Goal: Transaction & Acquisition: Purchase product/service

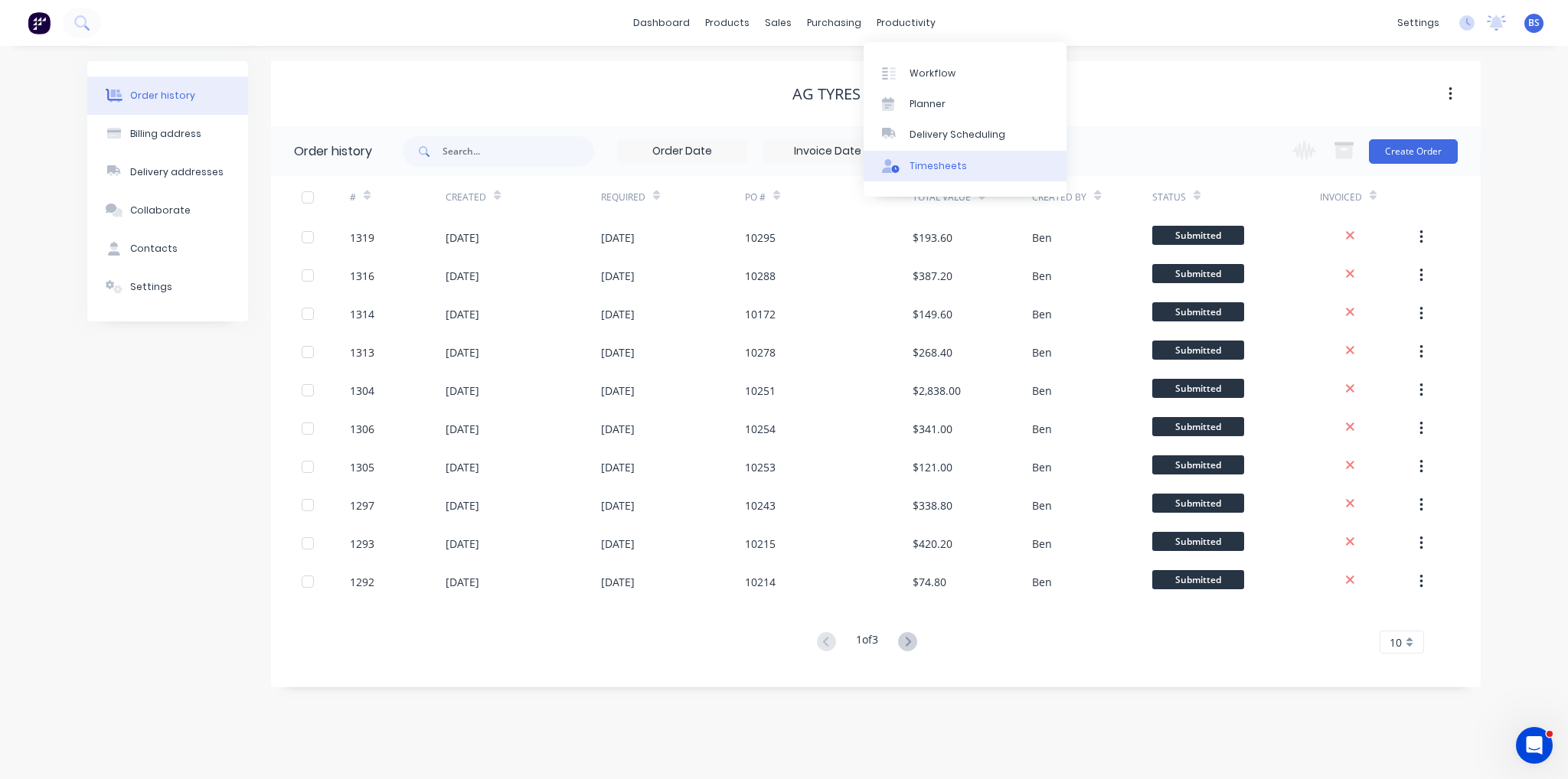
click at [919, 178] on link "Timesheets" at bounding box center [965, 166] width 203 height 31
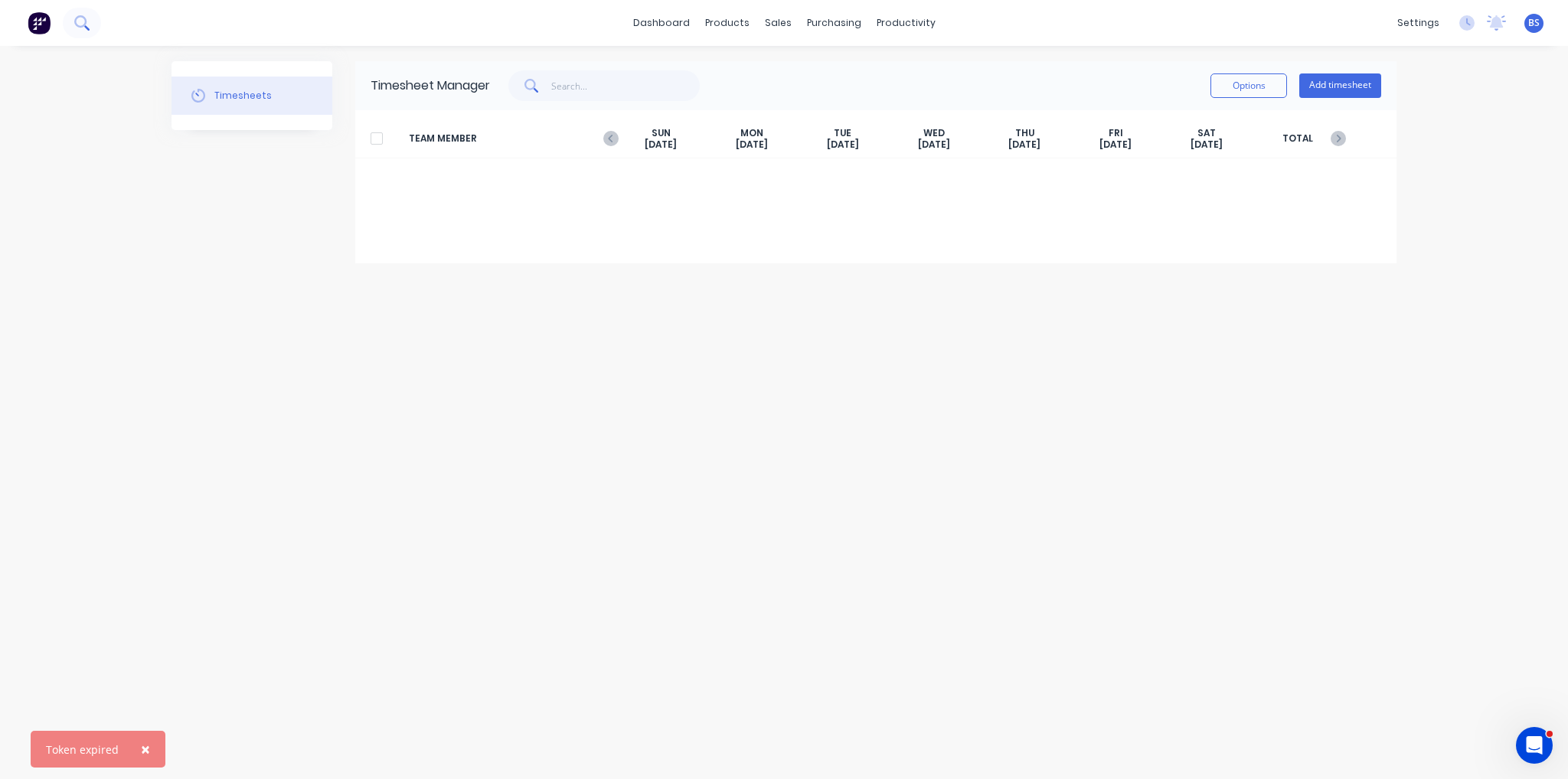
click at [91, 25] on button at bounding box center [82, 23] width 39 height 31
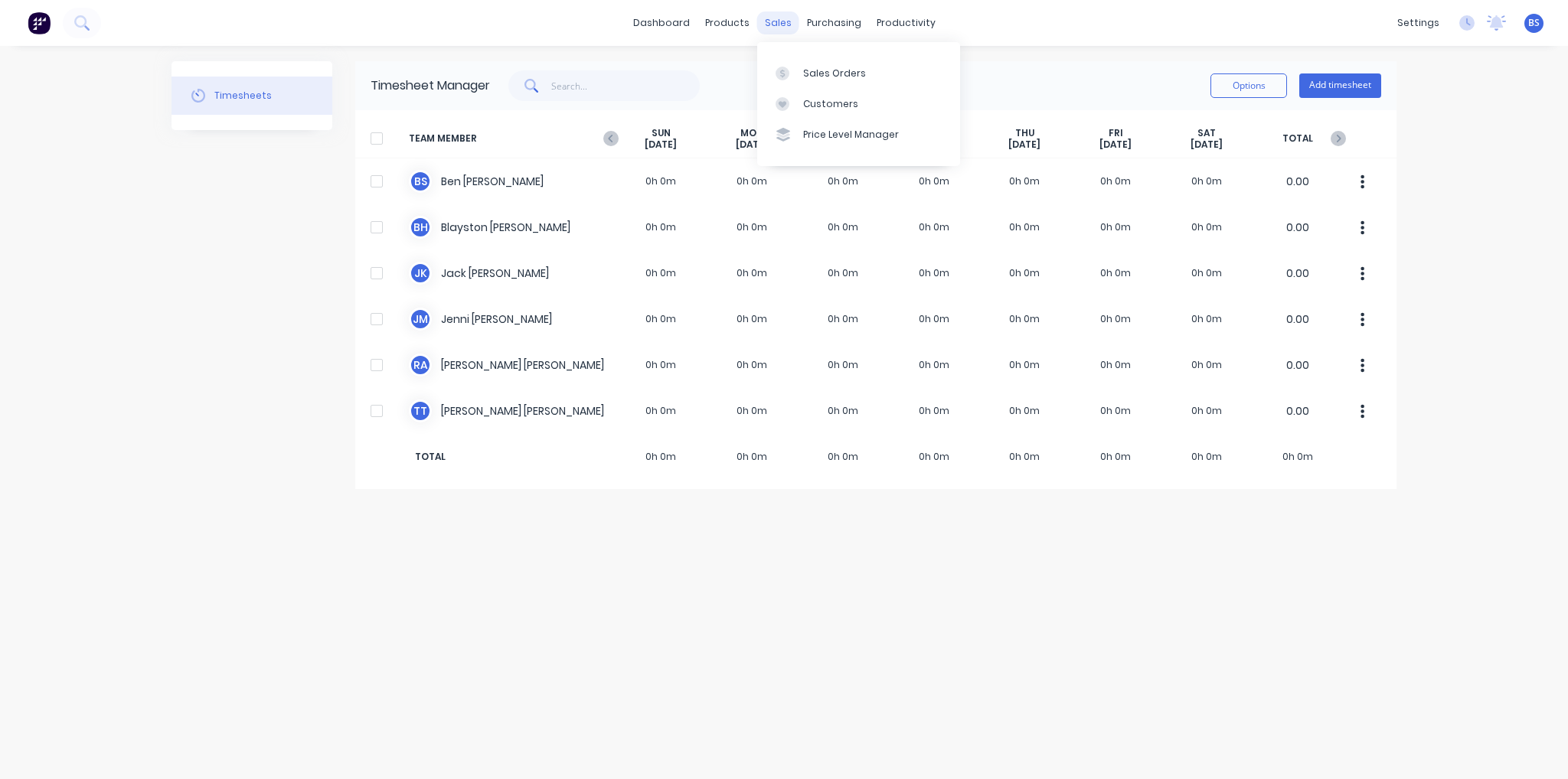
click at [777, 26] on div "sales" at bounding box center [778, 23] width 42 height 23
click at [940, 159] on div "Timesheets" at bounding box center [937, 166] width 57 height 14
click at [612, 133] on icon at bounding box center [610, 138] width 15 height 15
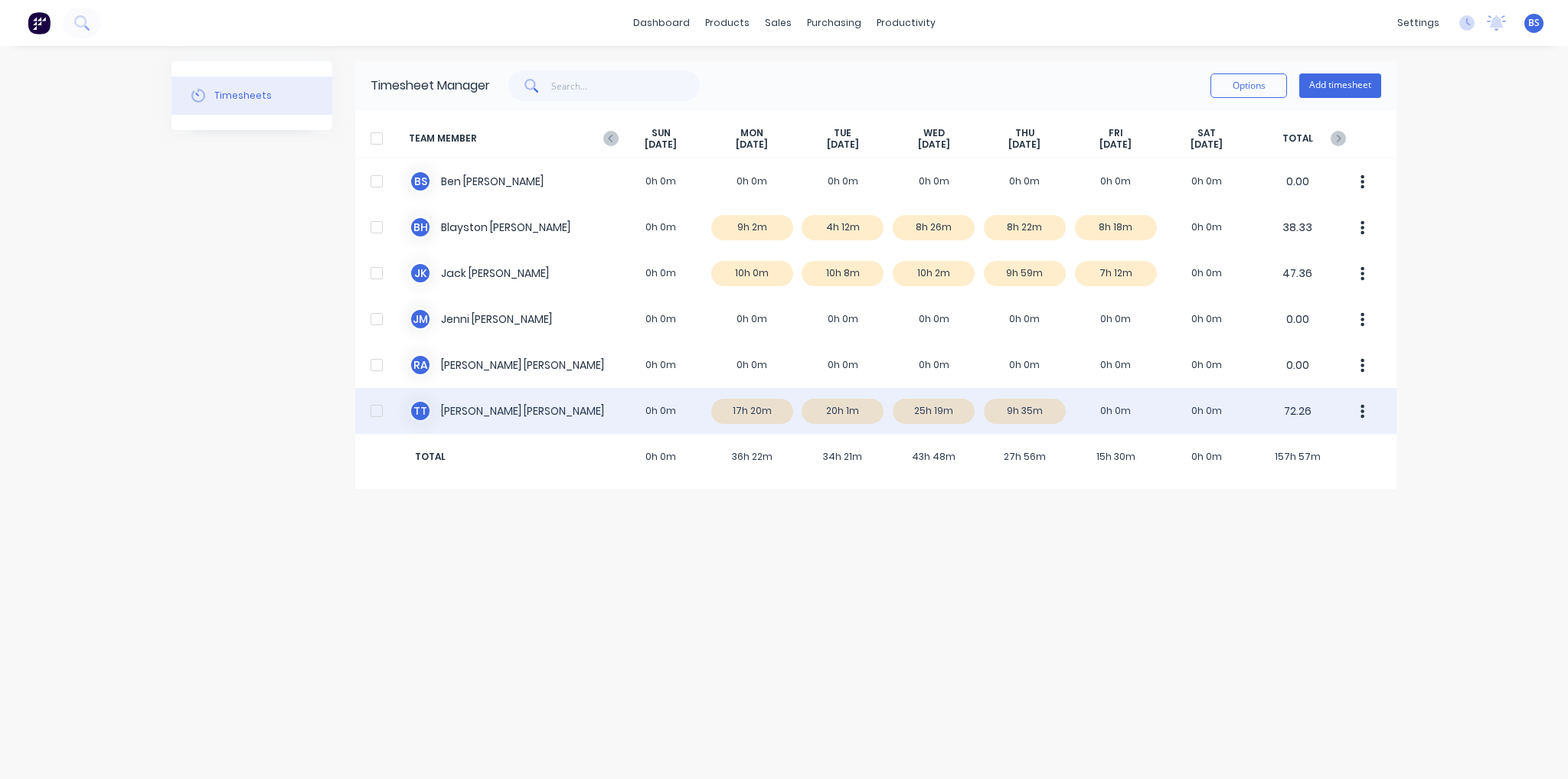
click at [776, 414] on div "T T [PERSON_NAME] 0h 0m 17h 20m 20h 1m 25h 19m 9h 35m 0h 0m 0h 0m 72.26" at bounding box center [876, 411] width 1041 height 46
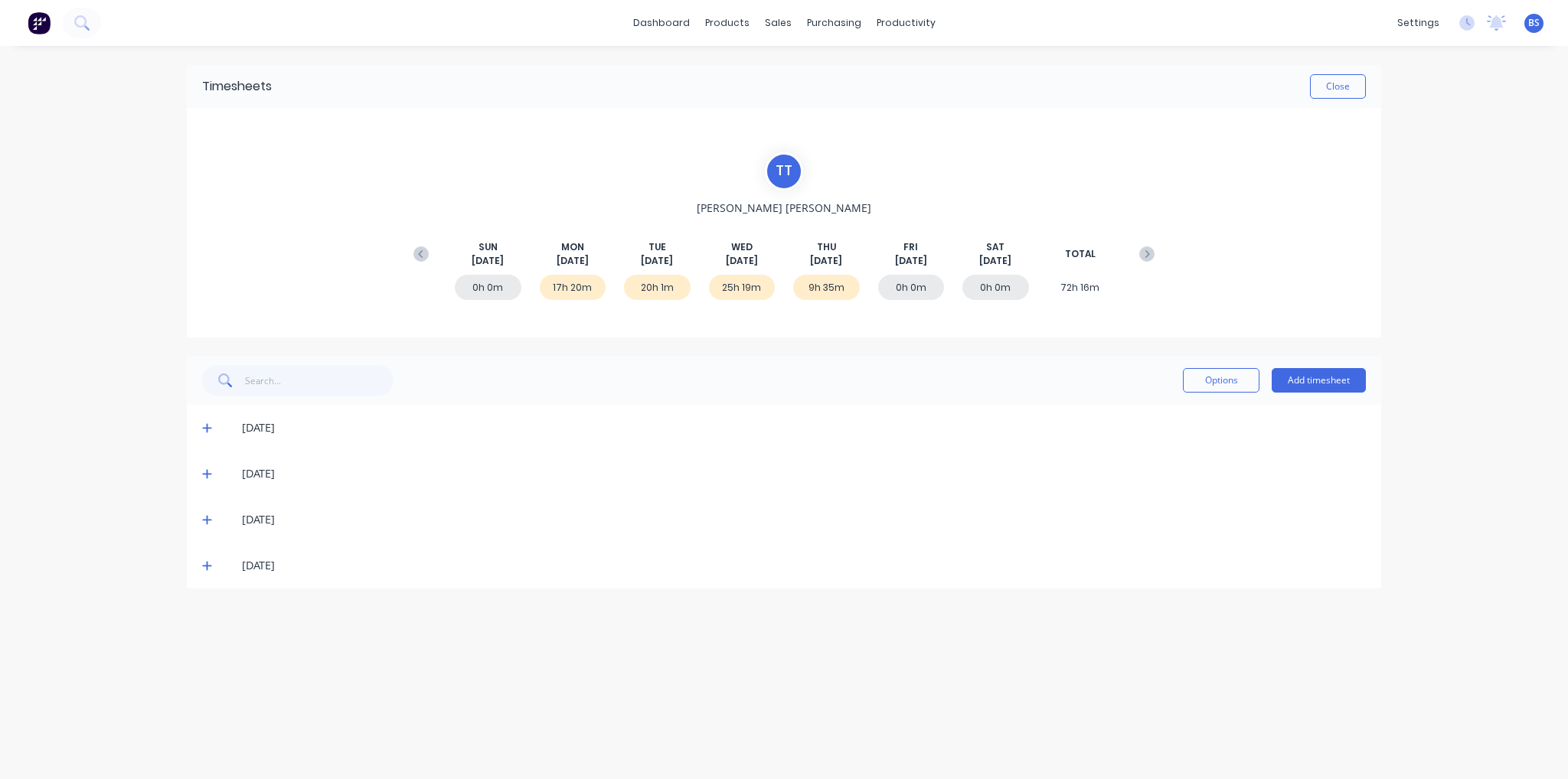
click at [205, 431] on icon at bounding box center [207, 428] width 10 height 11
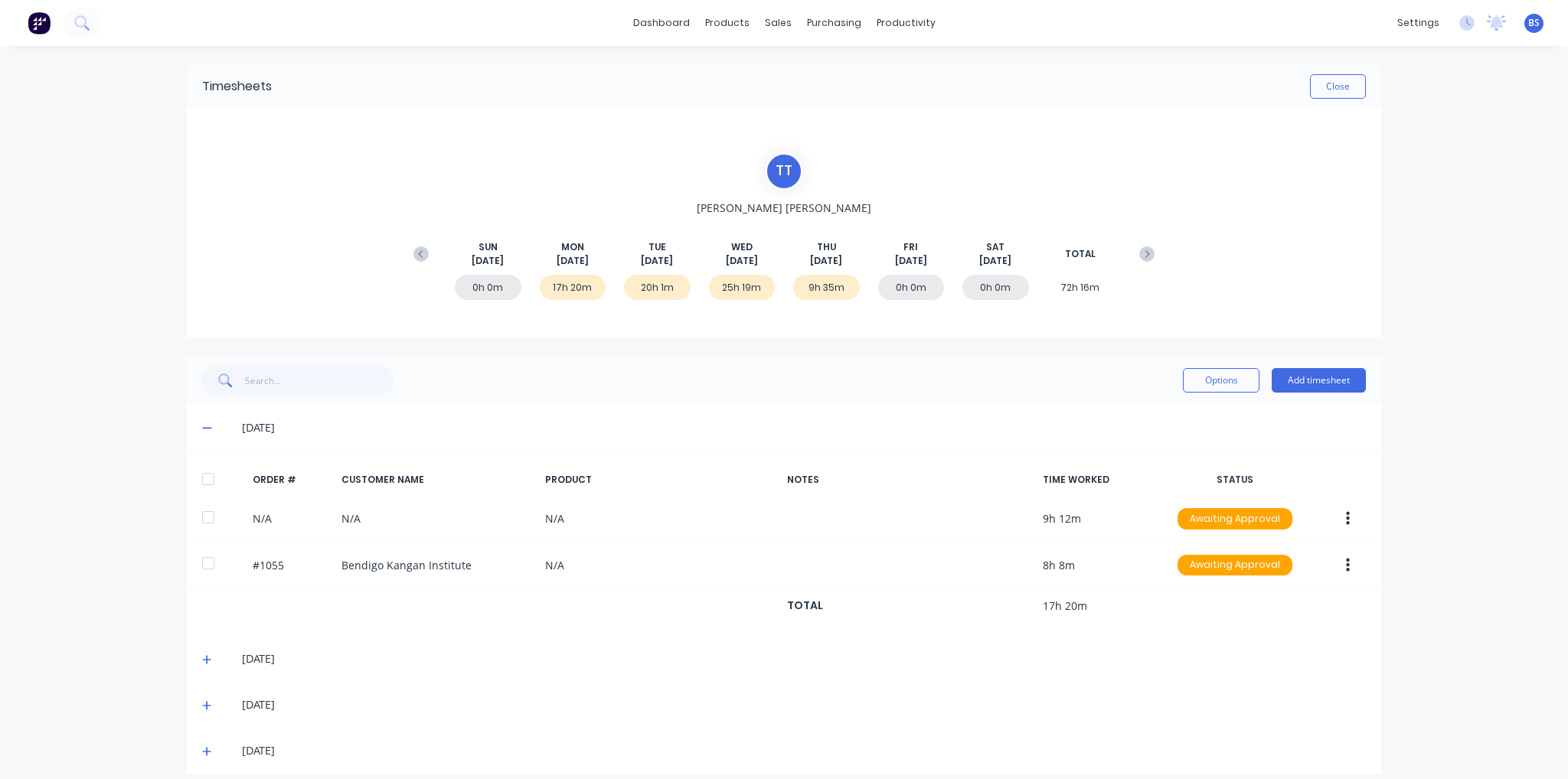
click at [202, 662] on icon at bounding box center [207, 659] width 10 height 11
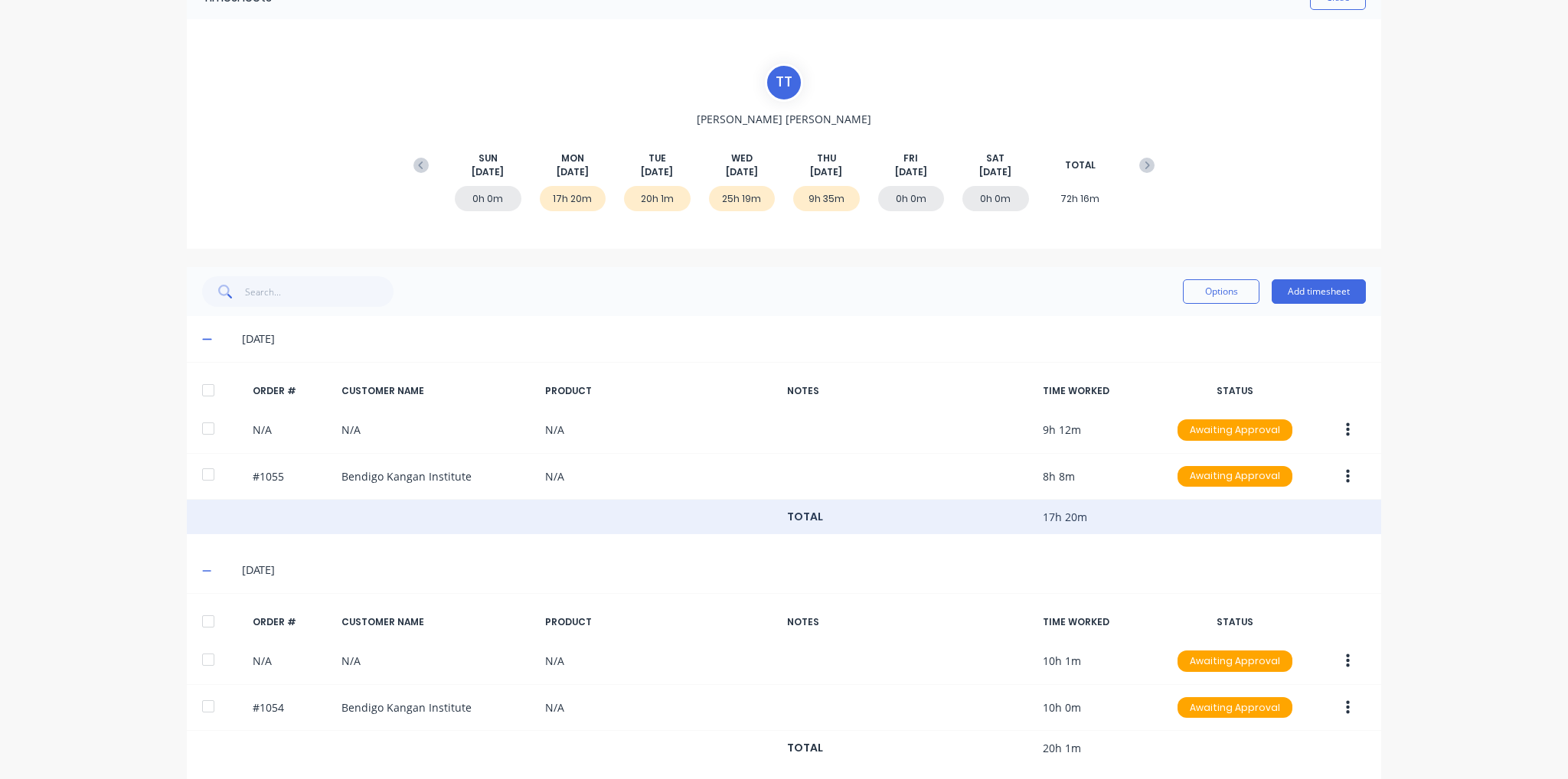
scroll to position [197, 0]
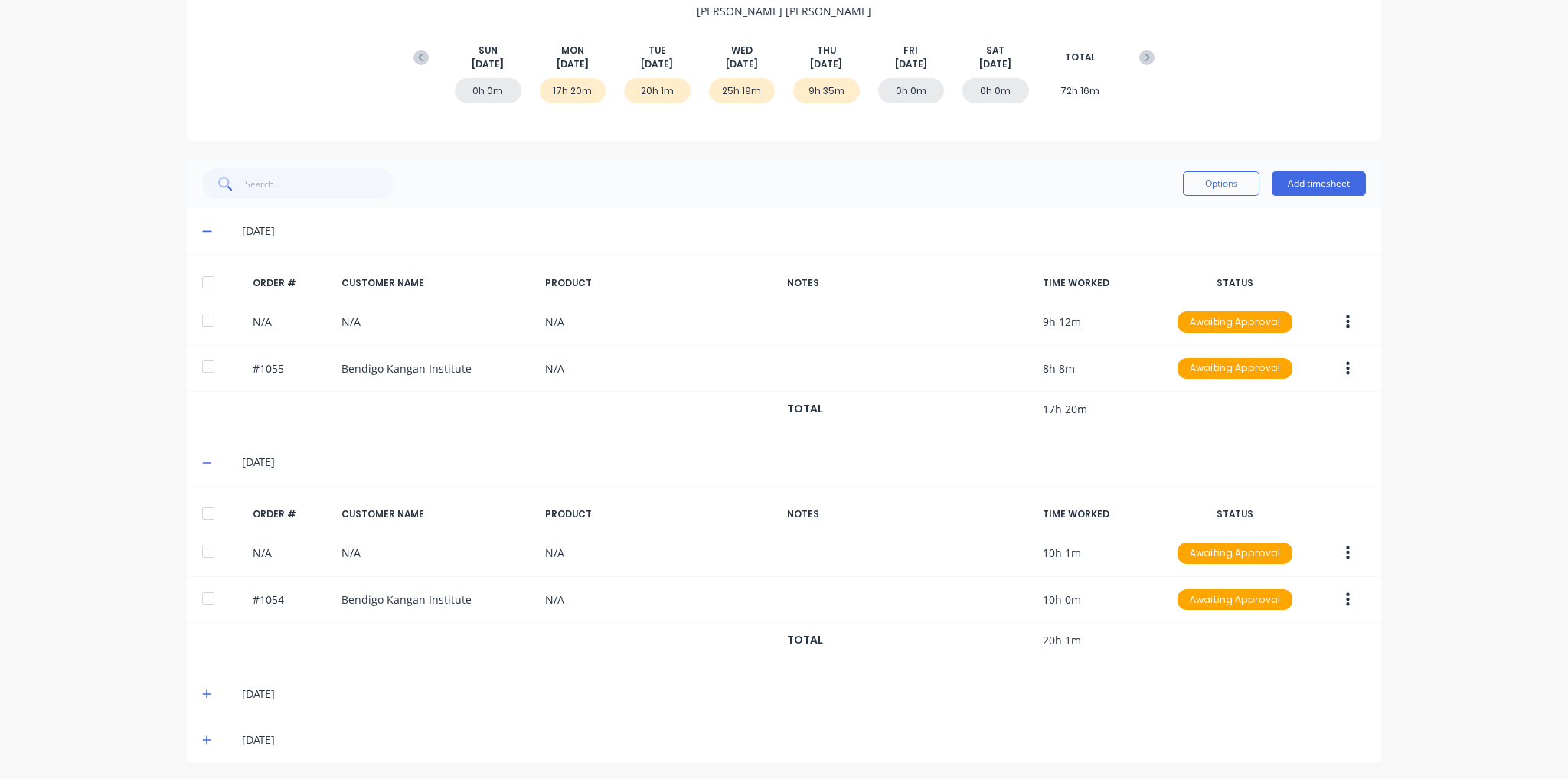
click at [203, 689] on icon at bounding box center [207, 695] width 10 height 11
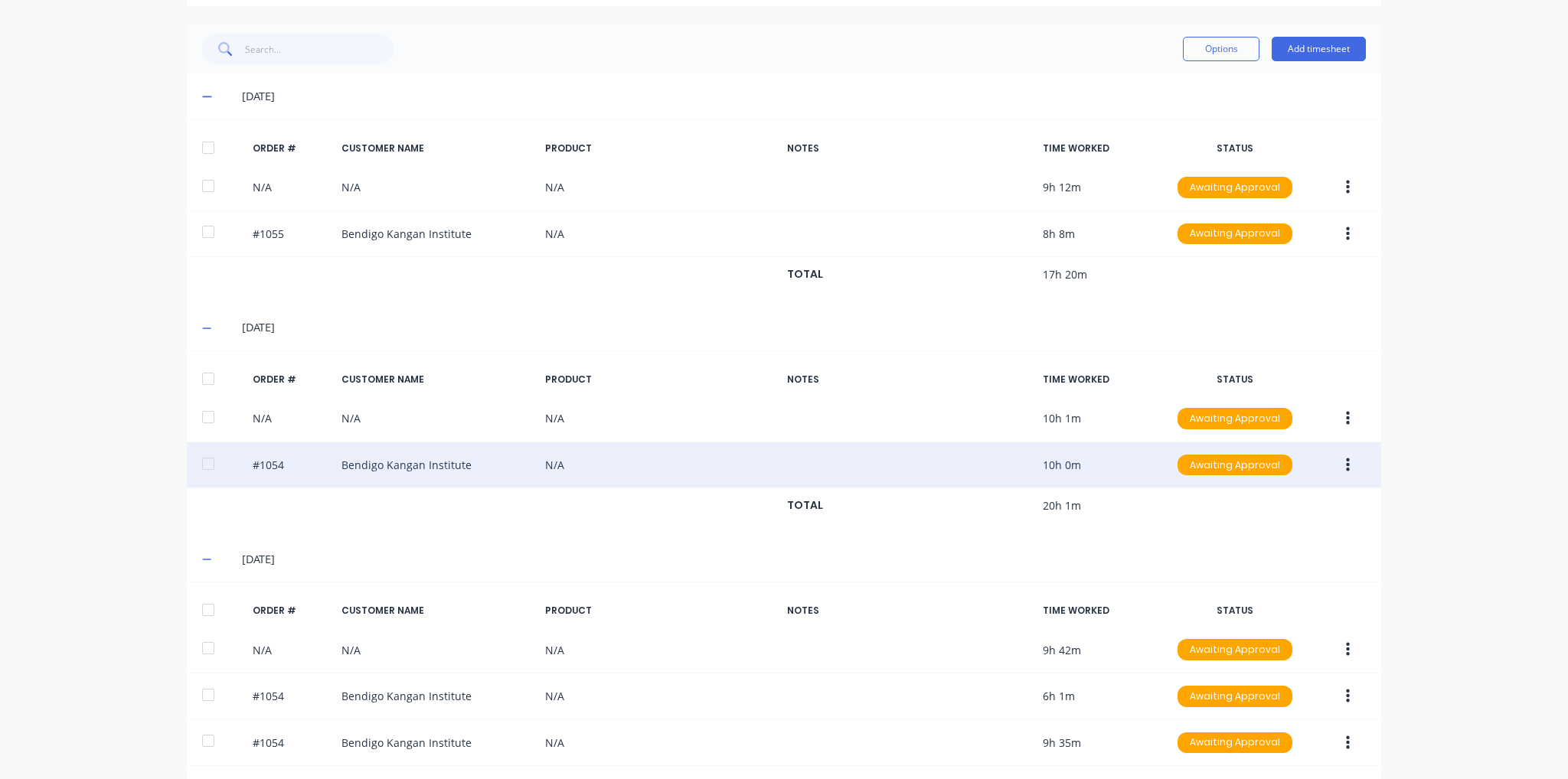
scroll to position [426, 0]
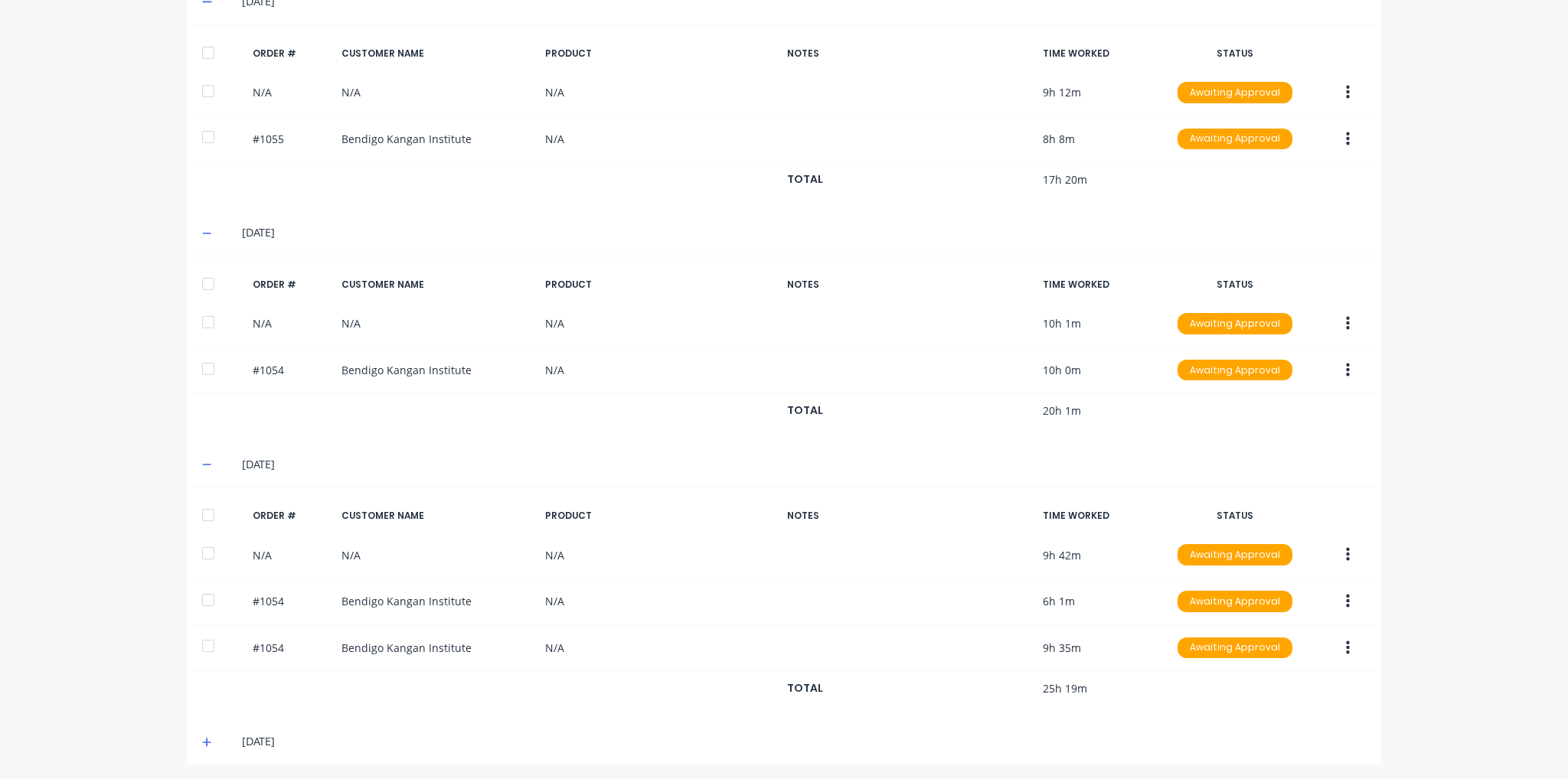
click at [205, 737] on icon at bounding box center [207, 742] width 10 height 11
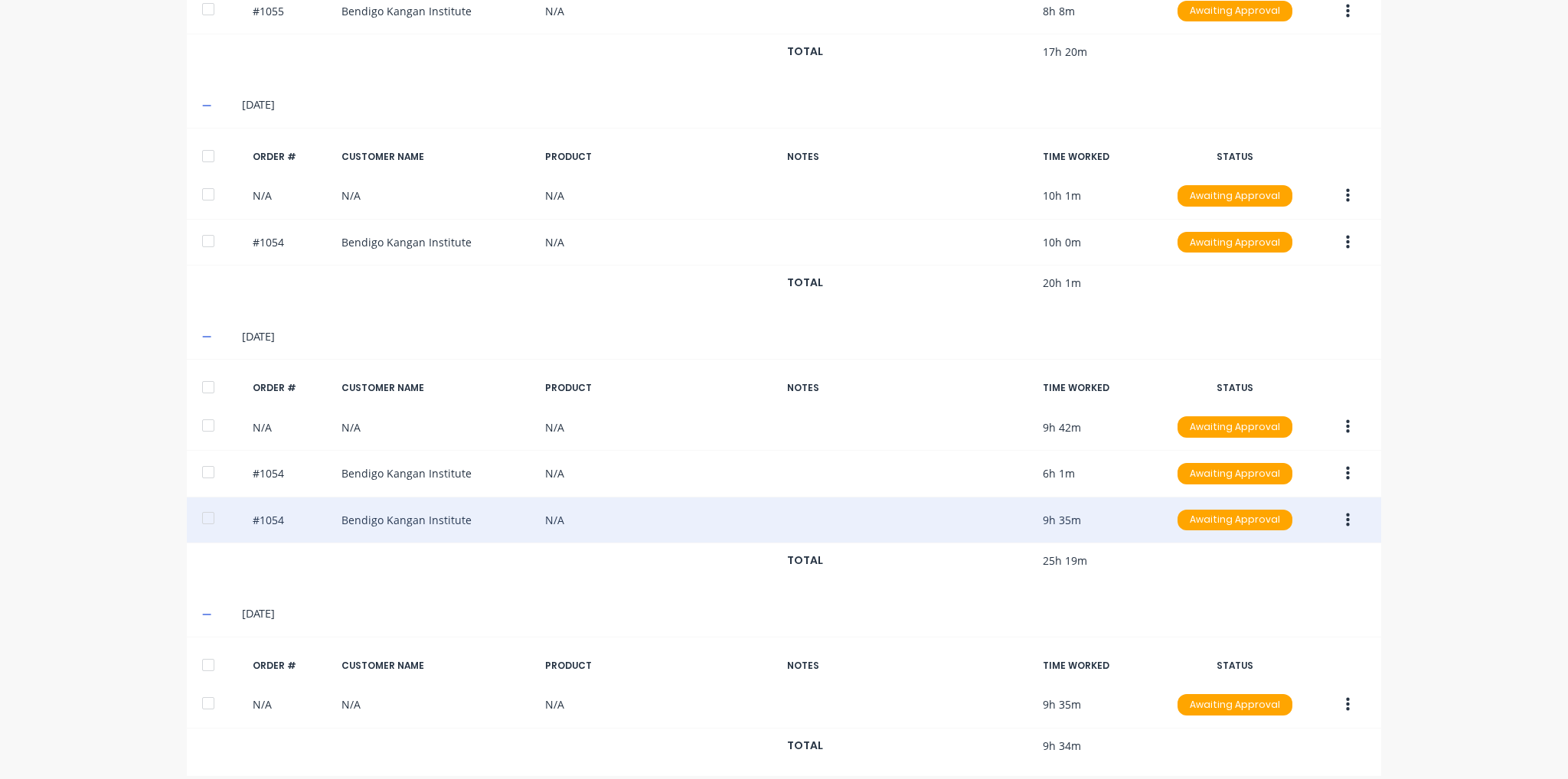
scroll to position [565, 0]
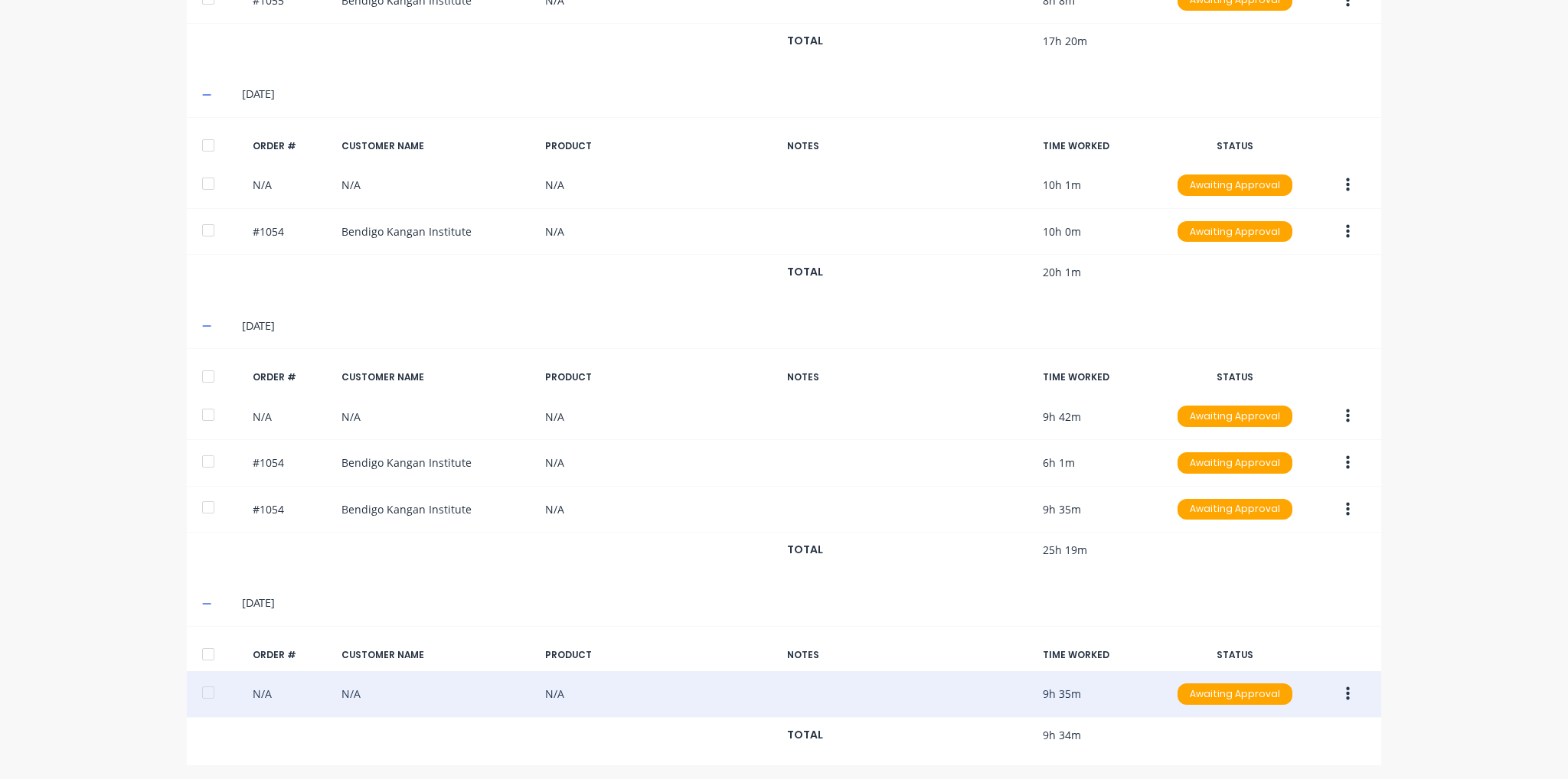
click at [1347, 690] on button "button" at bounding box center [1347, 694] width 36 height 27
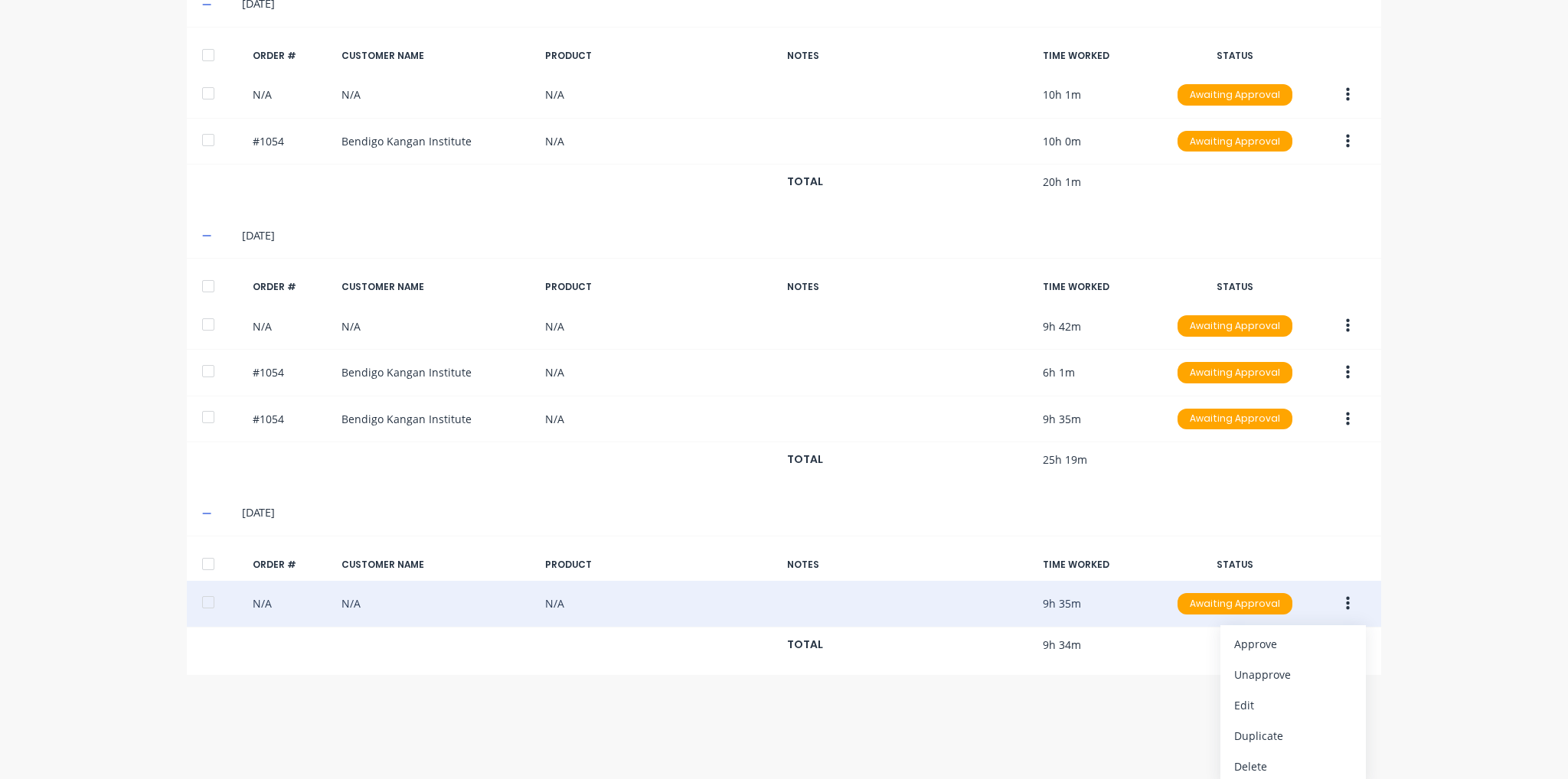
scroll to position [658, 0]
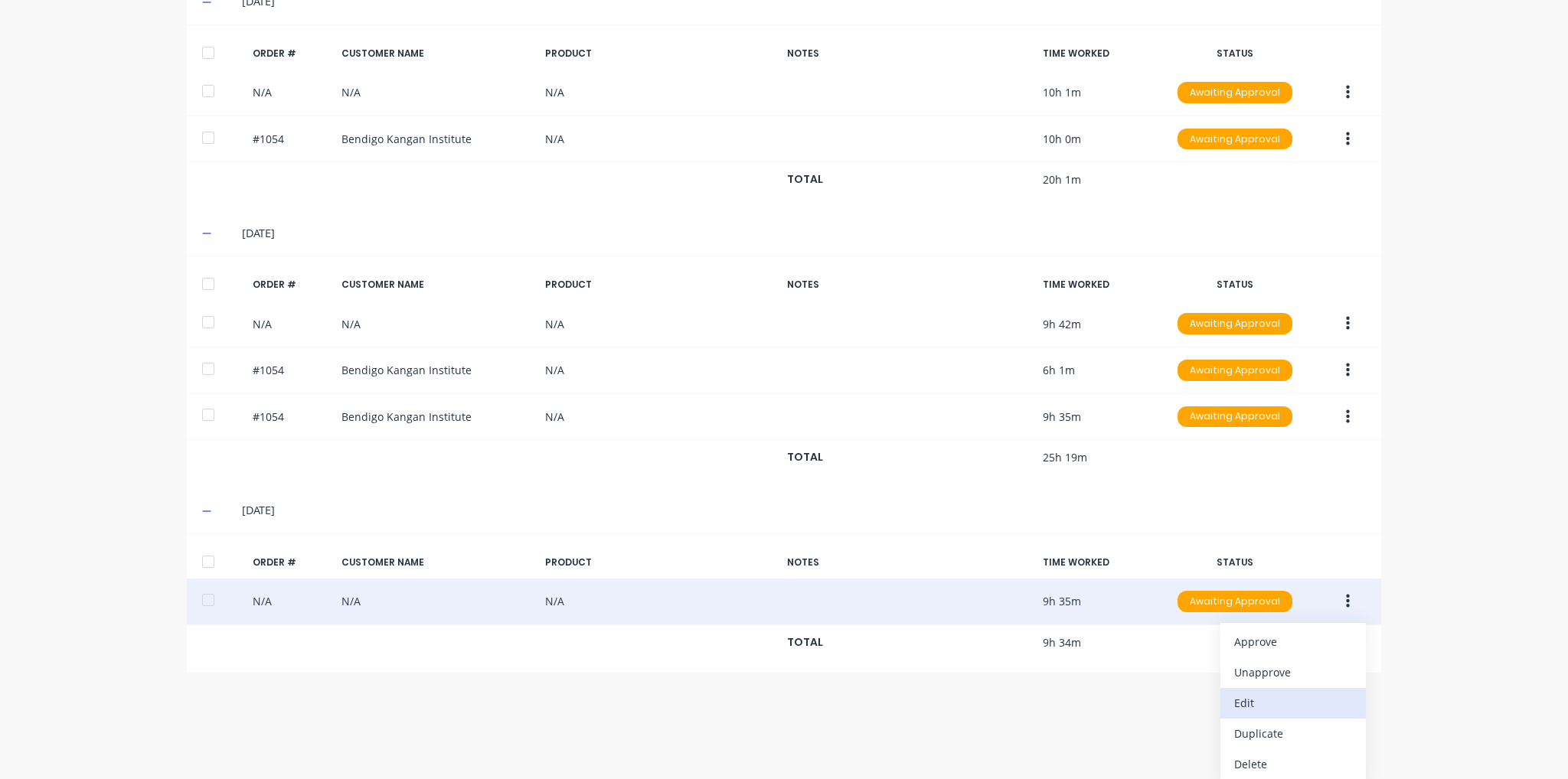
click at [1293, 696] on div "Edit" at bounding box center [1294, 703] width 118 height 22
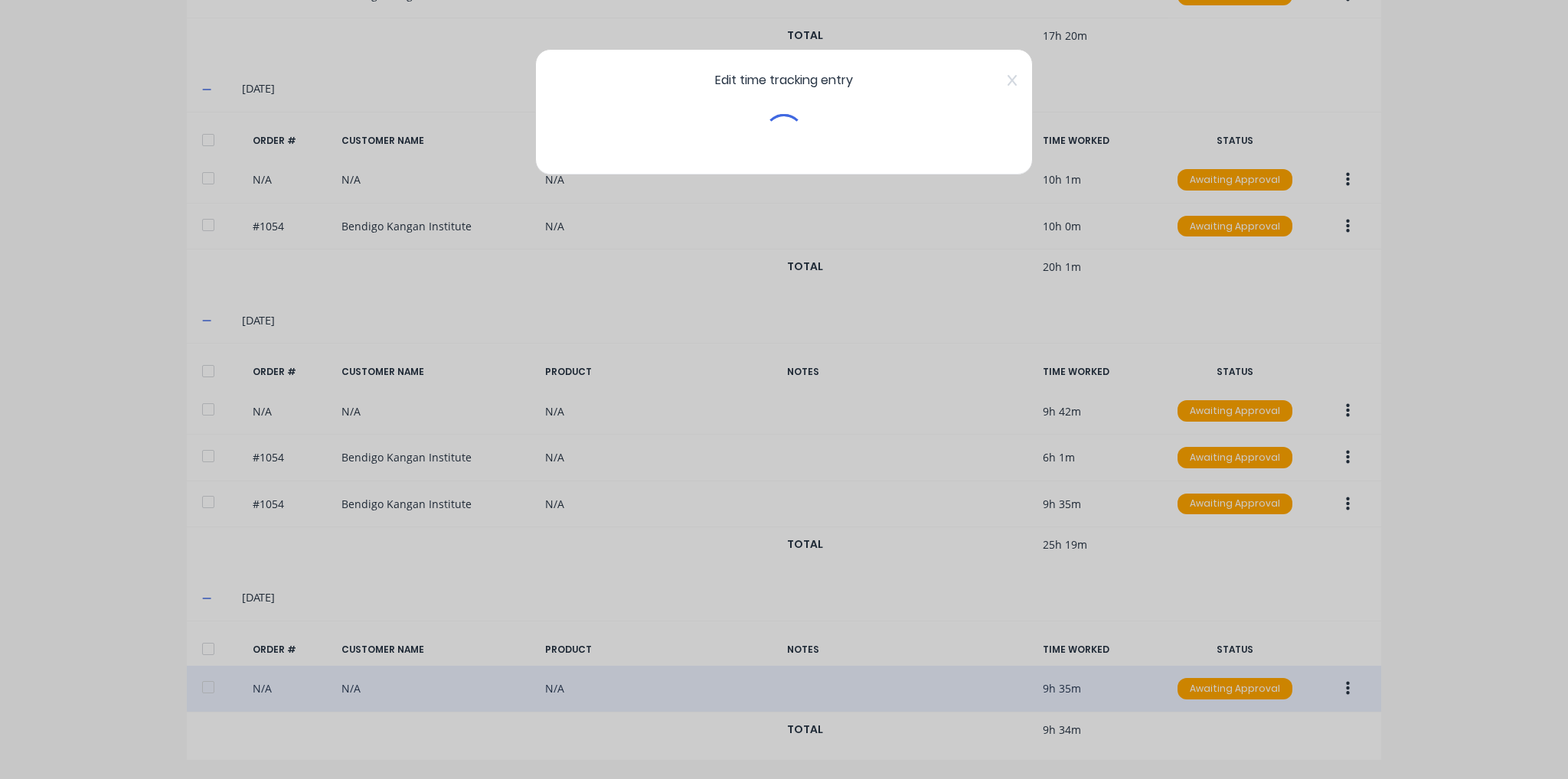
scroll to position [565, 0]
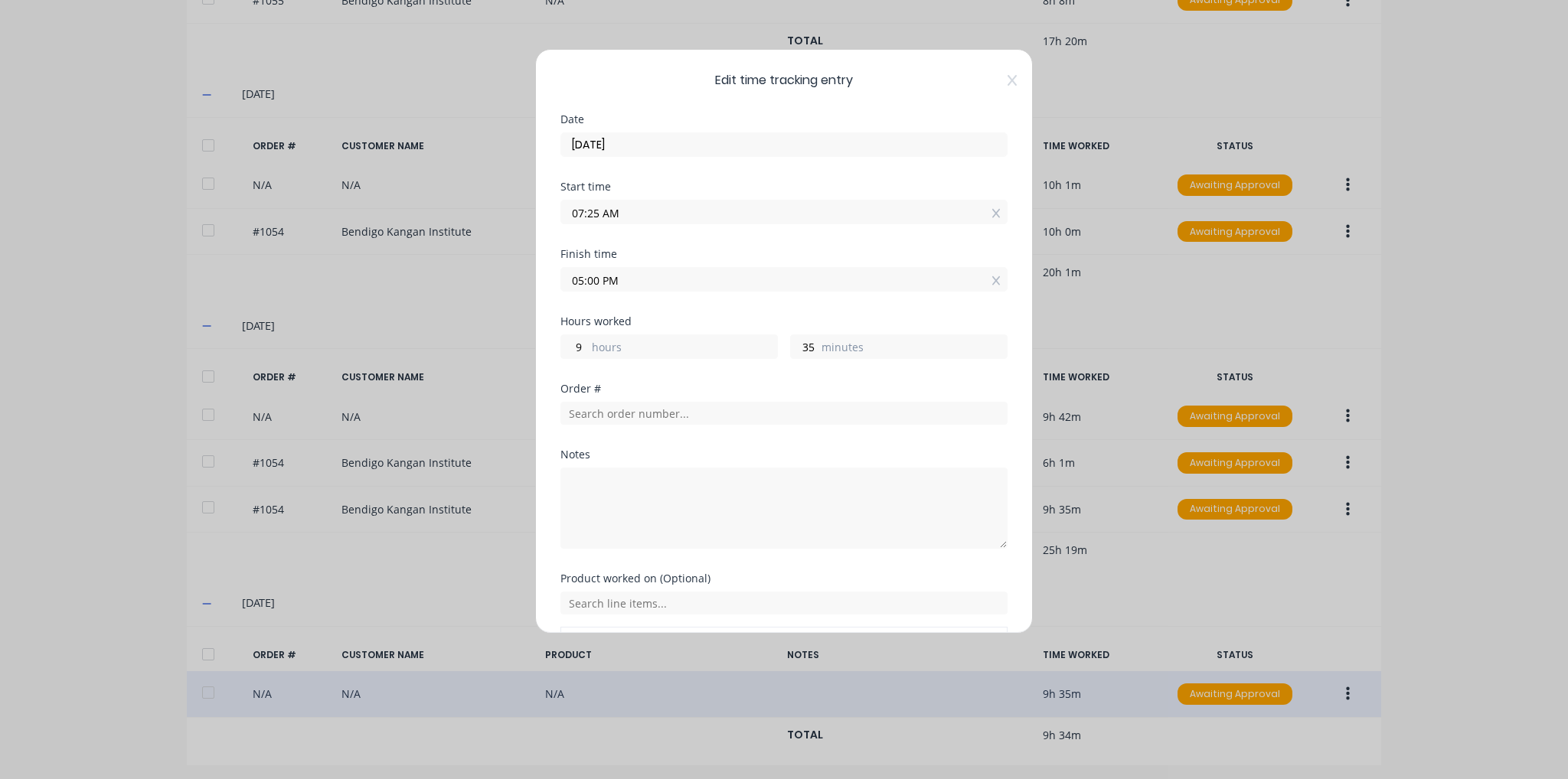
drag, startPoint x: 1003, startPoint y: 81, endPoint x: 874, endPoint y: 125, distance: 136.3
click at [1008, 81] on icon at bounding box center [1012, 80] width 9 height 11
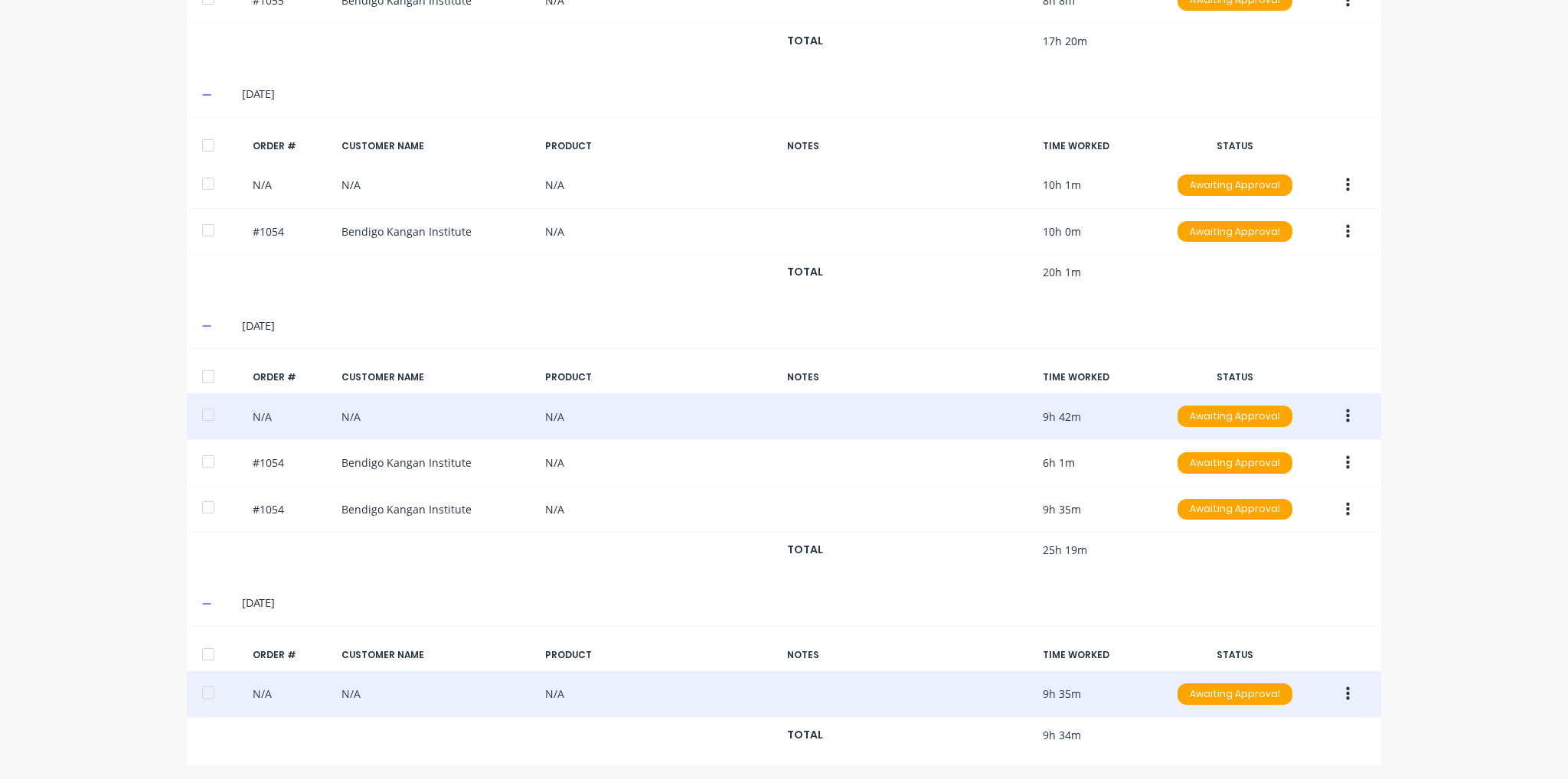
click at [1346, 416] on icon "button" at bounding box center [1348, 416] width 4 height 17
click at [1307, 525] on div "Edit" at bounding box center [1294, 517] width 118 height 22
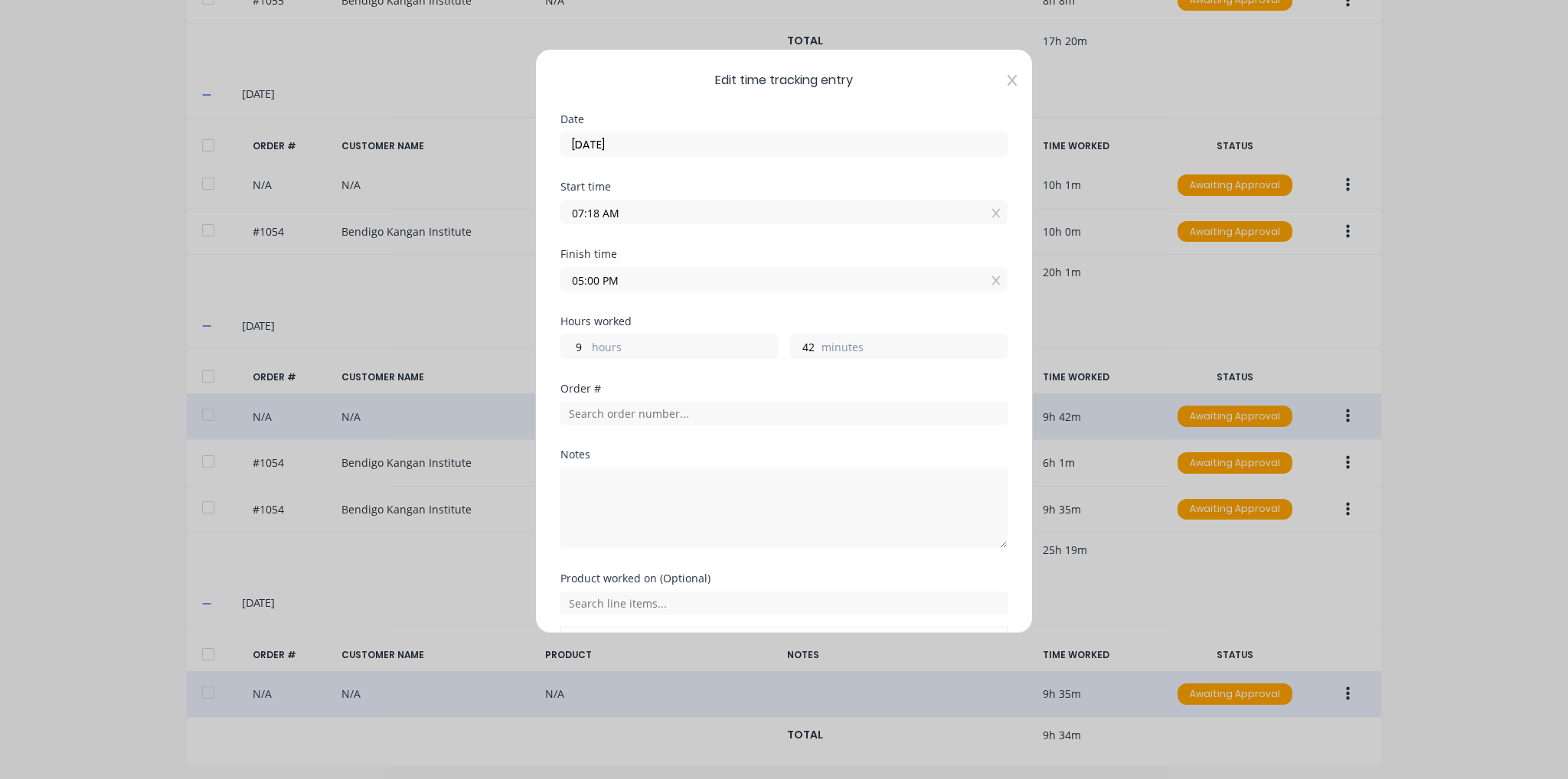
click at [1008, 81] on icon at bounding box center [1012, 80] width 9 height 11
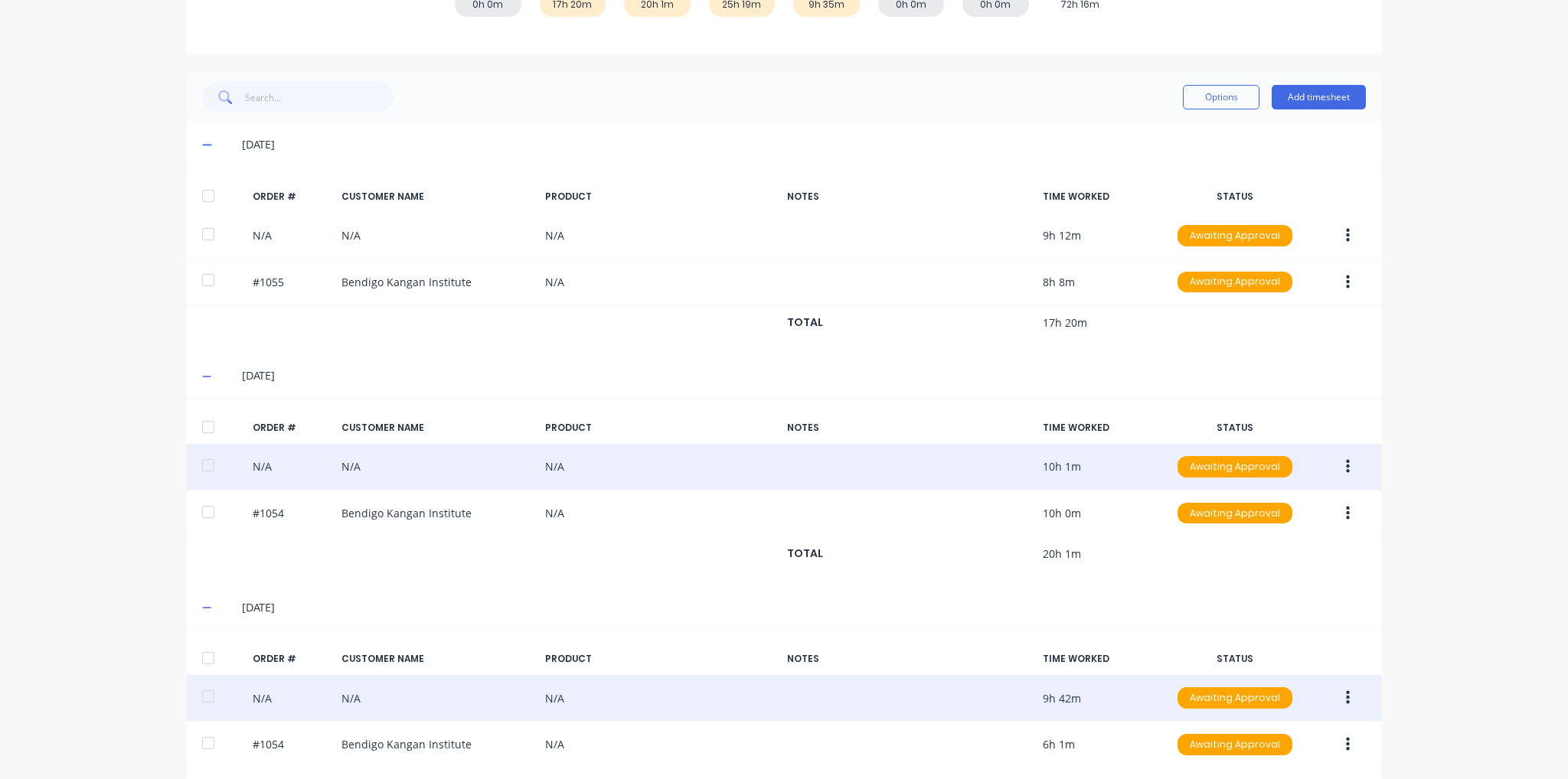
scroll to position [258, 0]
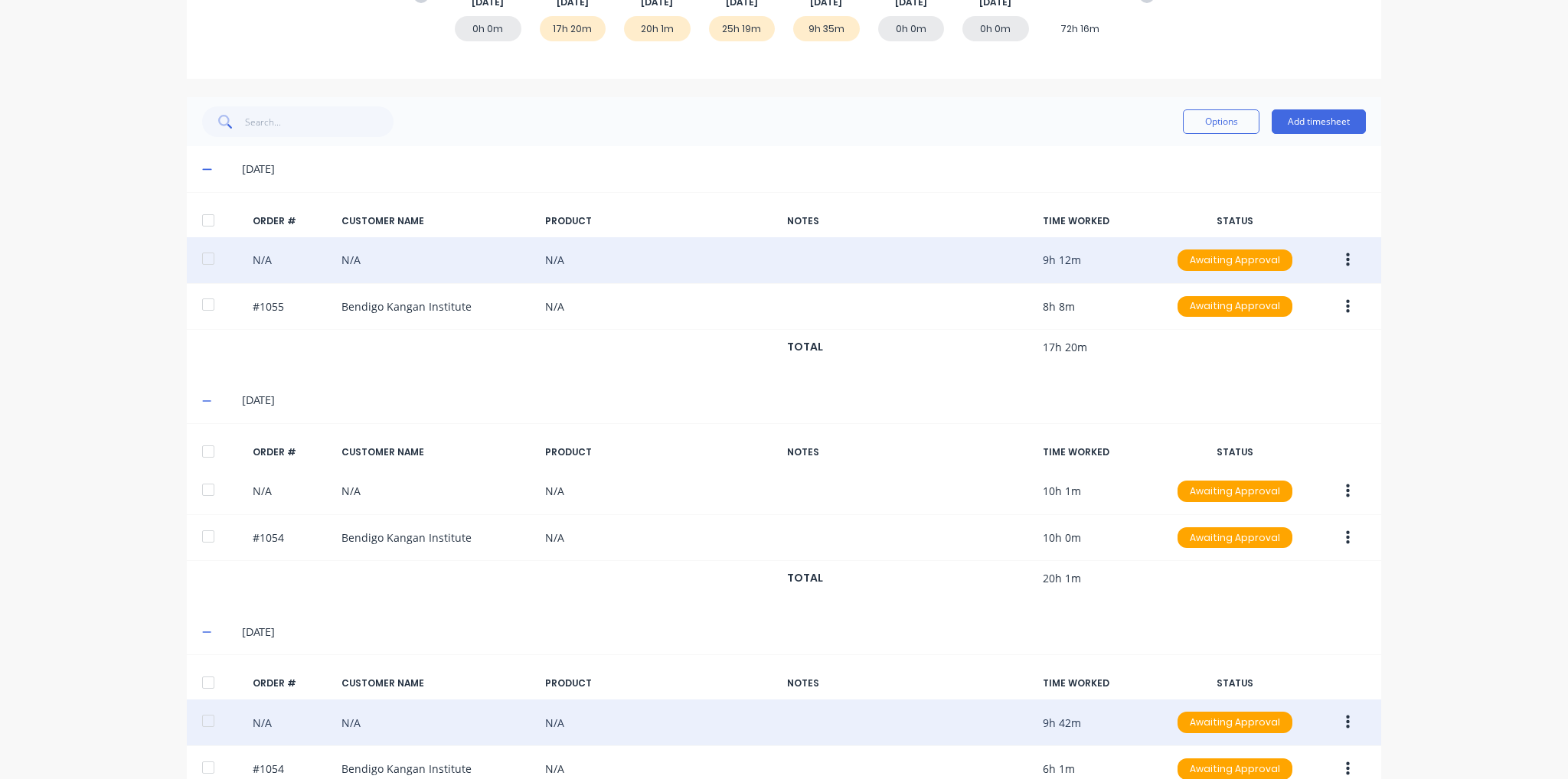
click at [1346, 256] on icon "button" at bounding box center [1348, 259] width 4 height 17
click at [1289, 370] on div "Edit" at bounding box center [1294, 361] width 118 height 22
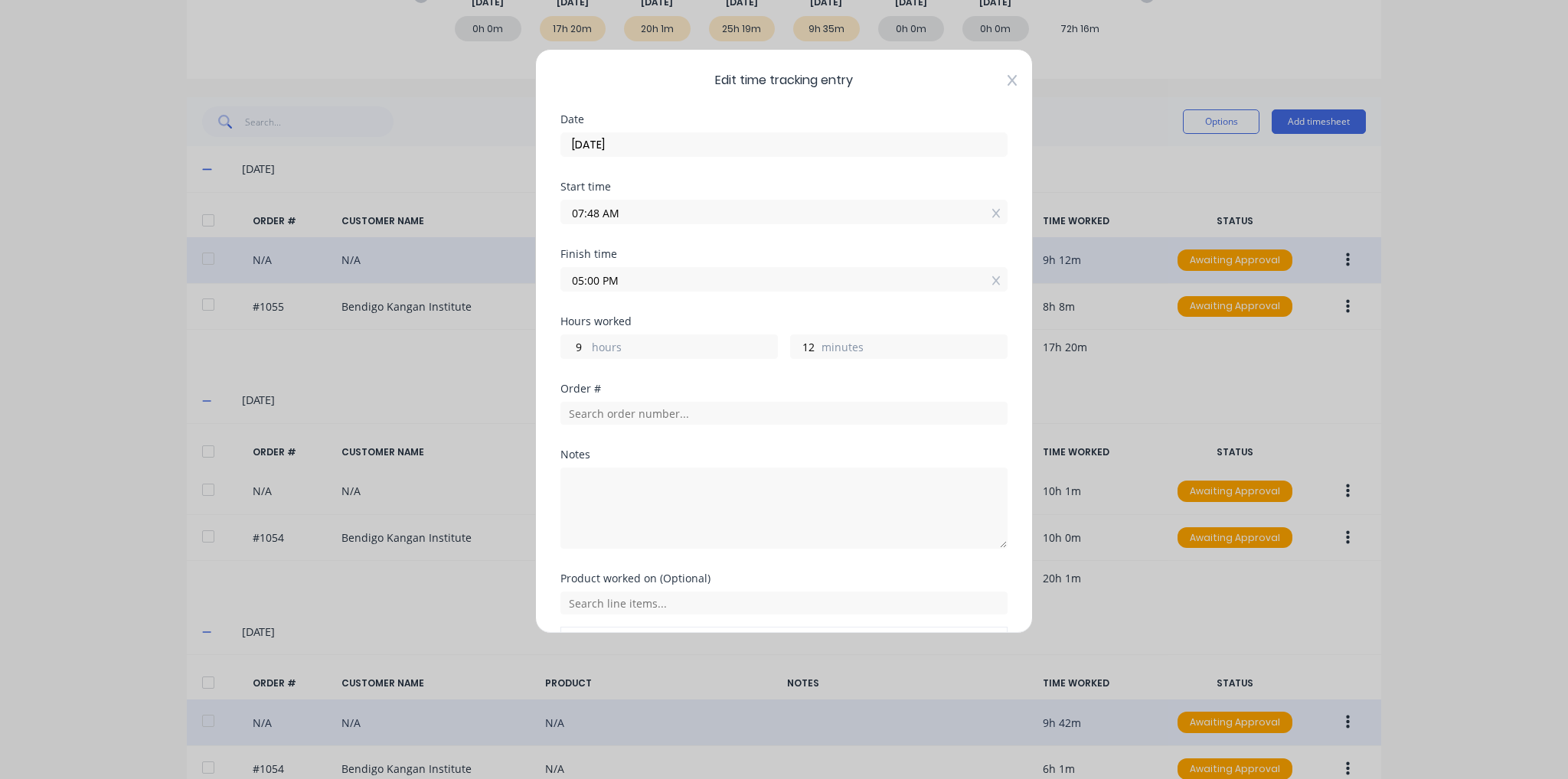
click at [1008, 78] on icon at bounding box center [1012, 80] width 9 height 12
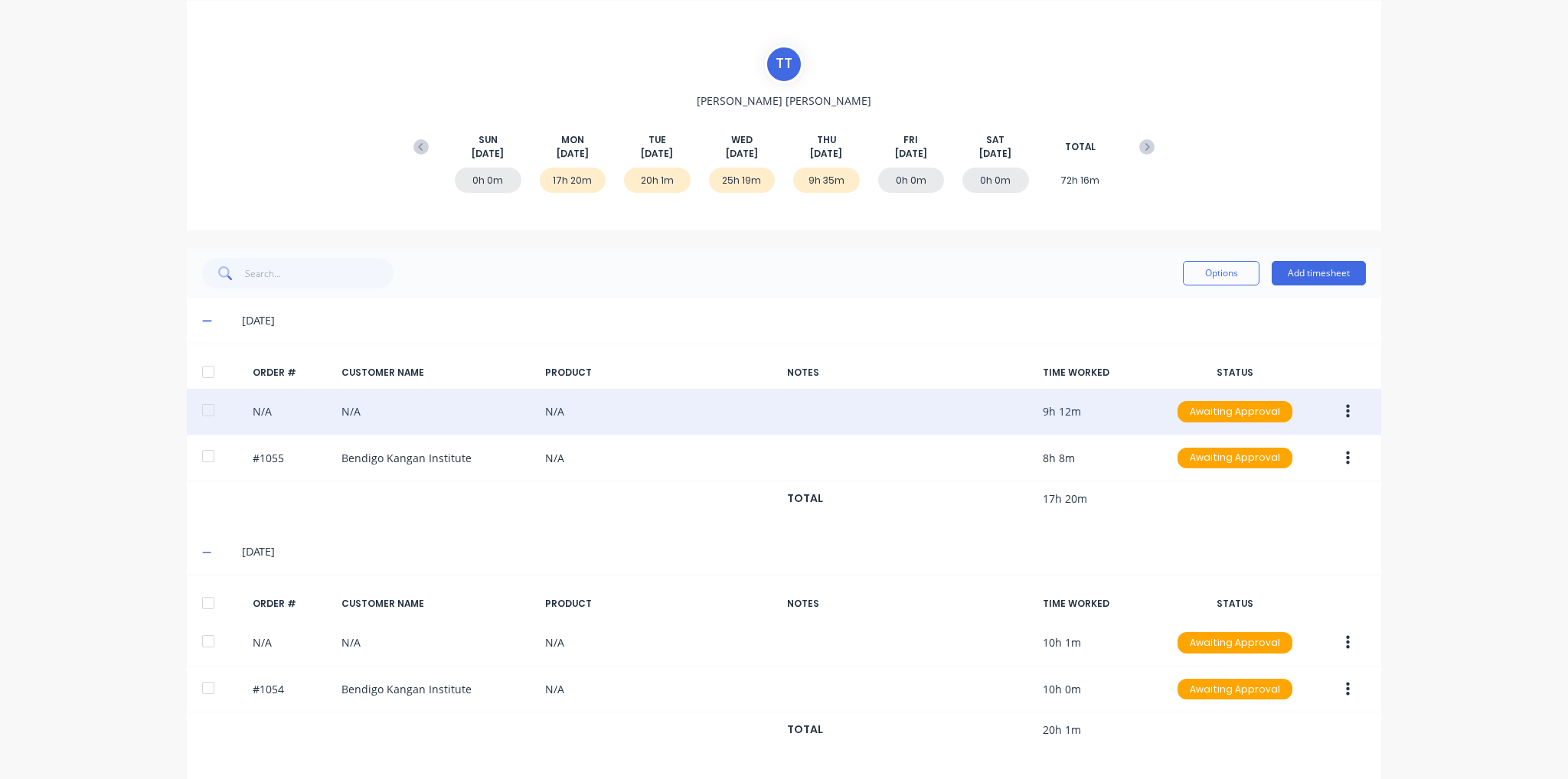
scroll to position [0, 0]
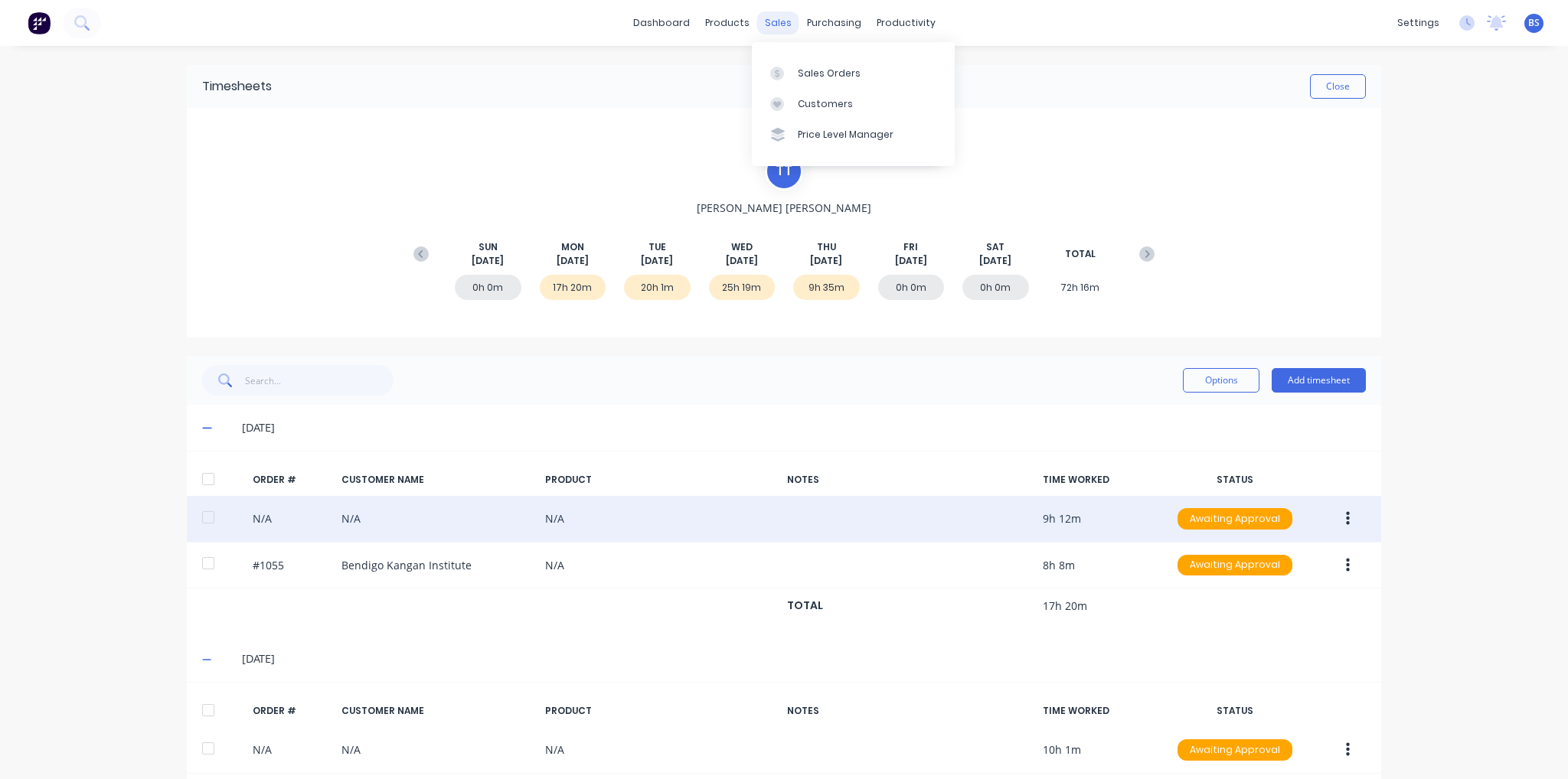
click at [770, 21] on div "sales" at bounding box center [778, 23] width 42 height 23
click at [671, 20] on link "dashboard" at bounding box center [661, 23] width 72 height 23
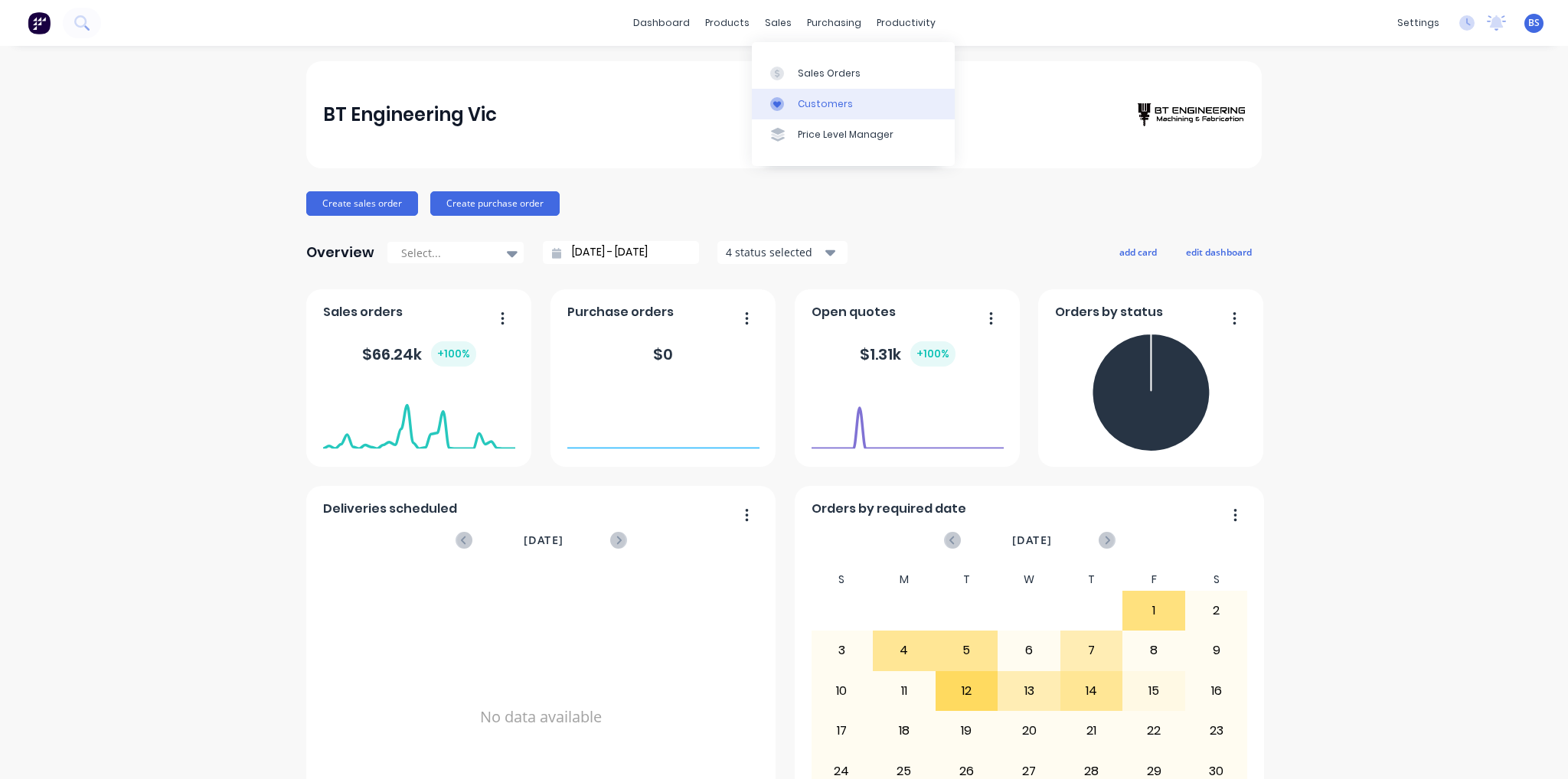
click at [815, 115] on link "Customers" at bounding box center [853, 104] width 203 height 31
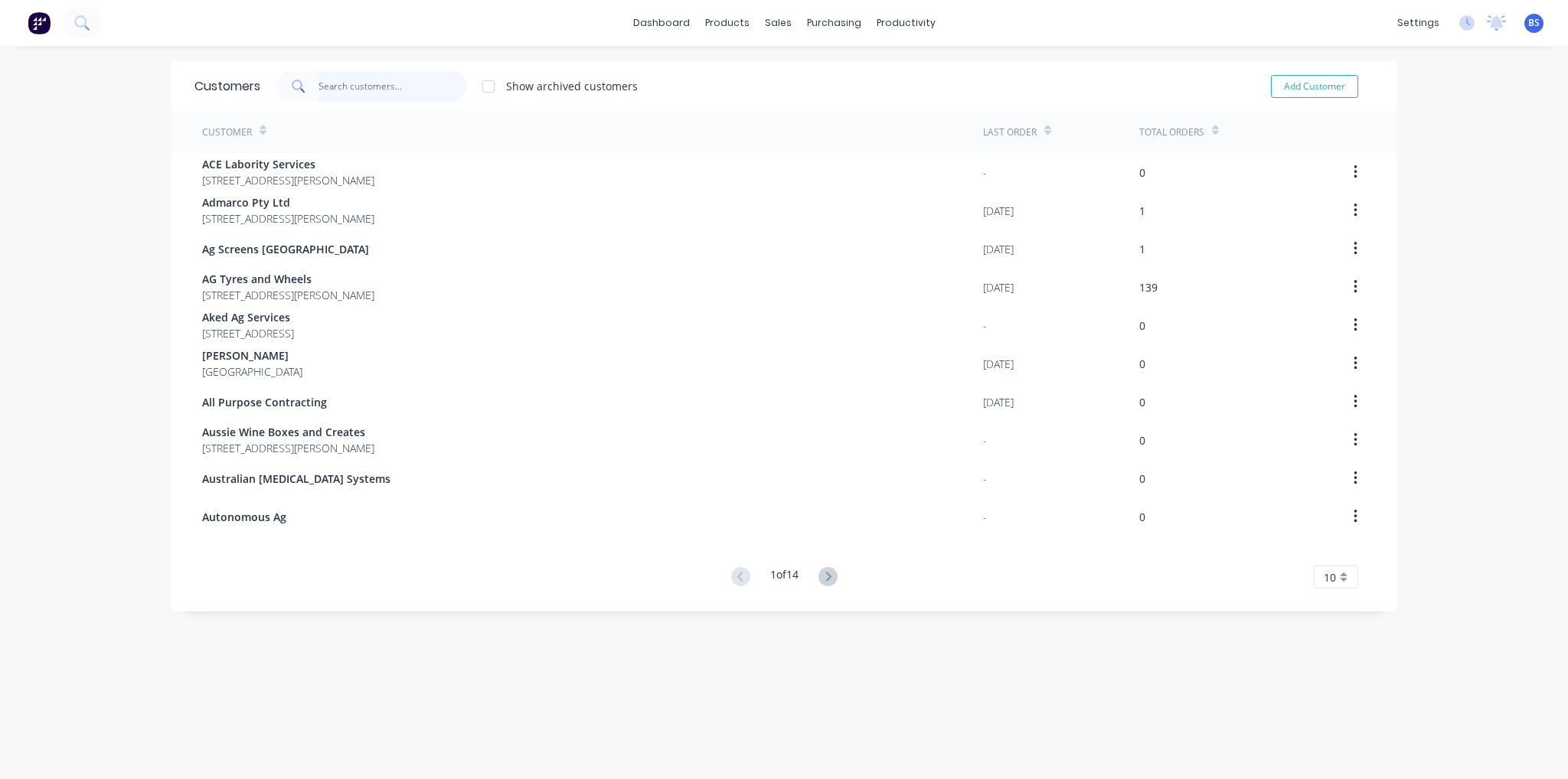
click at [355, 90] on input "text" at bounding box center [393, 86] width 150 height 31
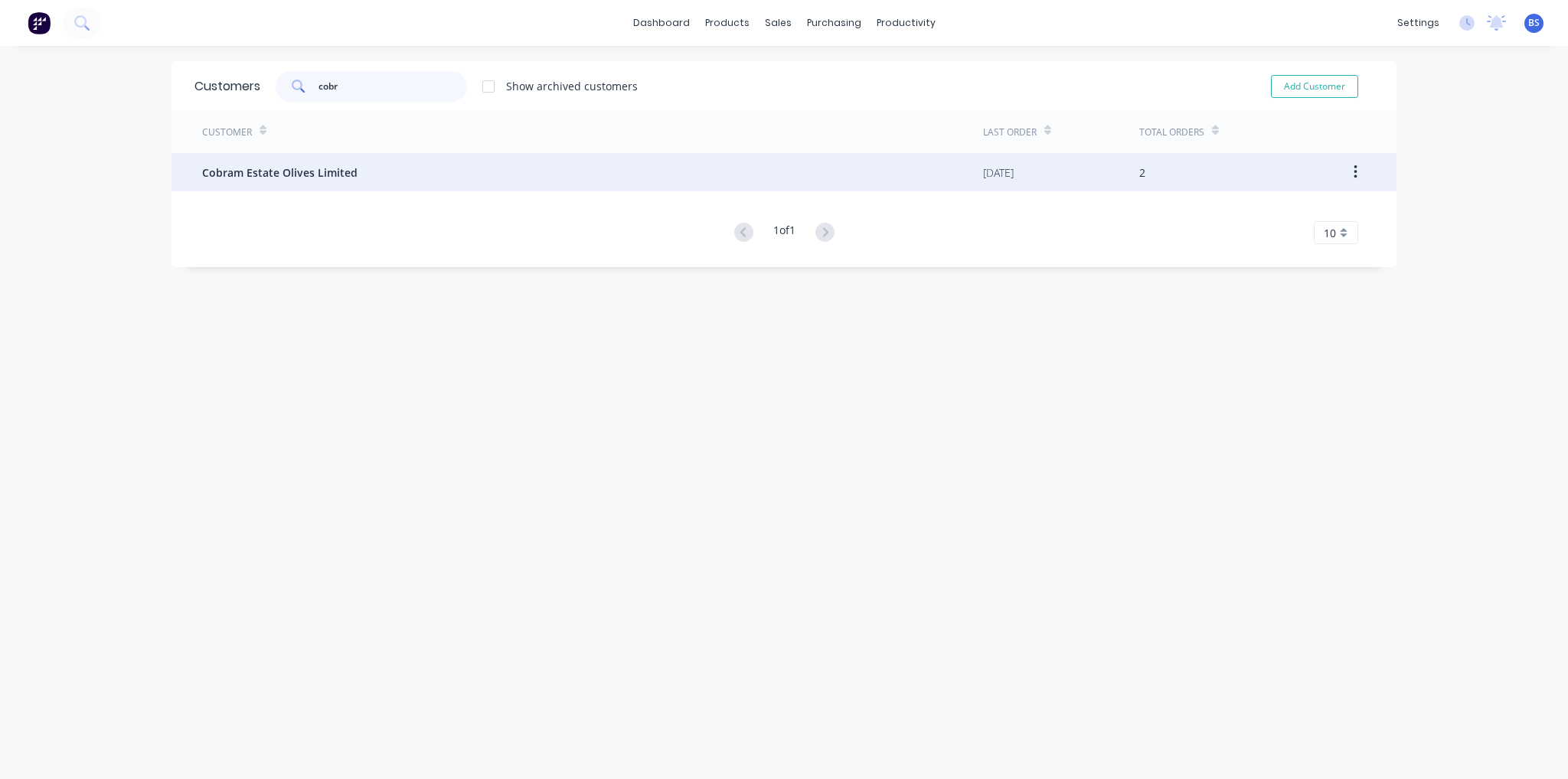
type input "cobr"
click at [350, 171] on div "Cobram Estate Olives Limited" at bounding box center [593, 172] width 781 height 39
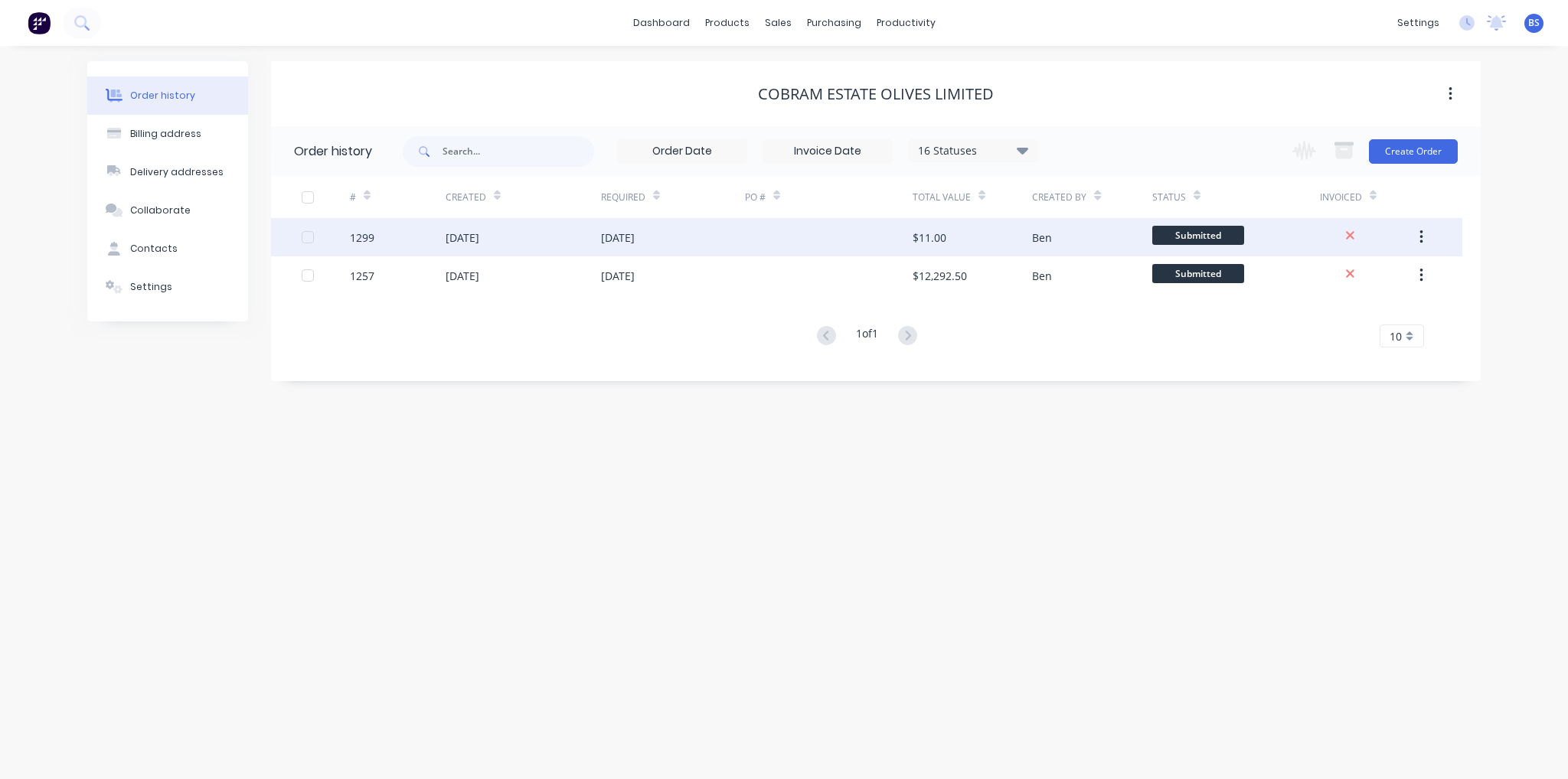
click at [843, 238] on div at bounding box center [828, 237] width 168 height 39
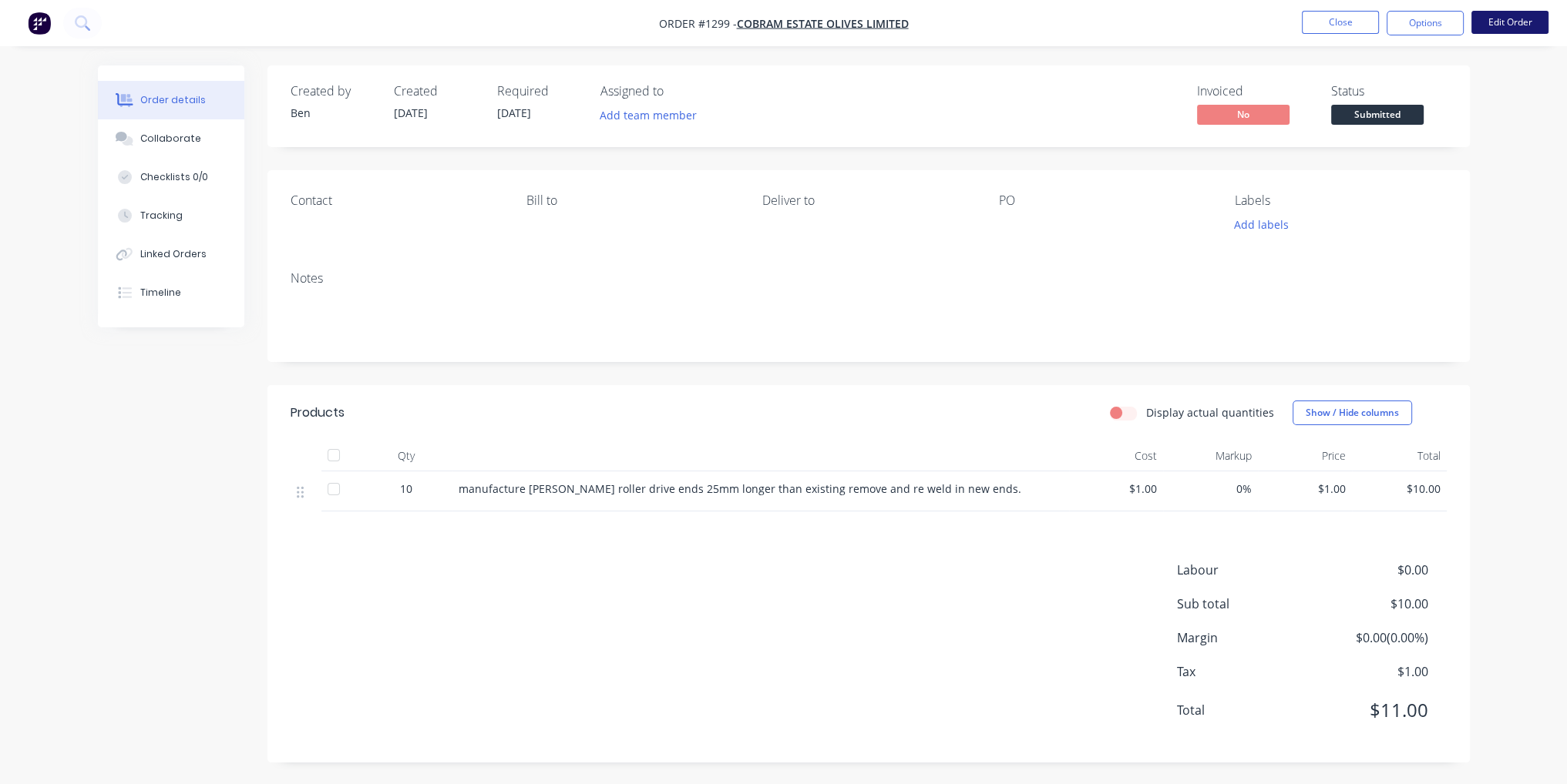
click at [1515, 13] on button "Edit Order" at bounding box center [1509, 22] width 77 height 23
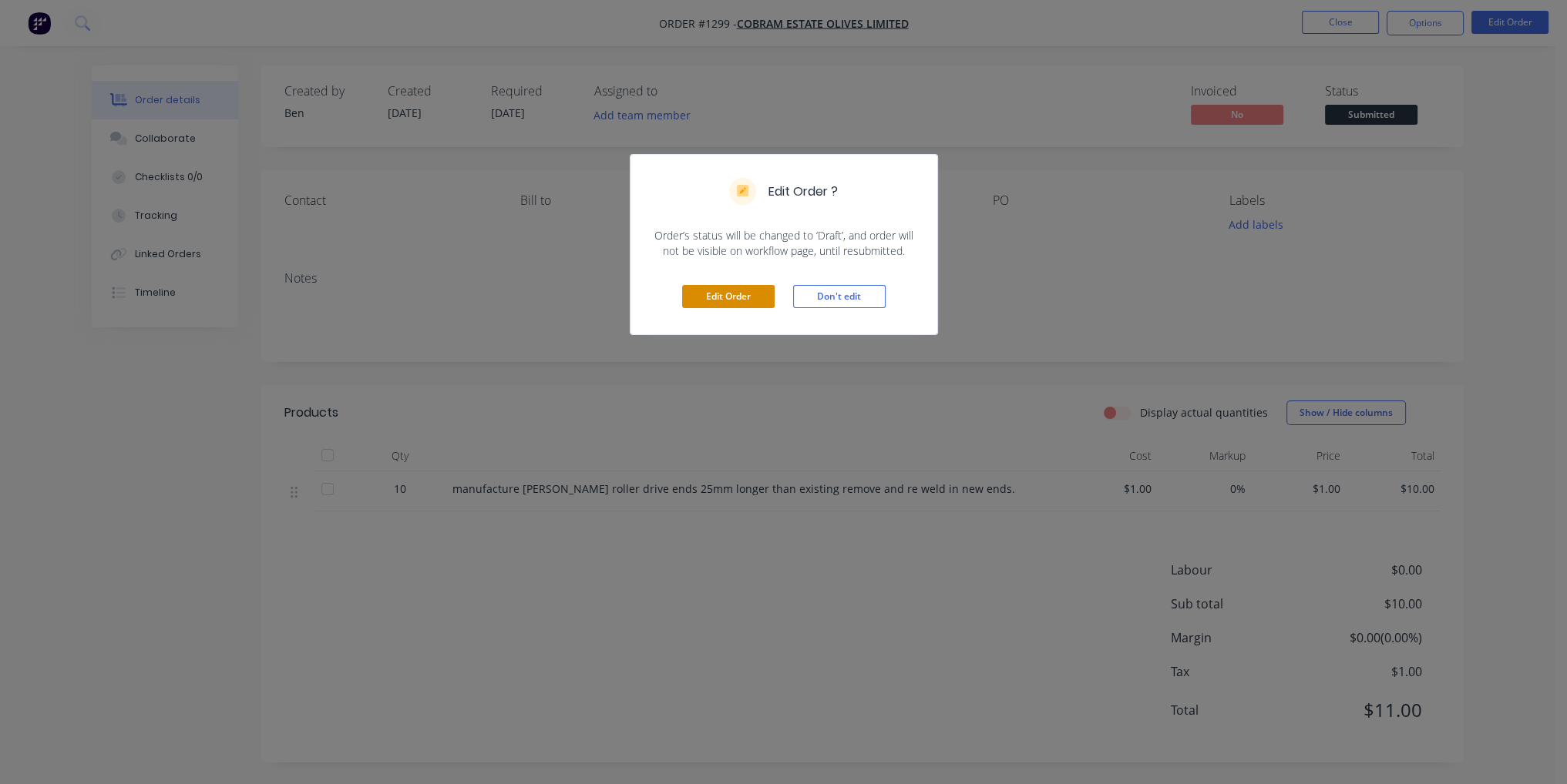
click at [746, 294] on button "Edit Order" at bounding box center [729, 296] width 92 height 23
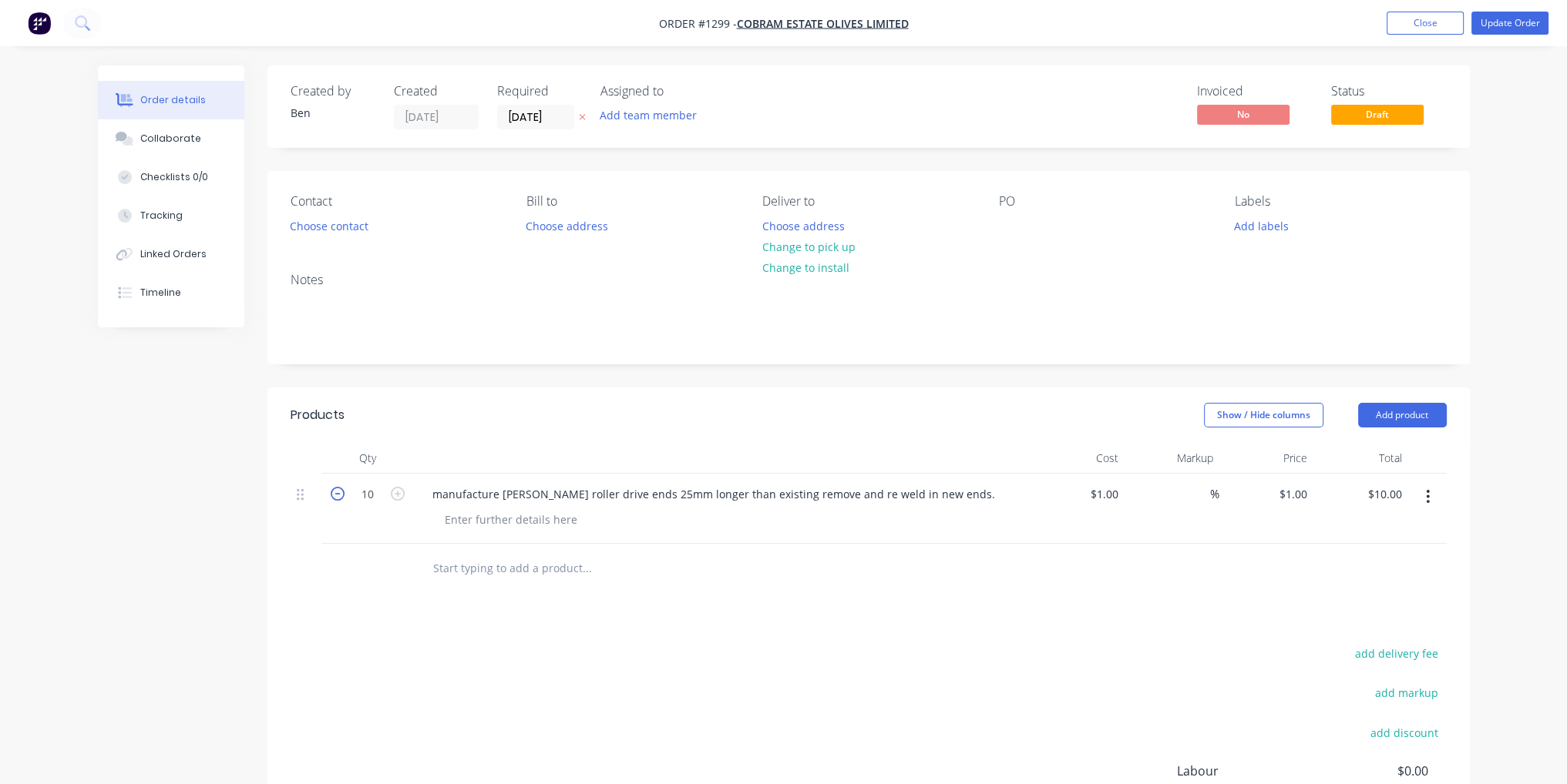
click at [335, 490] on icon "button" at bounding box center [338, 494] width 14 height 14
type input "9"
type input "$9.00"
click at [335, 490] on icon "button" at bounding box center [338, 494] width 14 height 14
type input "8"
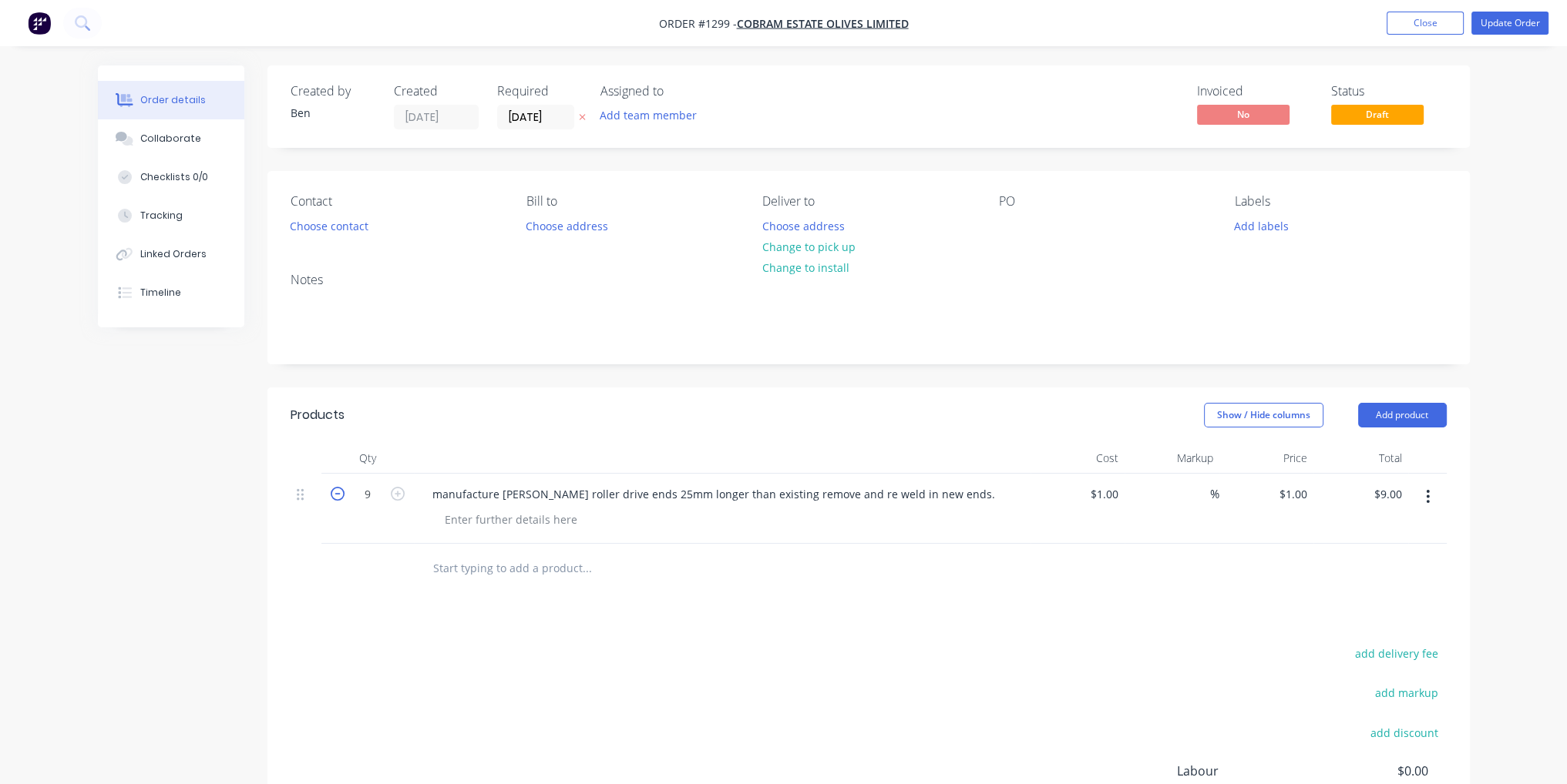
type input "$8.00"
click at [1495, 26] on button "Update Order" at bounding box center [1509, 23] width 77 height 23
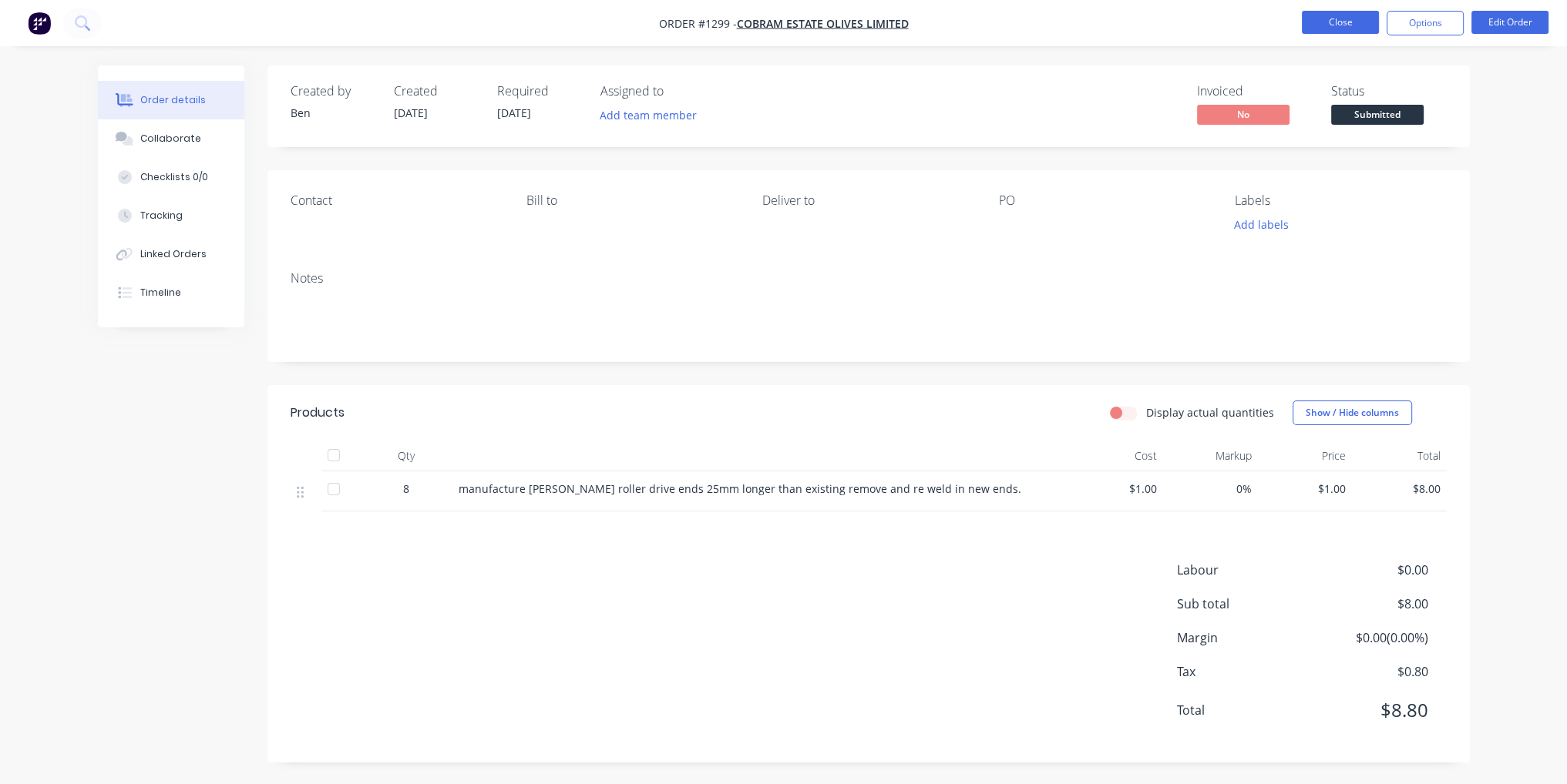
click at [1338, 19] on button "Close" at bounding box center [1340, 22] width 77 height 23
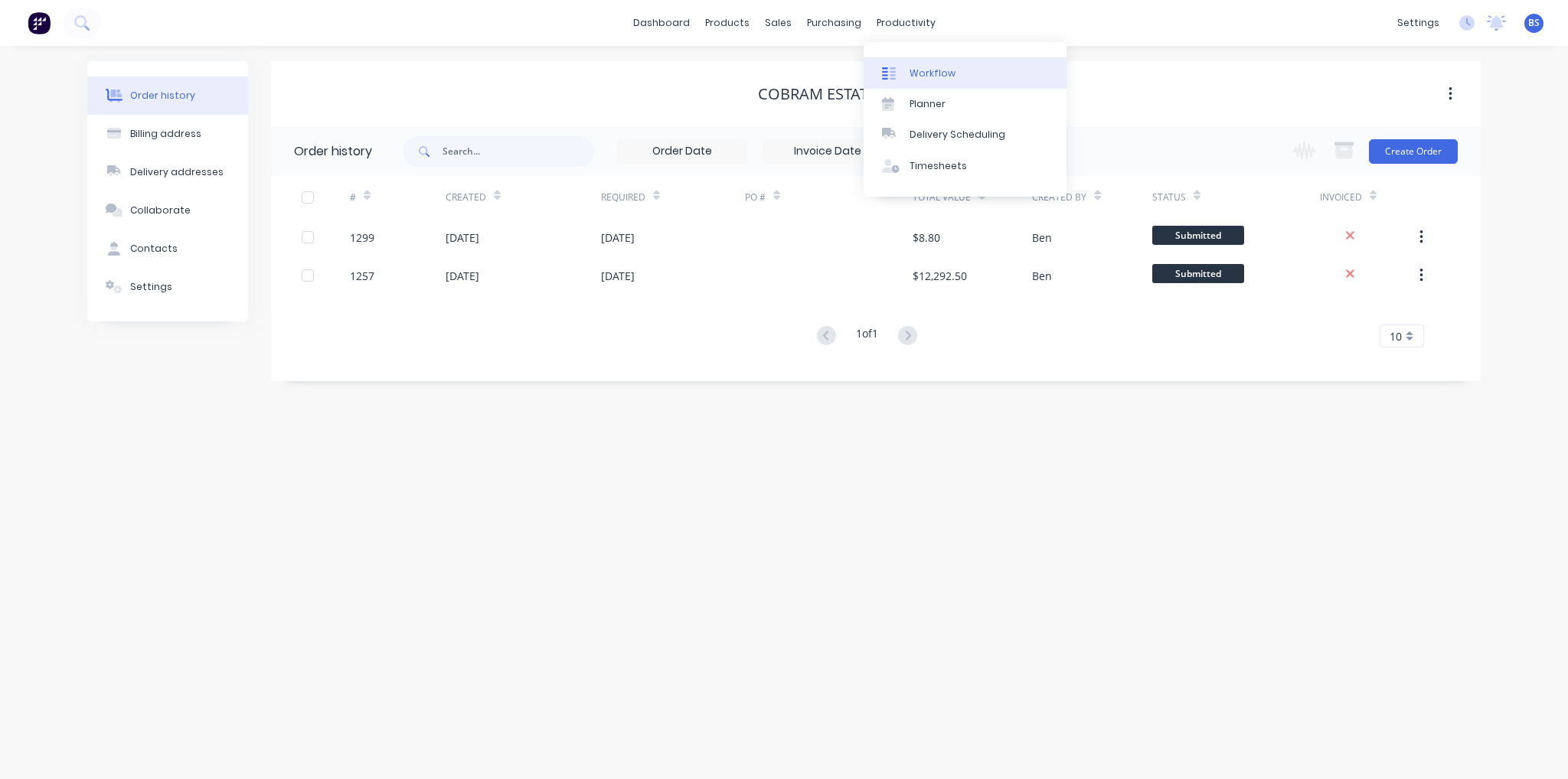
click at [915, 59] on link "Workflow" at bounding box center [965, 72] width 203 height 31
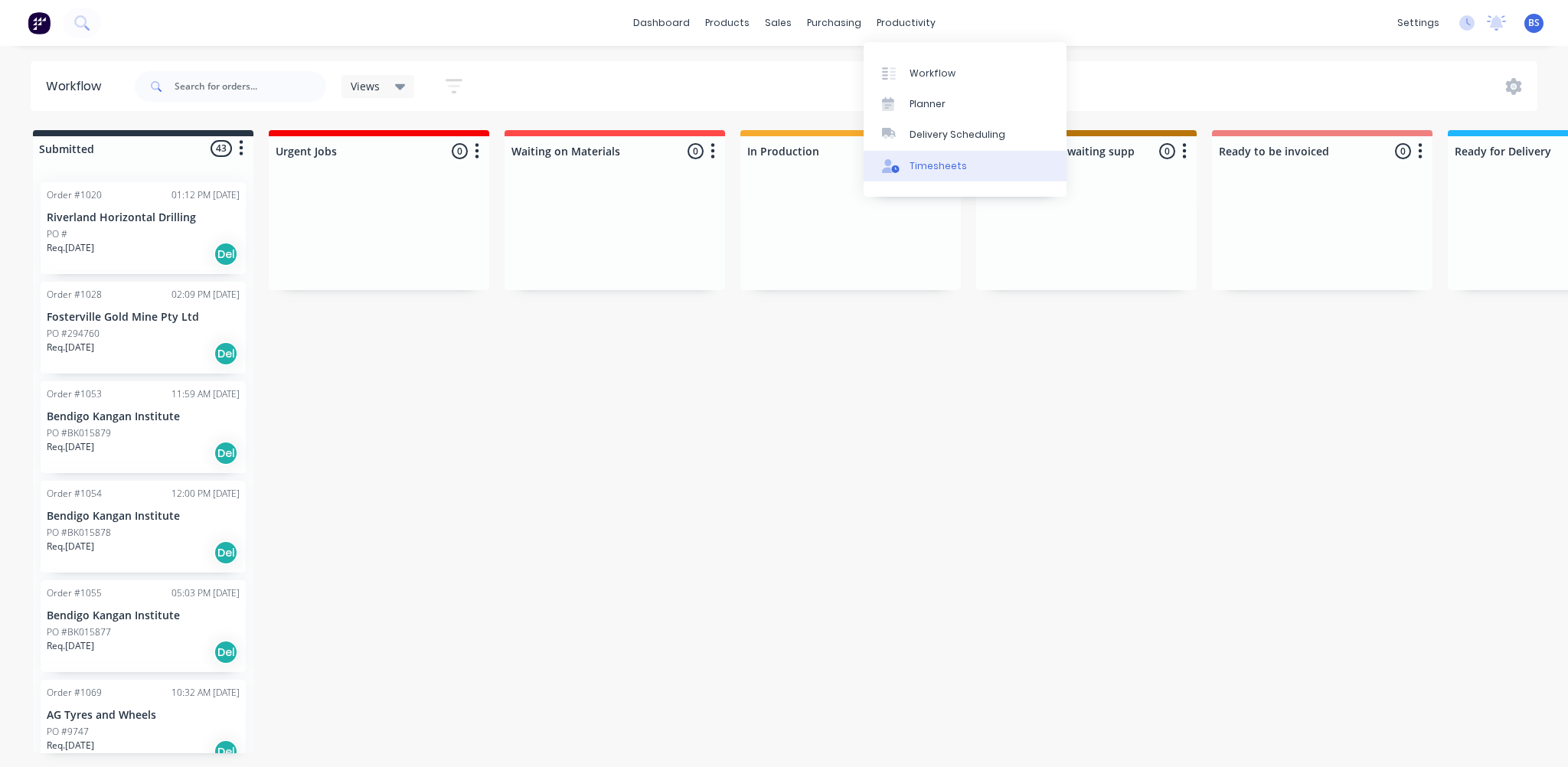
click at [923, 173] on link "Timesheets" at bounding box center [965, 166] width 203 height 31
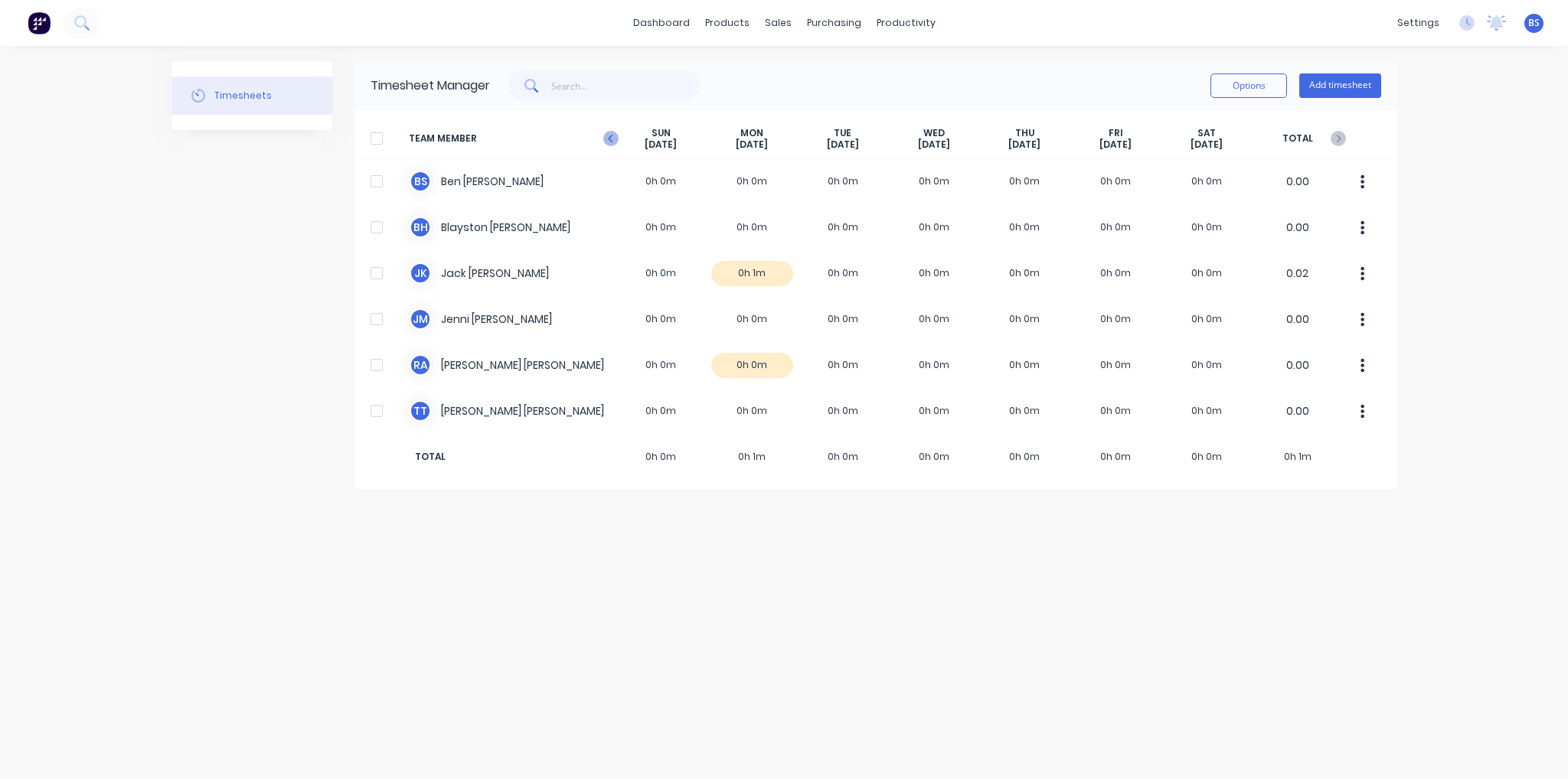
click at [609, 135] on icon at bounding box center [610, 138] width 15 height 15
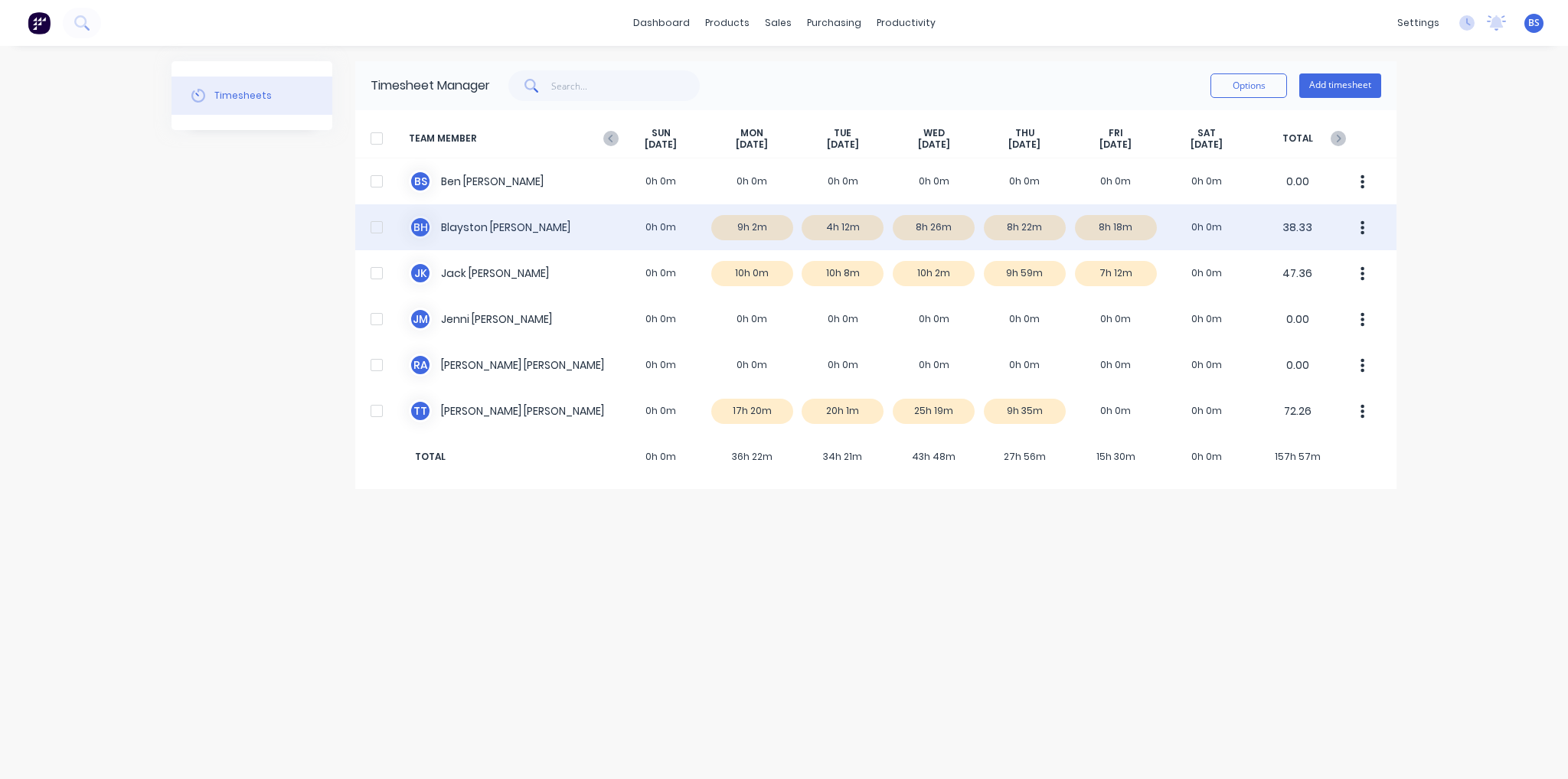
click at [376, 228] on div at bounding box center [376, 227] width 31 height 31
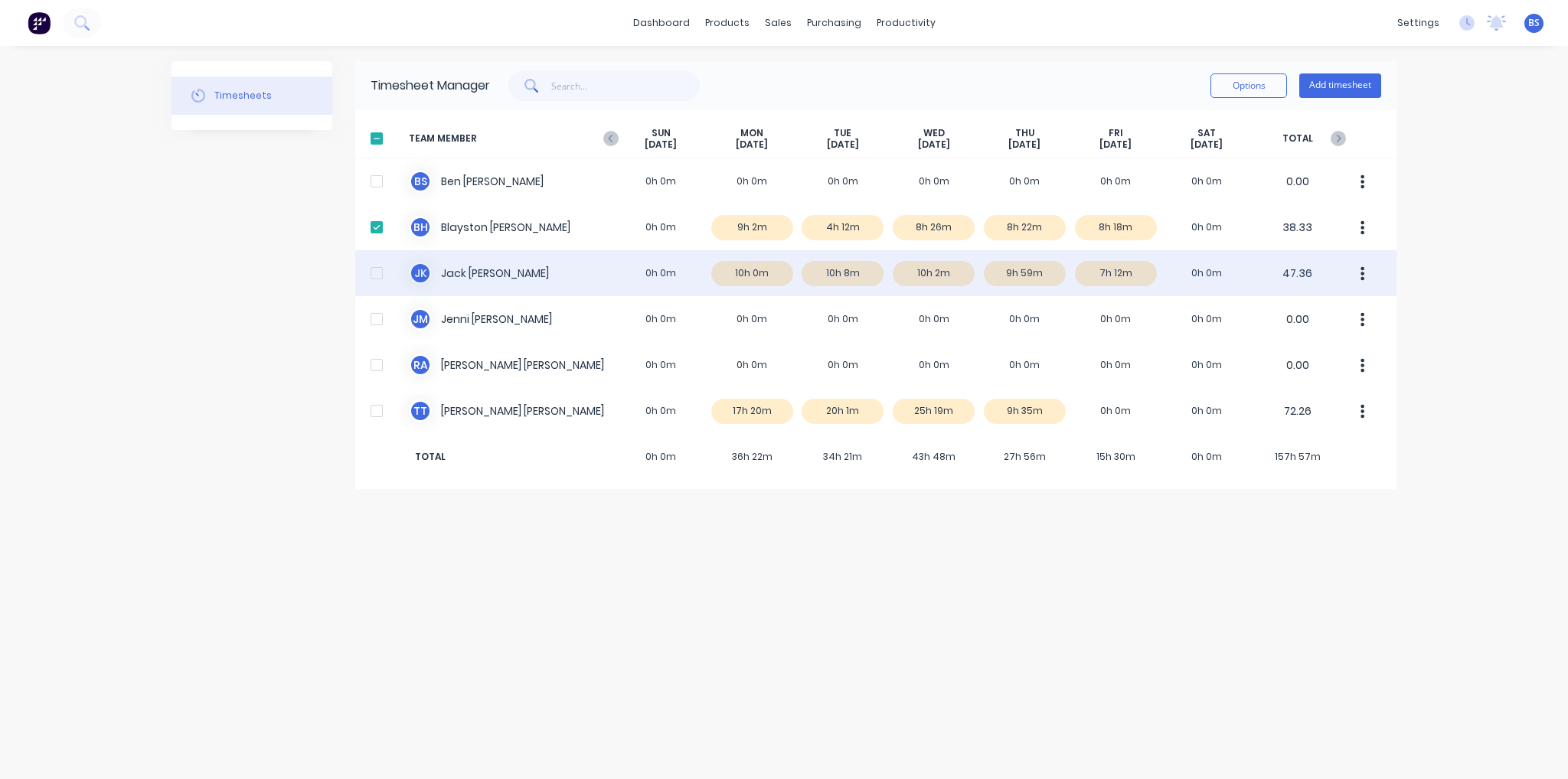
click at [383, 267] on div at bounding box center [376, 273] width 31 height 31
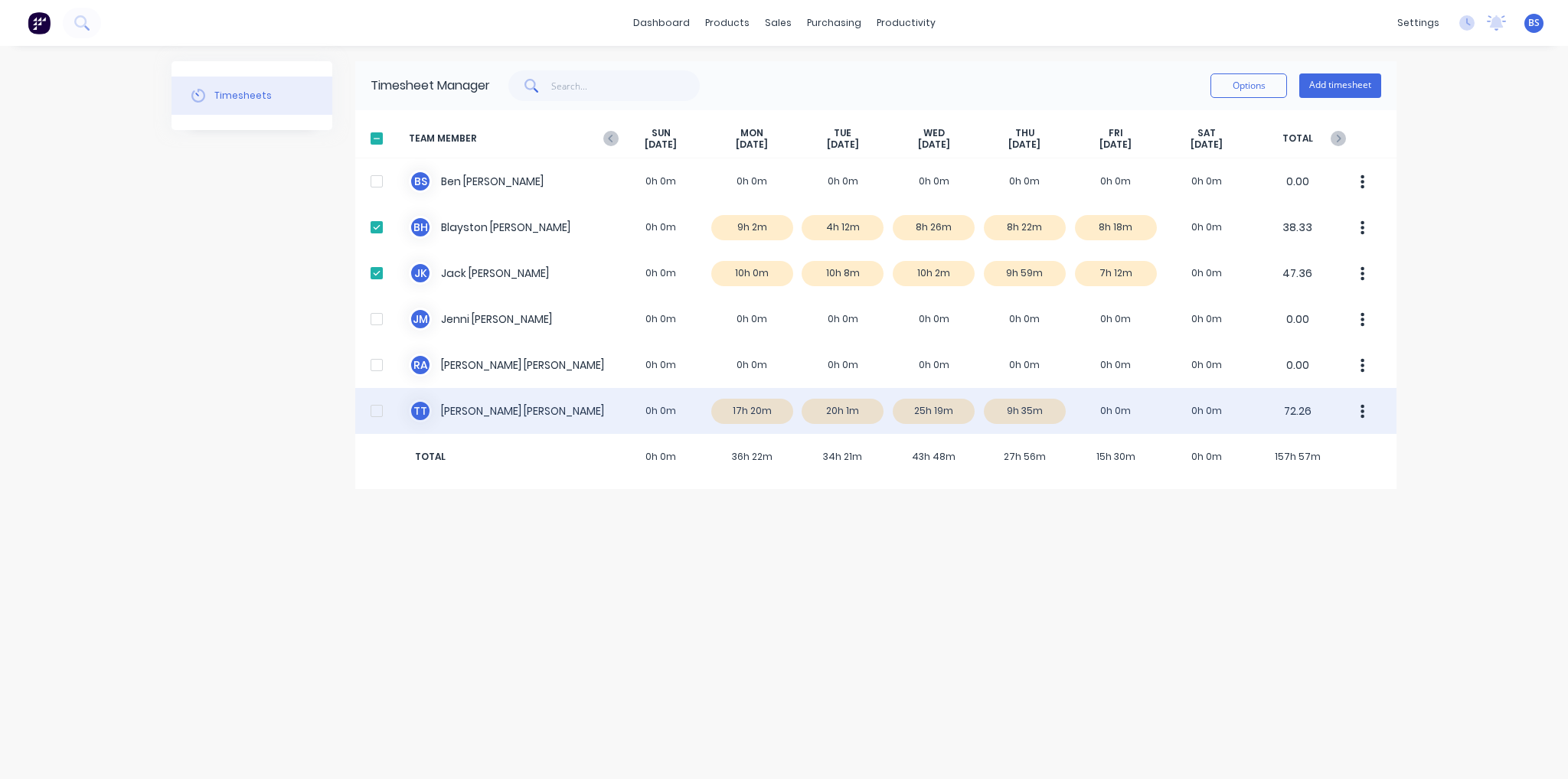
click at [380, 411] on div at bounding box center [376, 411] width 31 height 31
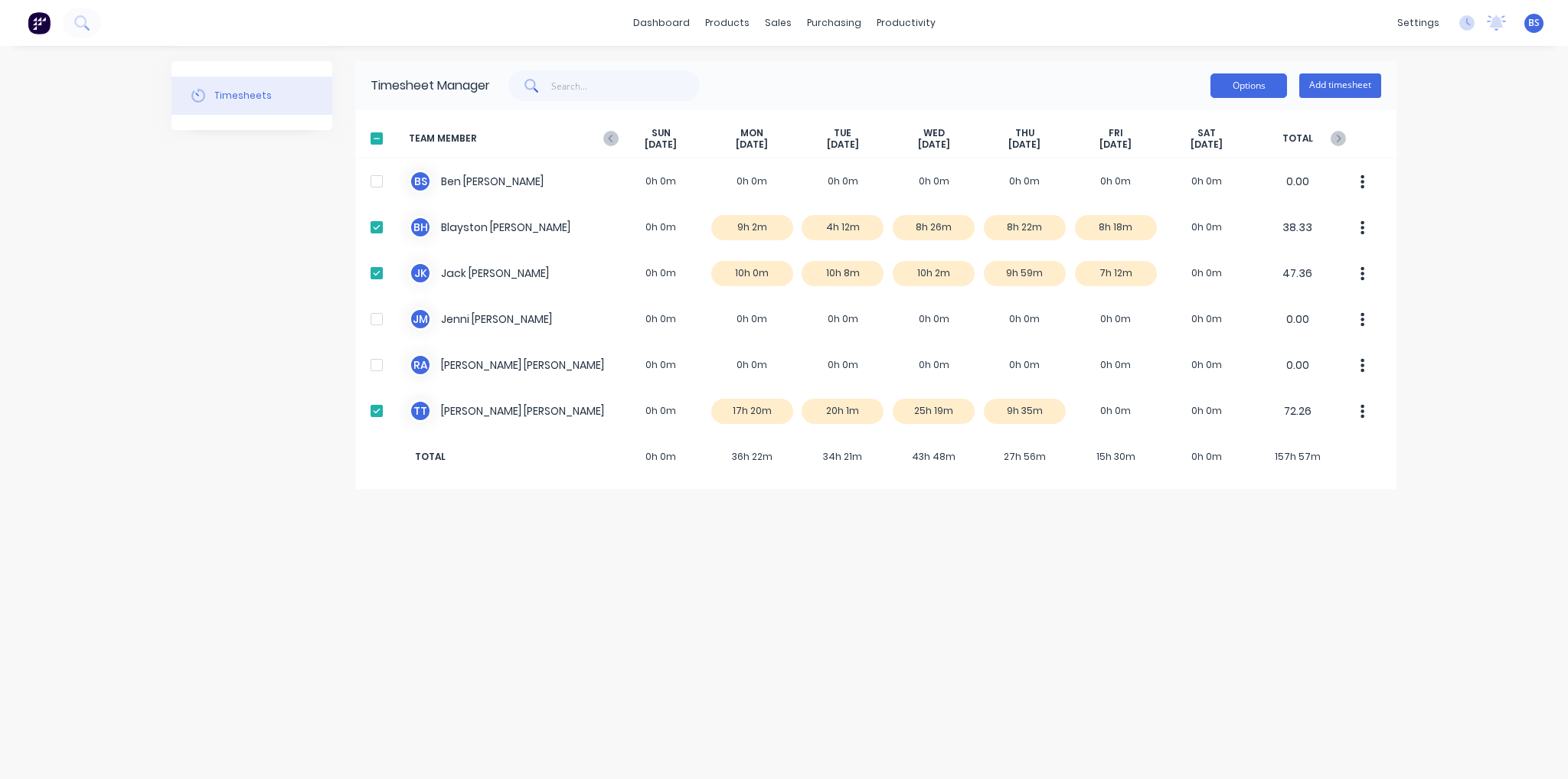
click at [1270, 90] on button "Options" at bounding box center [1249, 86] width 77 height 25
click at [1236, 129] on div "Approve" at bounding box center [1214, 125] width 118 height 22
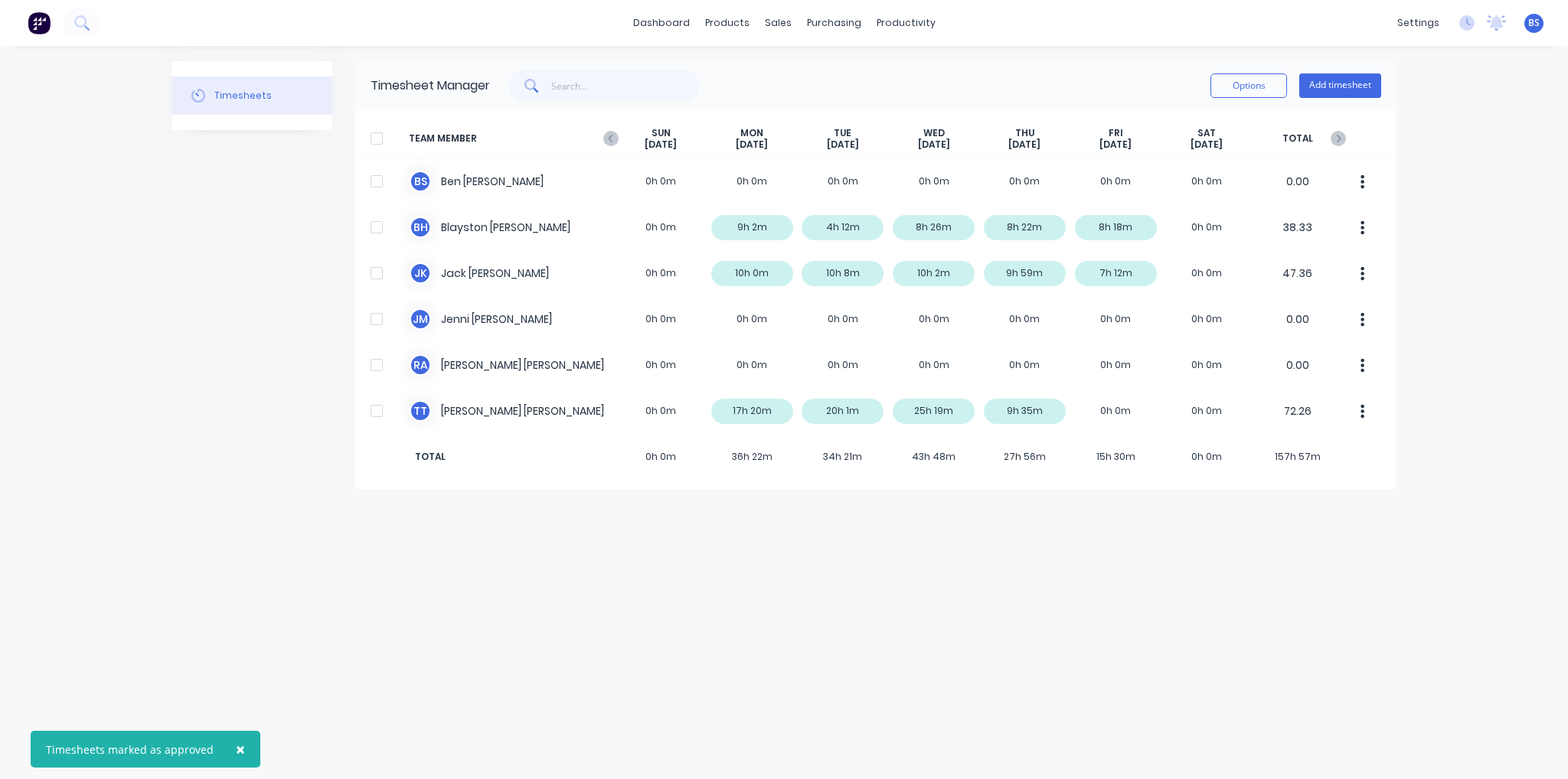
click at [898, 571] on div "Timesheets Timesheet Manager Options Add timesheet TEAM MEMBER [DATE] [DATE] [D…" at bounding box center [784, 412] width 1225 height 703
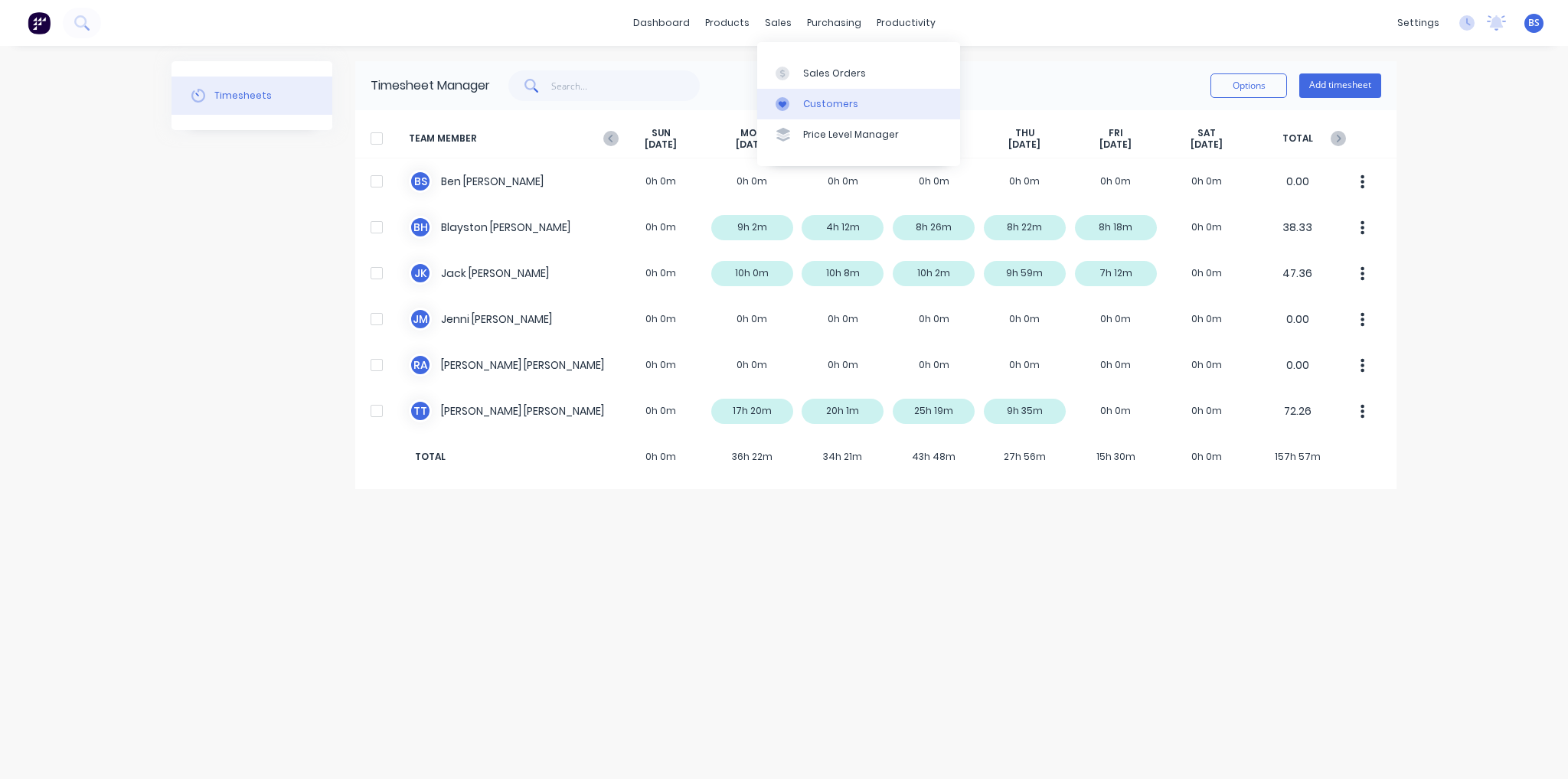
click at [805, 104] on div "Customers" at bounding box center [830, 105] width 55 height 14
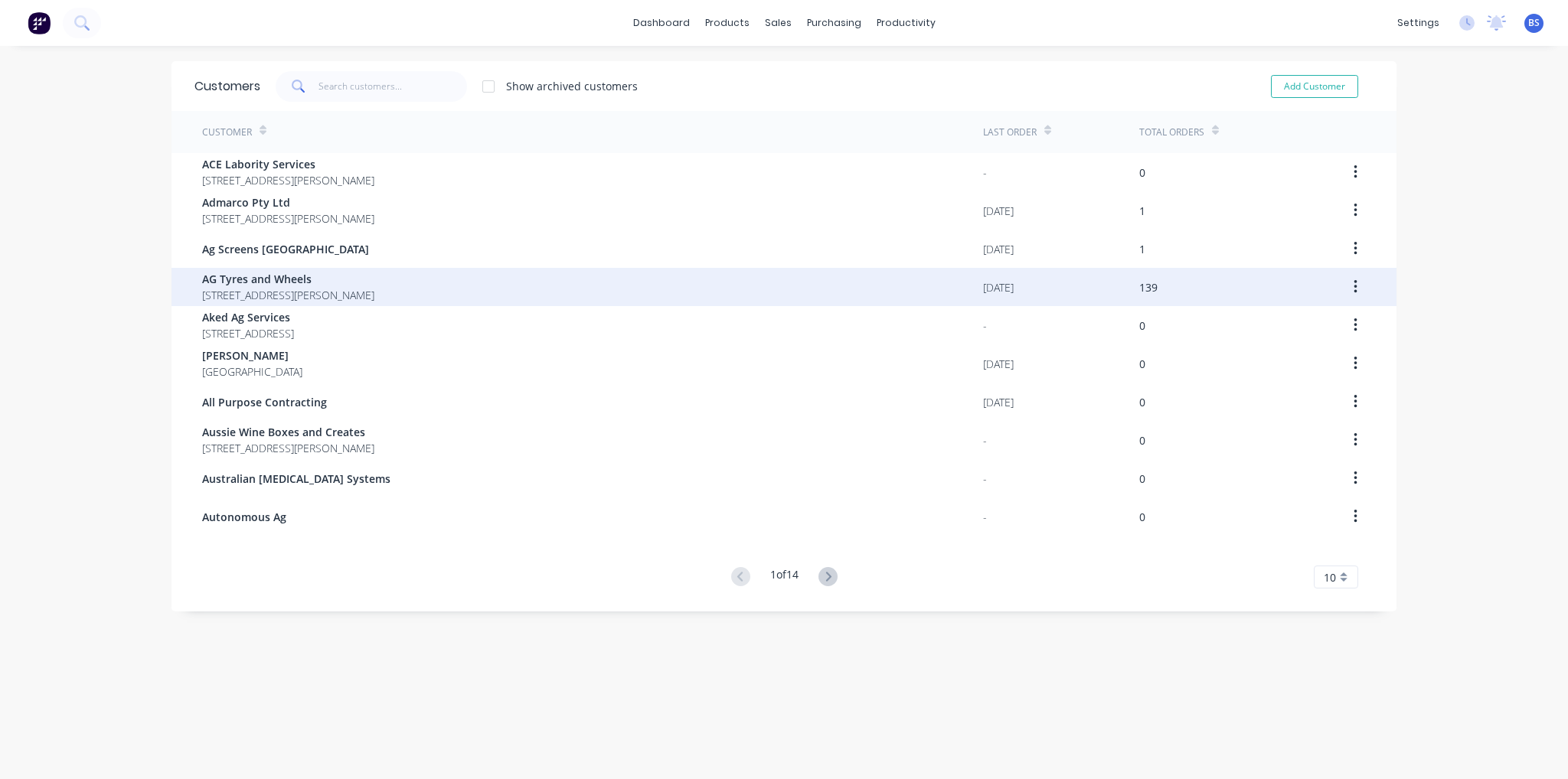
click at [375, 286] on span "AG Tyres and Wheels" at bounding box center [288, 279] width 172 height 16
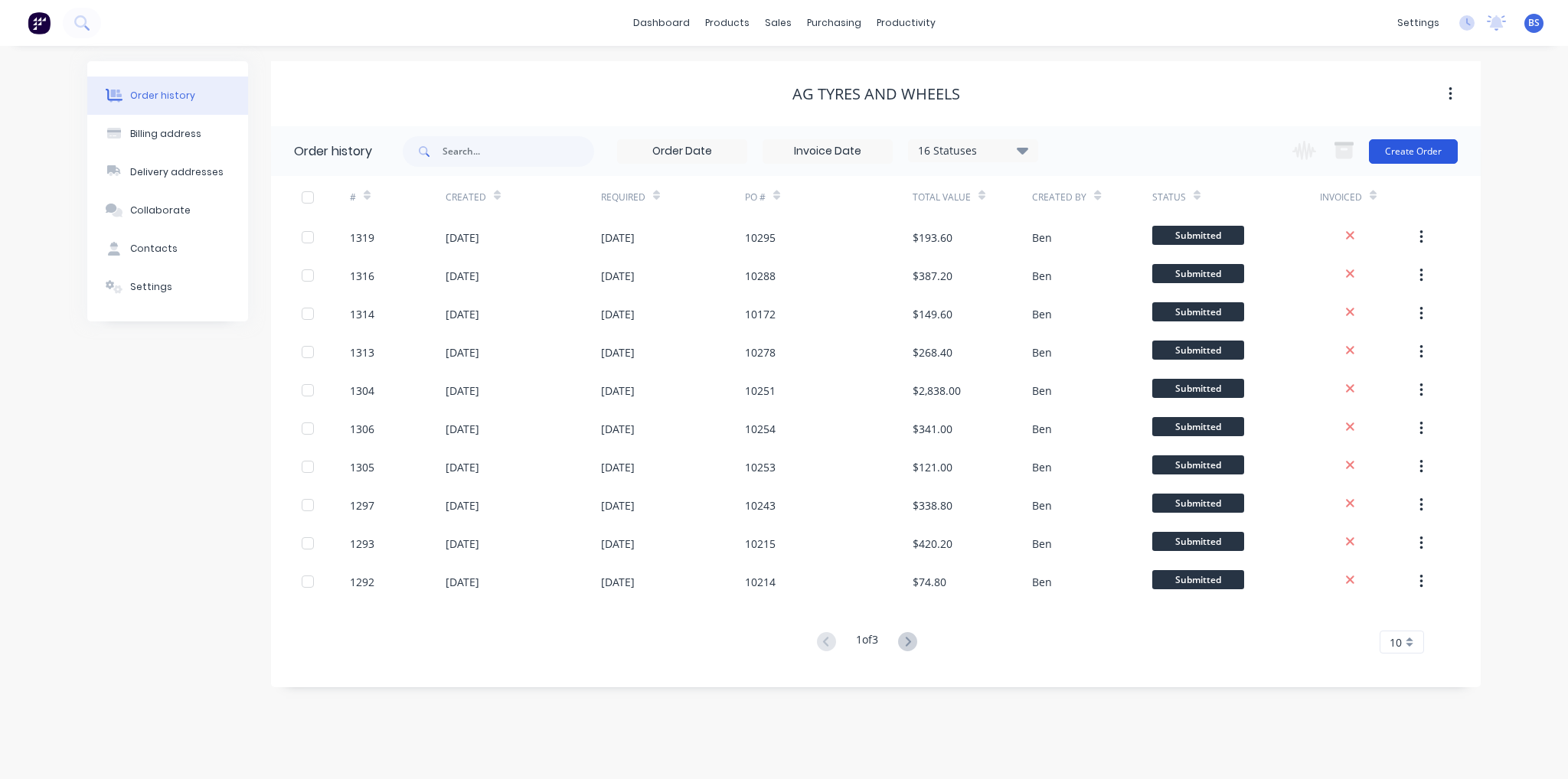
click at [1415, 149] on button "Create Order" at bounding box center [1413, 151] width 89 height 25
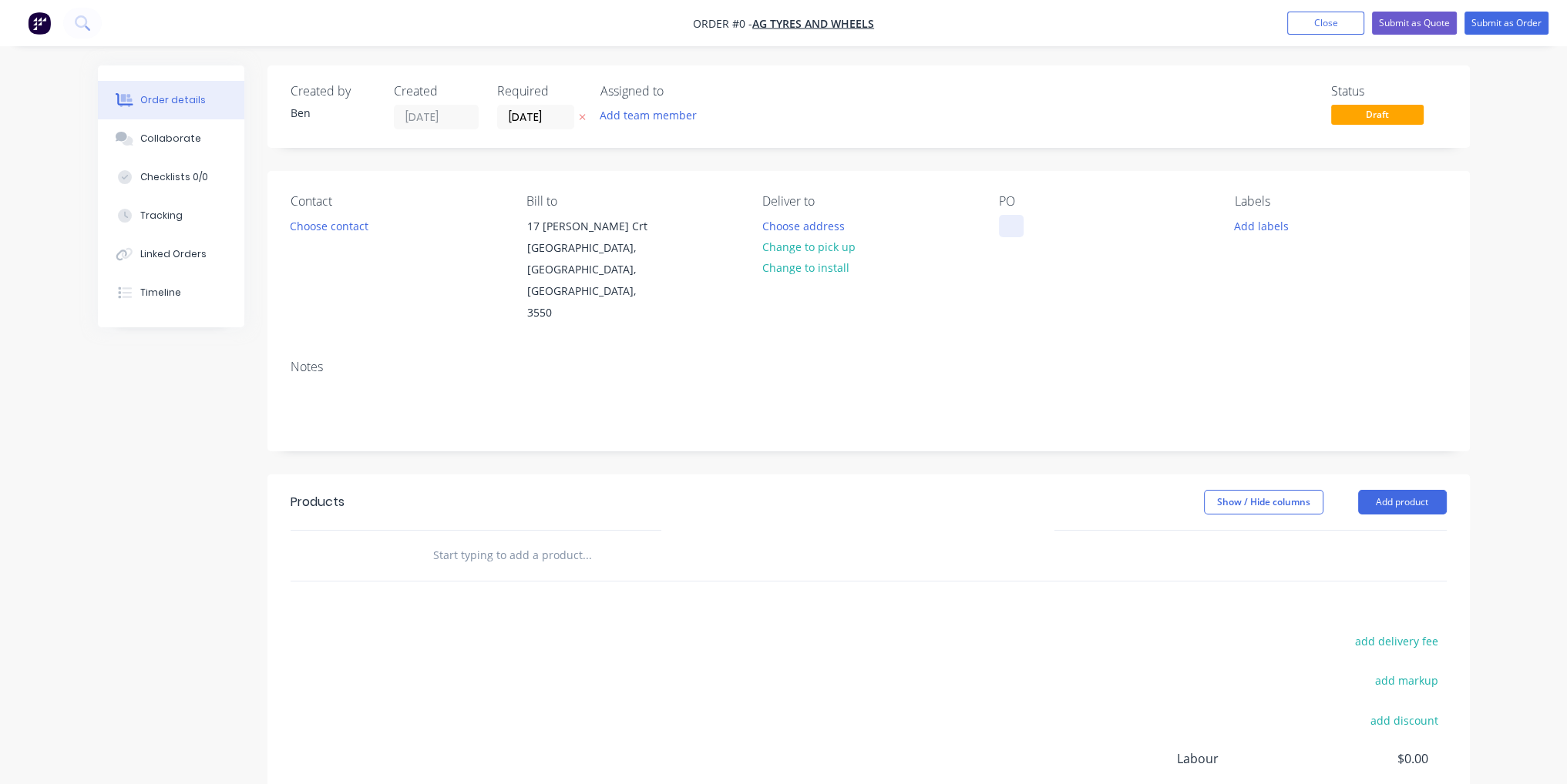
click at [1014, 222] on div at bounding box center [1011, 226] width 25 height 22
click at [1398, 466] on div "Order details Collaborate Checklists 0/0 Tracking Linked Orders Timeline Order …" at bounding box center [784, 519] width 1403 height 909
click at [1398, 490] on button "Add product" at bounding box center [1402, 503] width 89 height 25
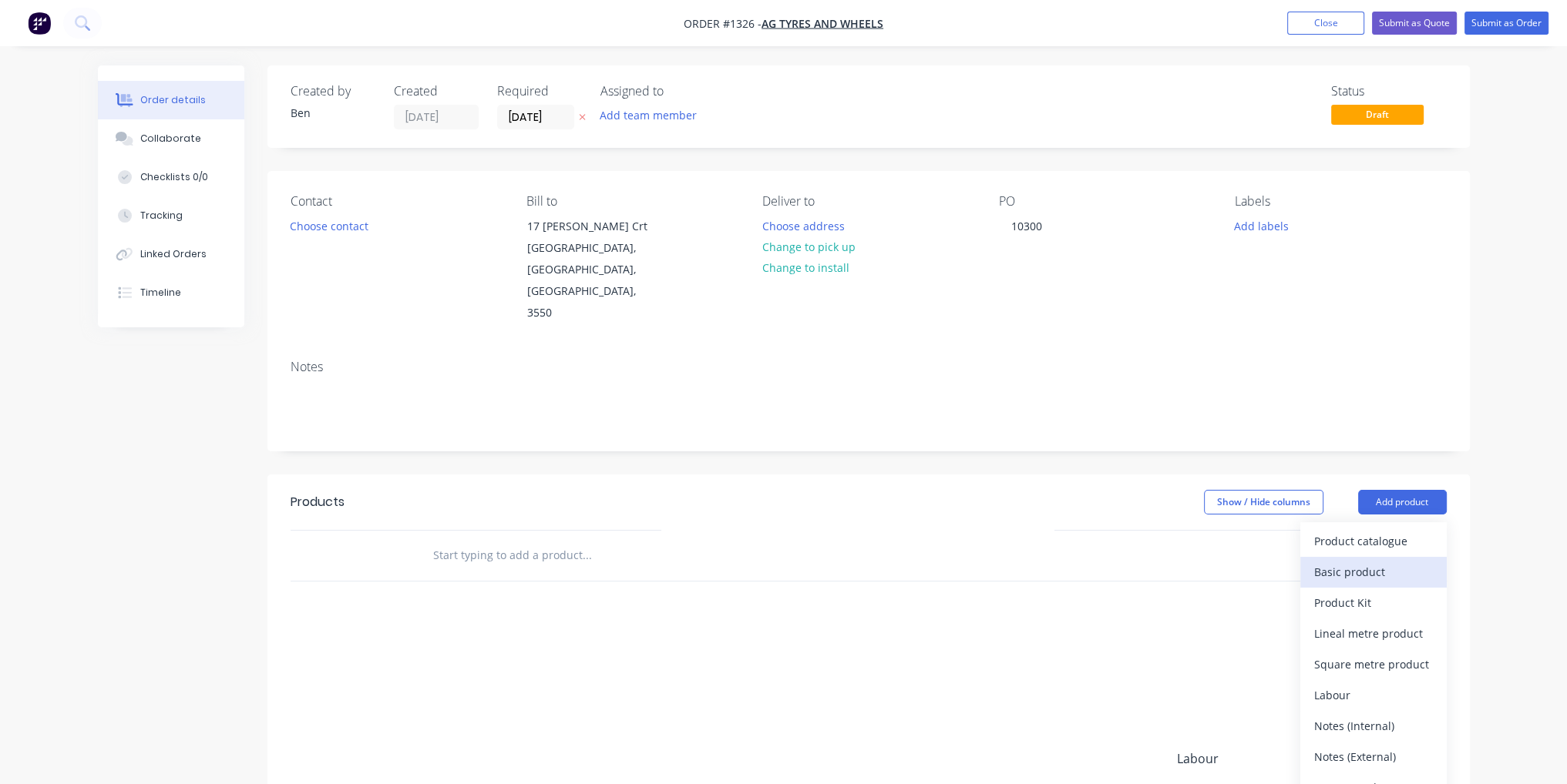
click at [1381, 561] on div "Basic product" at bounding box center [1374, 572] width 119 height 22
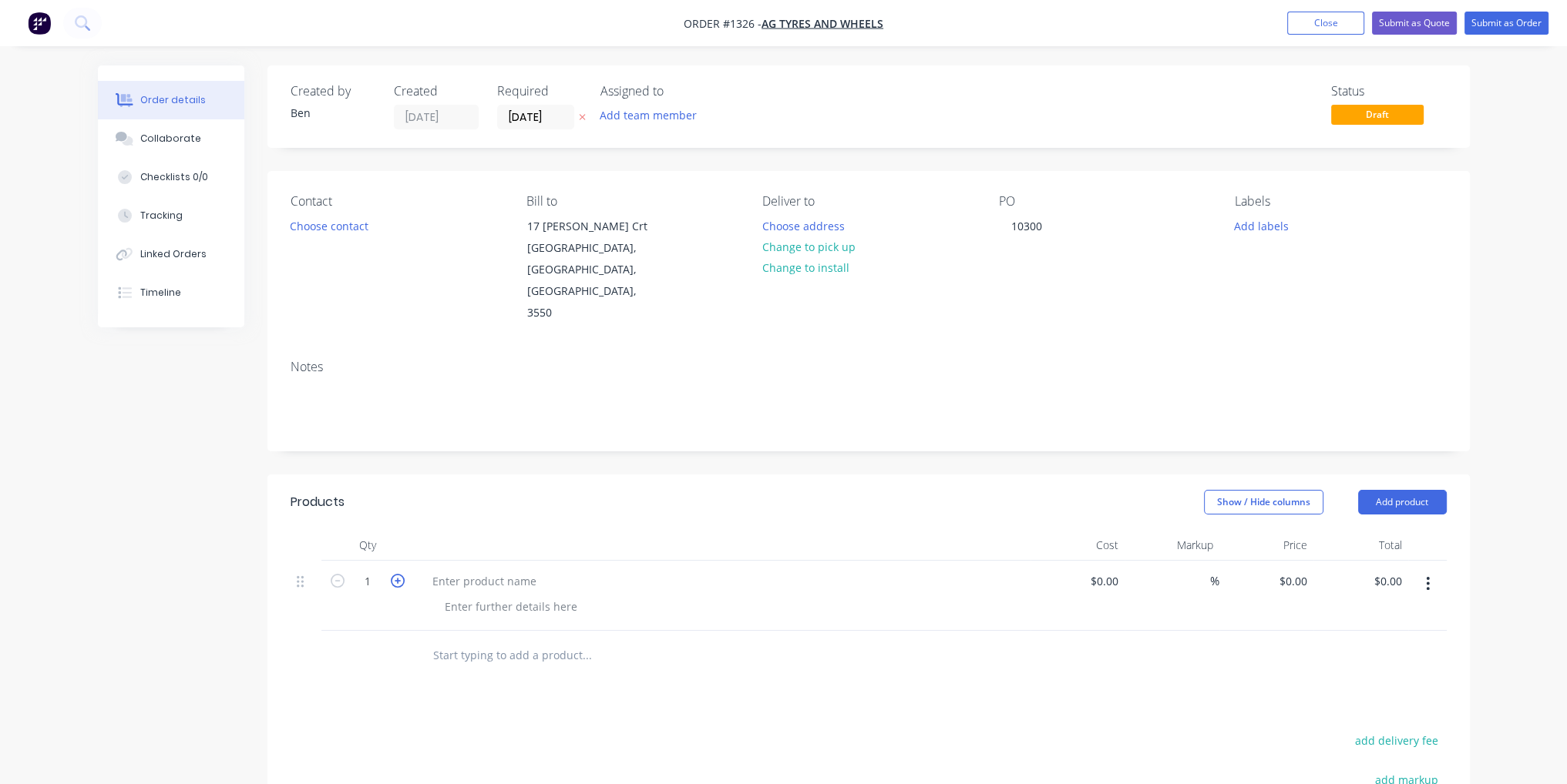
click at [401, 574] on icon "button" at bounding box center [398, 581] width 14 height 14
type input "2"
click at [533, 596] on div at bounding box center [511, 606] width 158 height 22
paste div
click at [492, 570] on div at bounding box center [484, 580] width 128 height 22
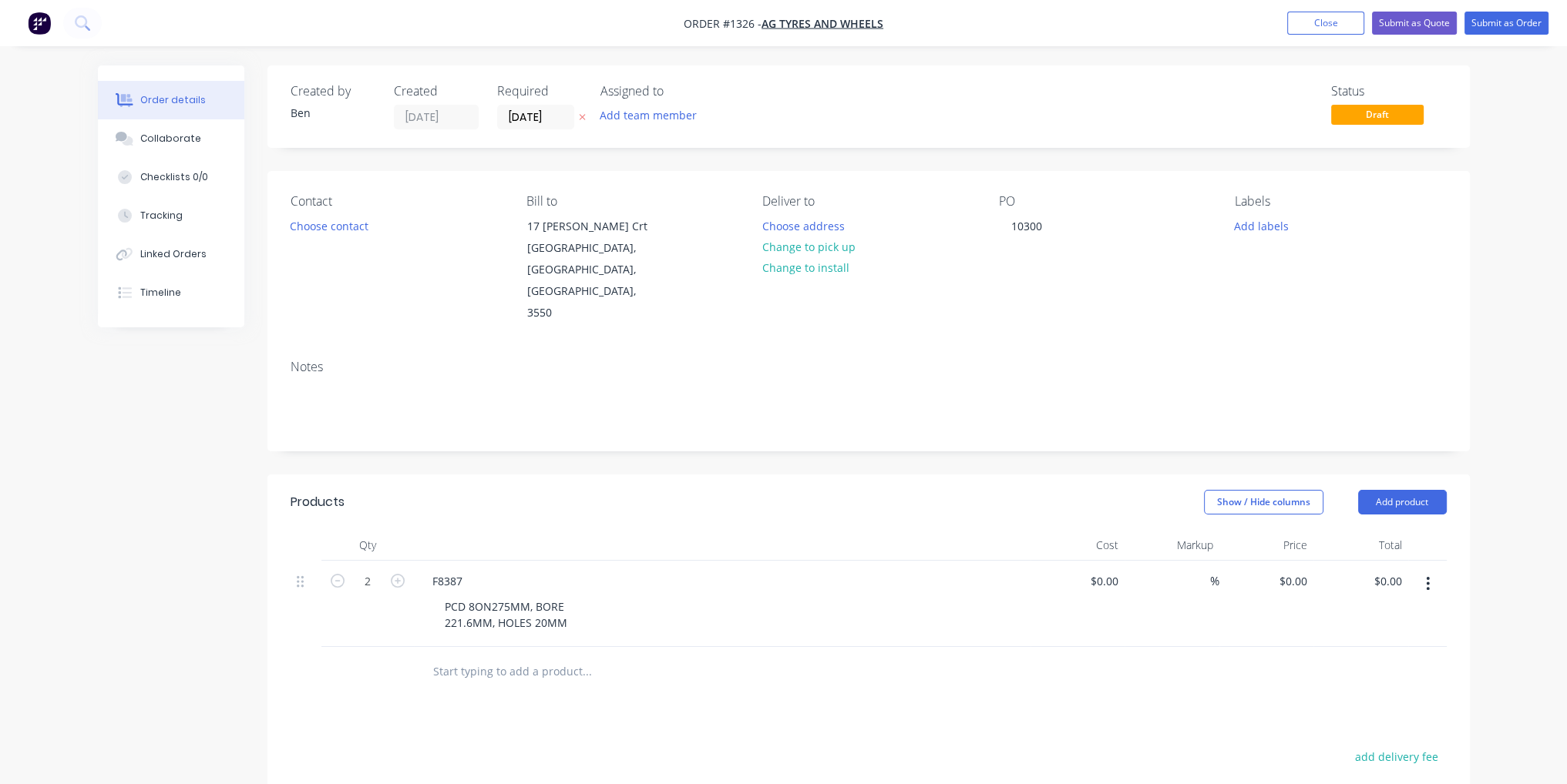
click at [626, 647] on div at bounding box center [691, 672] width 555 height 50
click at [589, 596] on div "PCD 8ON275MM, BORE 221.6MM, HOLES 20MM" at bounding box center [728, 615] width 592 height 39
click at [567, 596] on div "PCD 8ON275MM, BORE 221.6MM, HOLES 20MM" at bounding box center [506, 615] width 147 height 39
click at [1113, 570] on input at bounding box center [1107, 580] width 35 height 22
type input "$61.00"
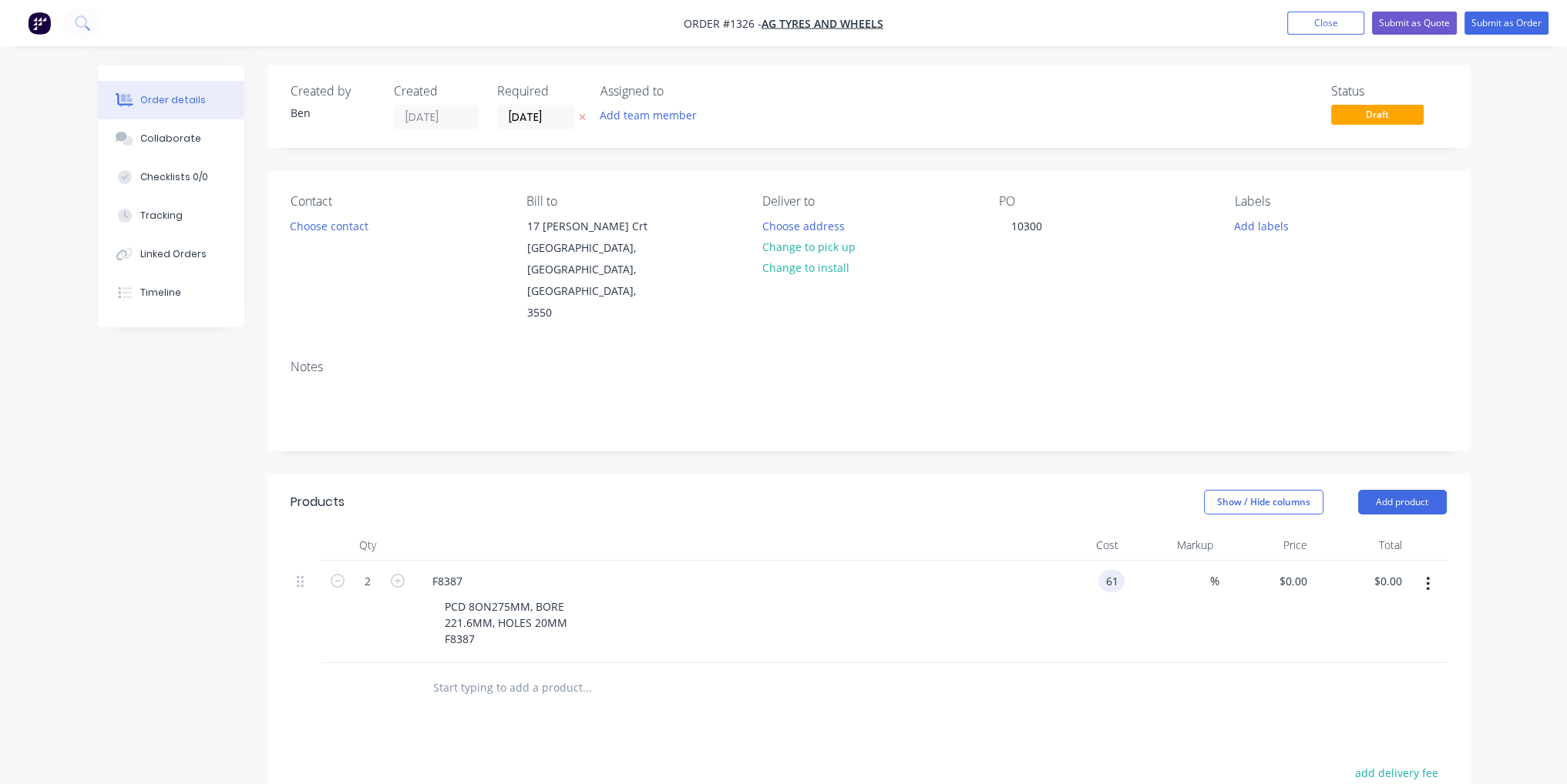
type input "$61.00"
type input "$122.00"
click at [973, 596] on div "PCD 8ON275MM, BORE 221.6MM, HOLES 20MM F8387" at bounding box center [728, 623] width 592 height 55
click at [1524, 21] on button "Submit as Order" at bounding box center [1506, 23] width 84 height 23
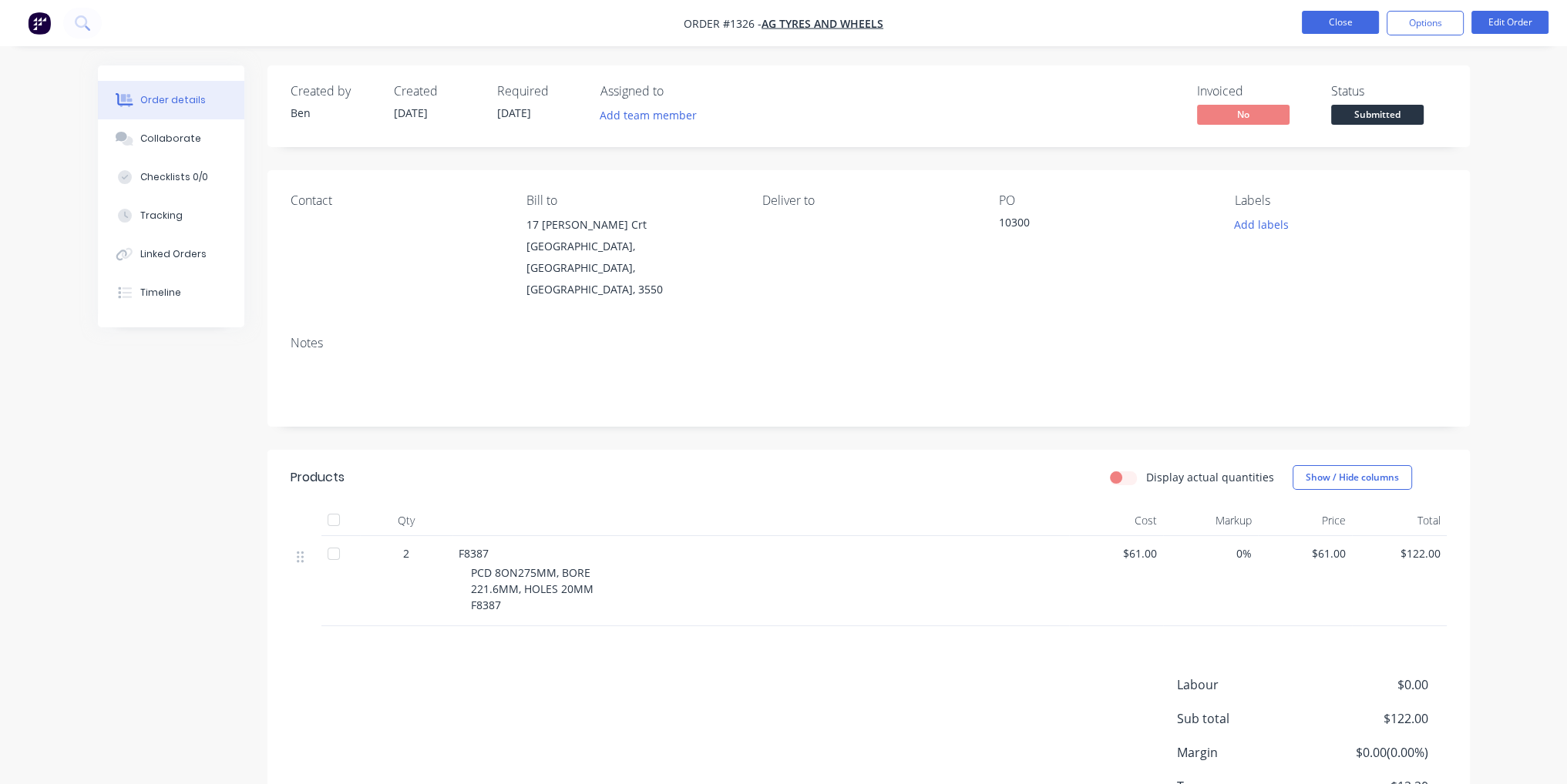
click at [1347, 29] on button "Close" at bounding box center [1340, 22] width 77 height 23
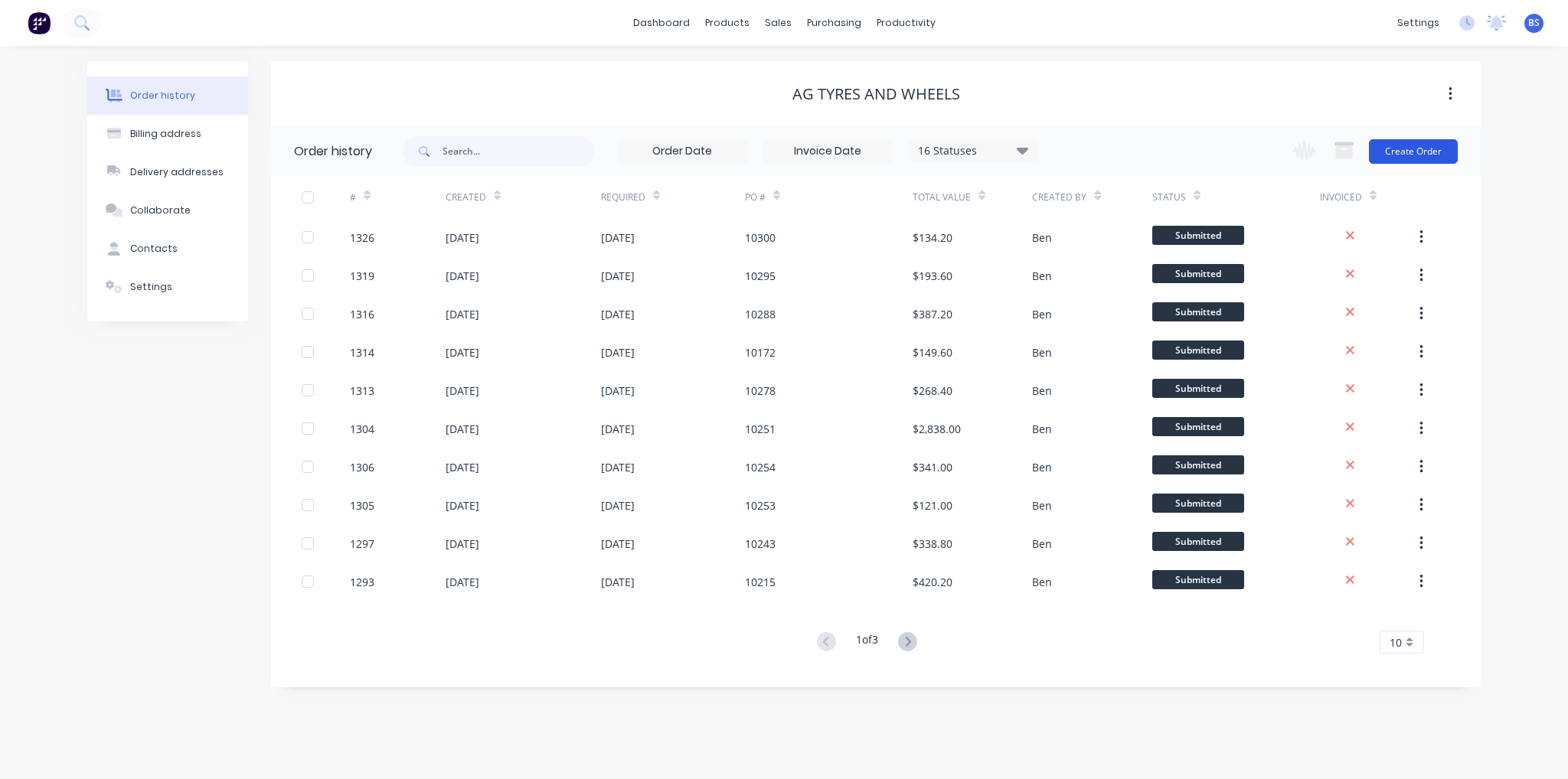
click at [1404, 157] on button "Create Order" at bounding box center [1413, 151] width 89 height 25
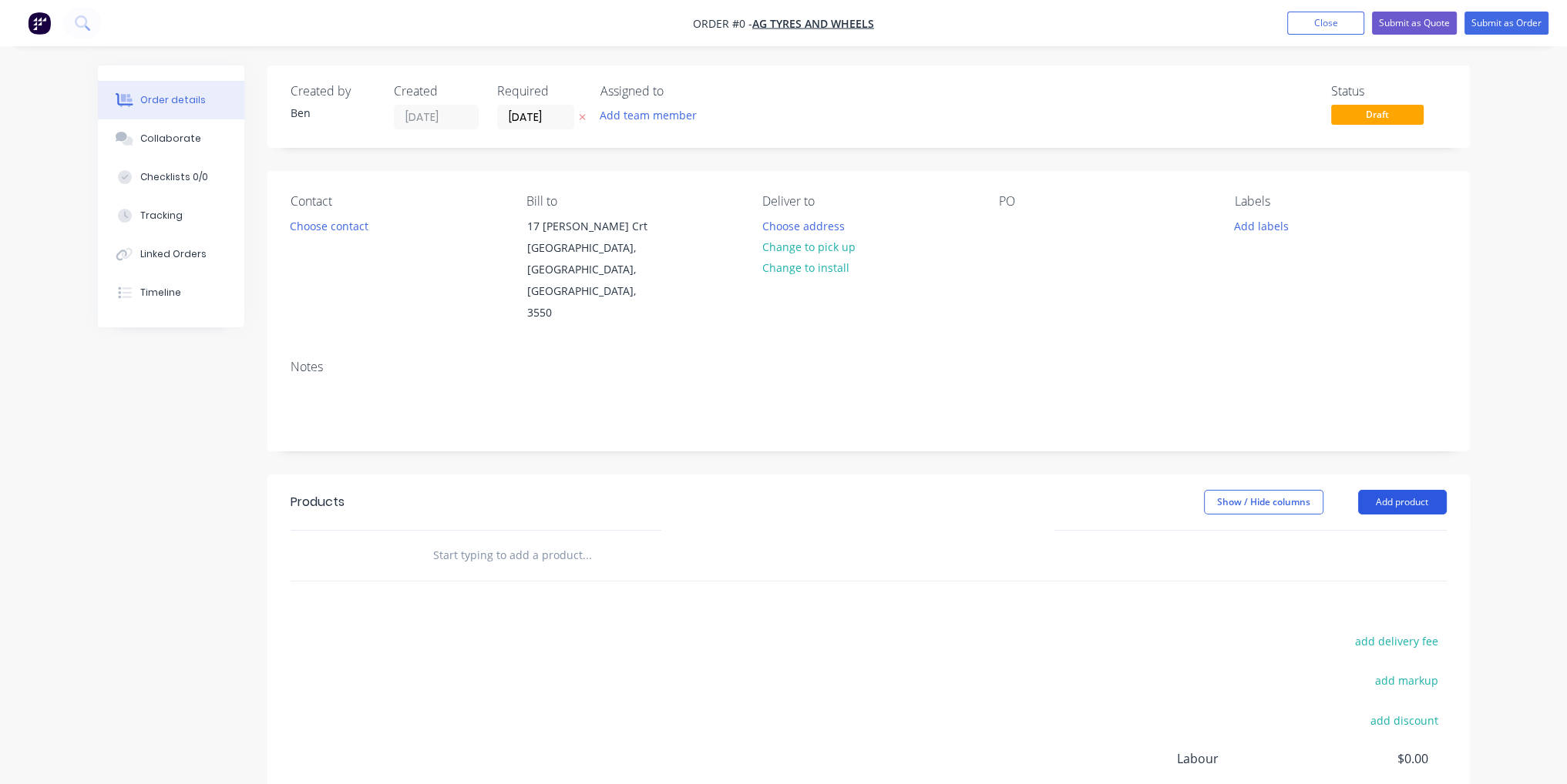
click at [1416, 490] on button "Add product" at bounding box center [1402, 503] width 89 height 25
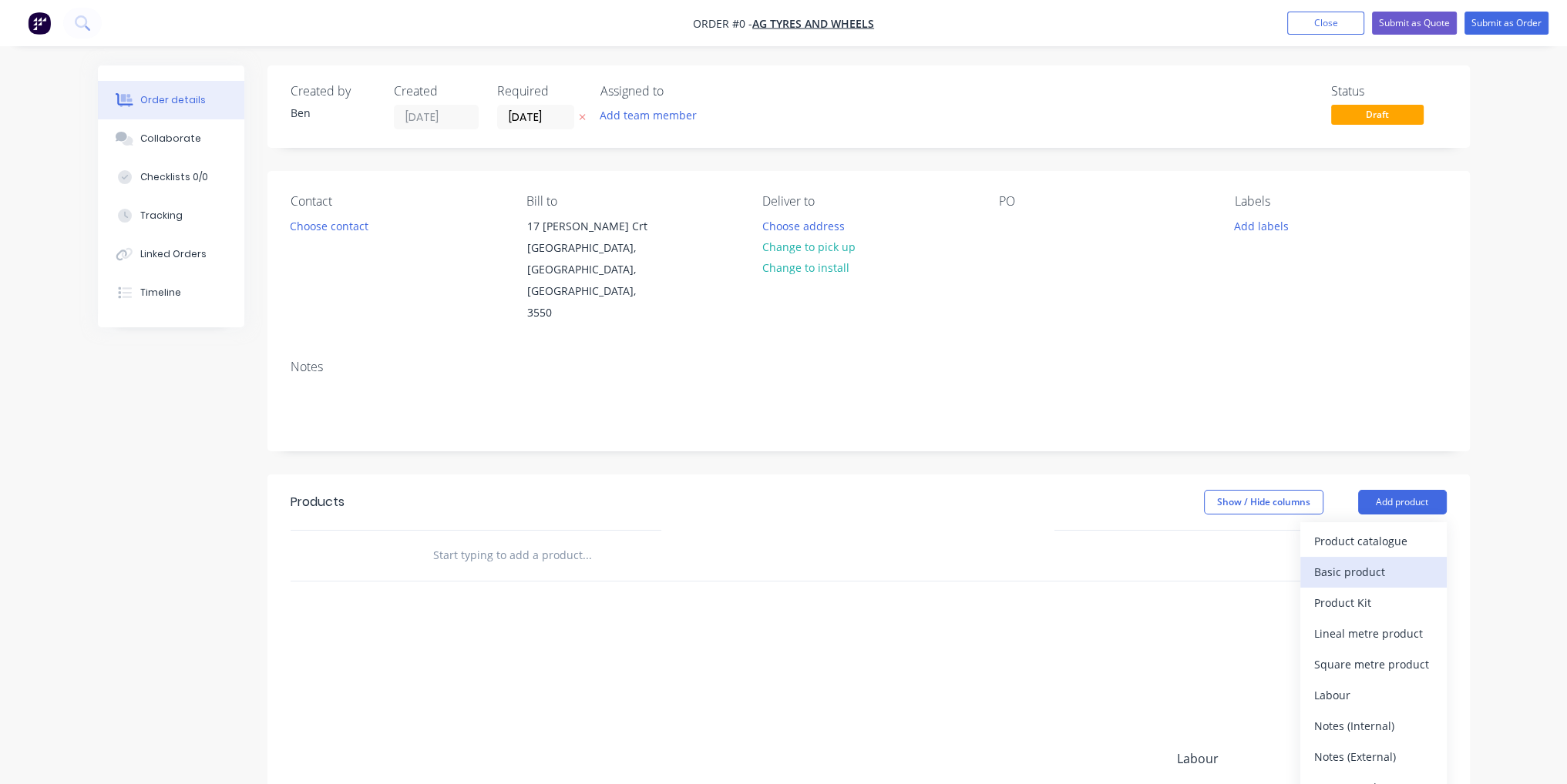
click at [1393, 561] on div "Basic product" at bounding box center [1374, 572] width 119 height 22
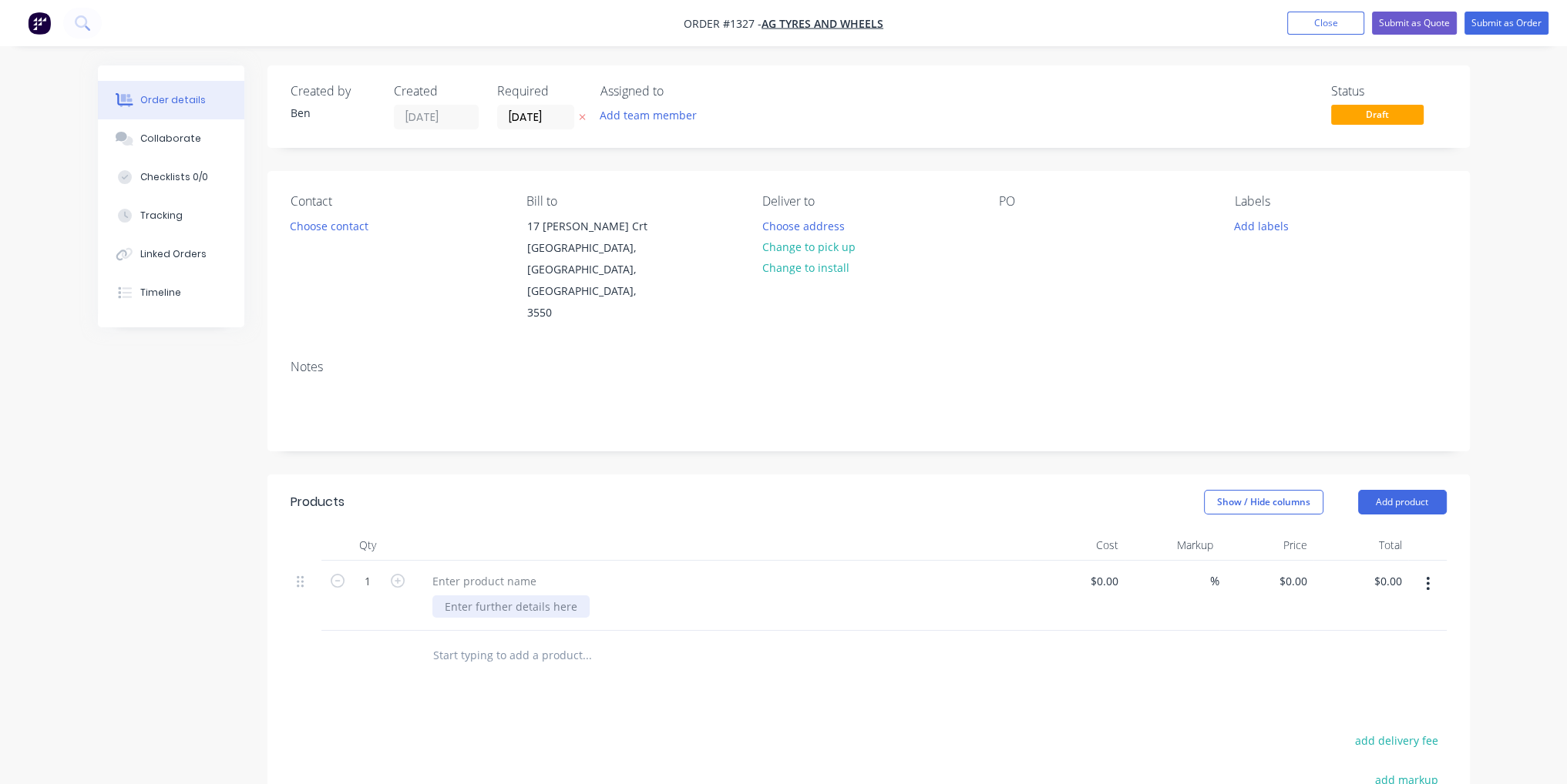
paste div
click at [485, 597] on div "PCD 10ON335MM, BORE 281.5MM, HOLES 24MM R8398 (48'')" at bounding box center [507, 623] width 151 height 55
drag, startPoint x: 506, startPoint y: 596, endPoint x: 444, endPoint y: 596, distance: 62.0
click at [444, 596] on div "PCD 10ON335MM, BORE 281.5MM, HOLES 24MM R8398 (48'')" at bounding box center [507, 623] width 151 height 55
copy div "R8398 (48'')"
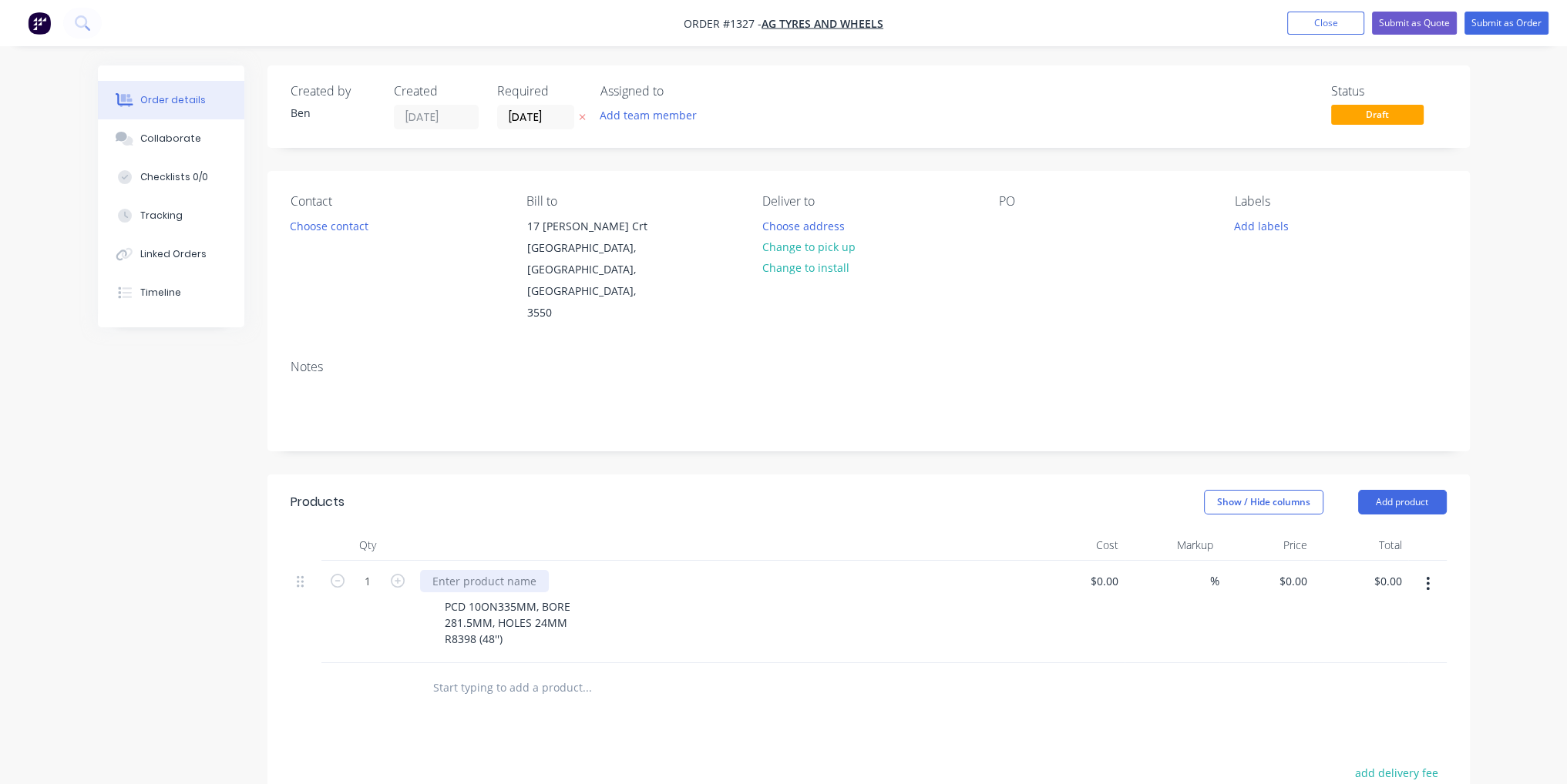
click at [494, 570] on div at bounding box center [484, 580] width 128 height 22
paste div
click at [731, 596] on div "PCD 10ON335MM, BORE 281.5MM, HOLES 24MM R8398 (48'')" at bounding box center [728, 623] width 592 height 55
click at [400, 574] on icon "button" at bounding box center [398, 581] width 14 height 14
type input "2"
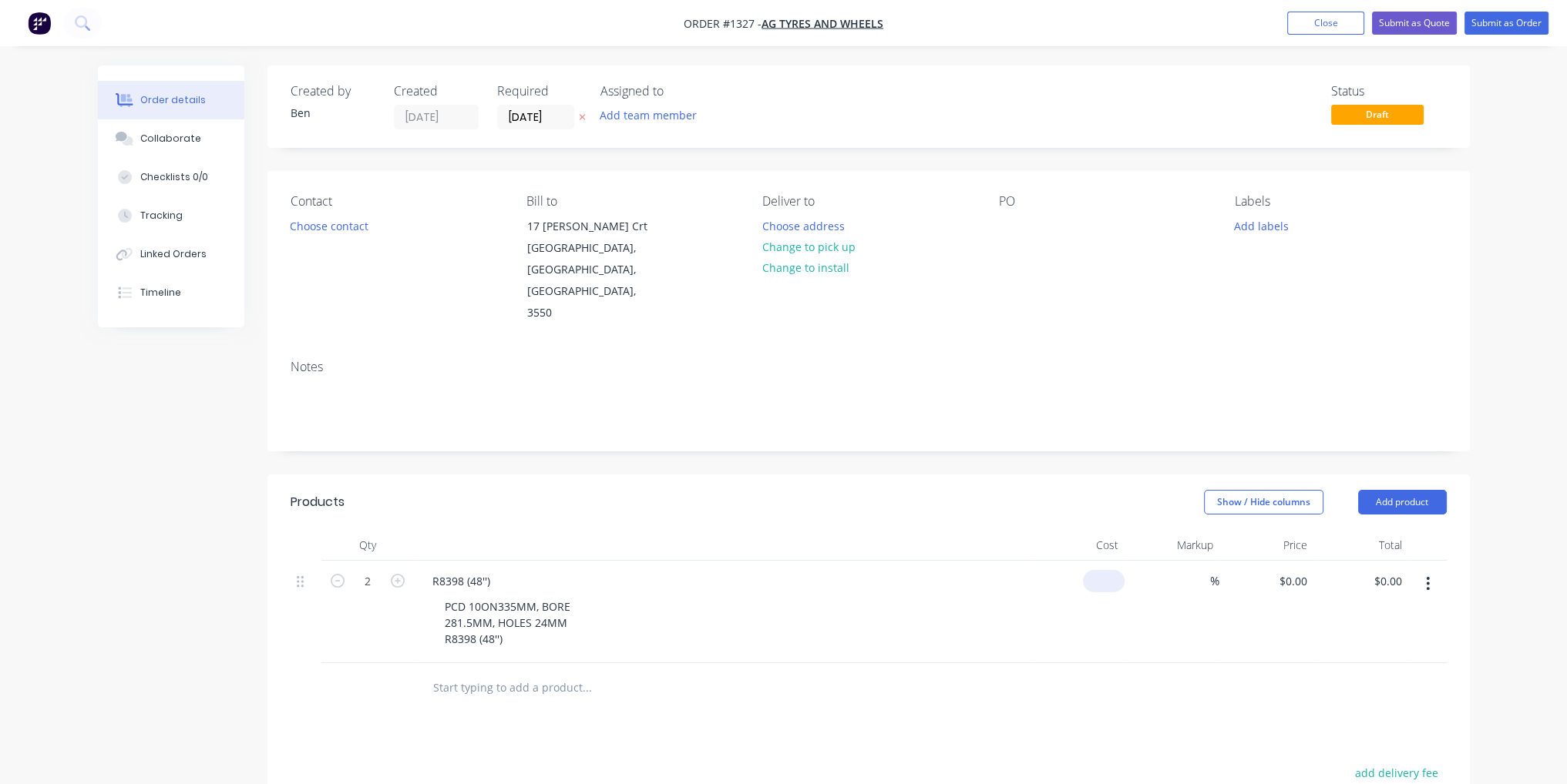
click at [1099, 561] on div "$0.00" at bounding box center [1077, 612] width 95 height 103
type input "$88.00"
type input "$176.00"
click at [916, 600] on div "PCD 10ON335MM, BORE 281.5MM, HOLES 24MM R8398 (48'')" at bounding box center [728, 623] width 592 height 55
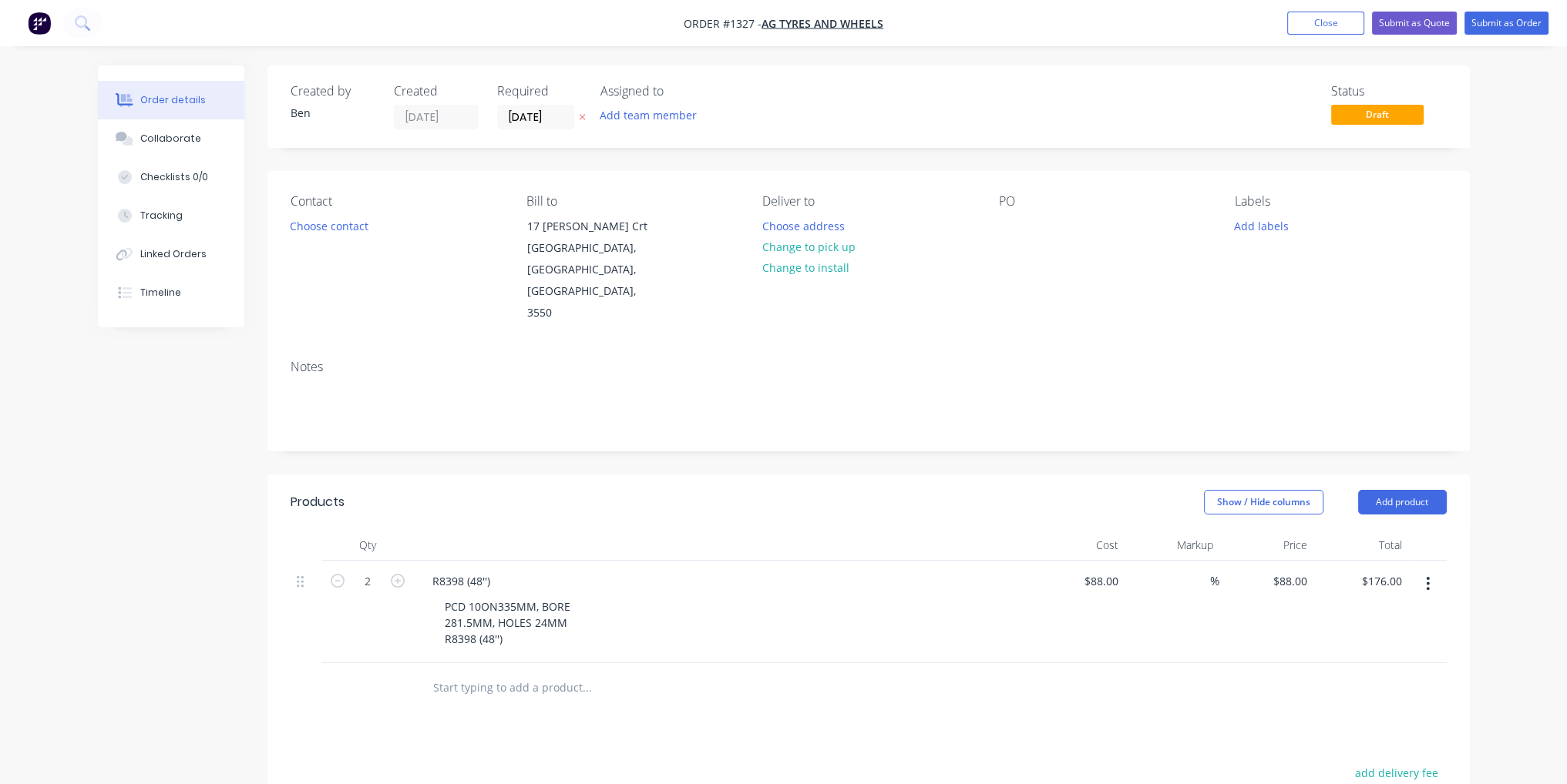
click at [1034, 223] on div "PO" at bounding box center [1104, 258] width 212 height 130
click at [1015, 227] on div at bounding box center [1011, 226] width 25 height 22
click at [1022, 261] on div "PO 10301" at bounding box center [1104, 258] width 212 height 130
click at [1081, 360] on div "Notes" at bounding box center [868, 367] width 1156 height 15
click at [1517, 27] on button "Submit as Order" at bounding box center [1506, 23] width 84 height 23
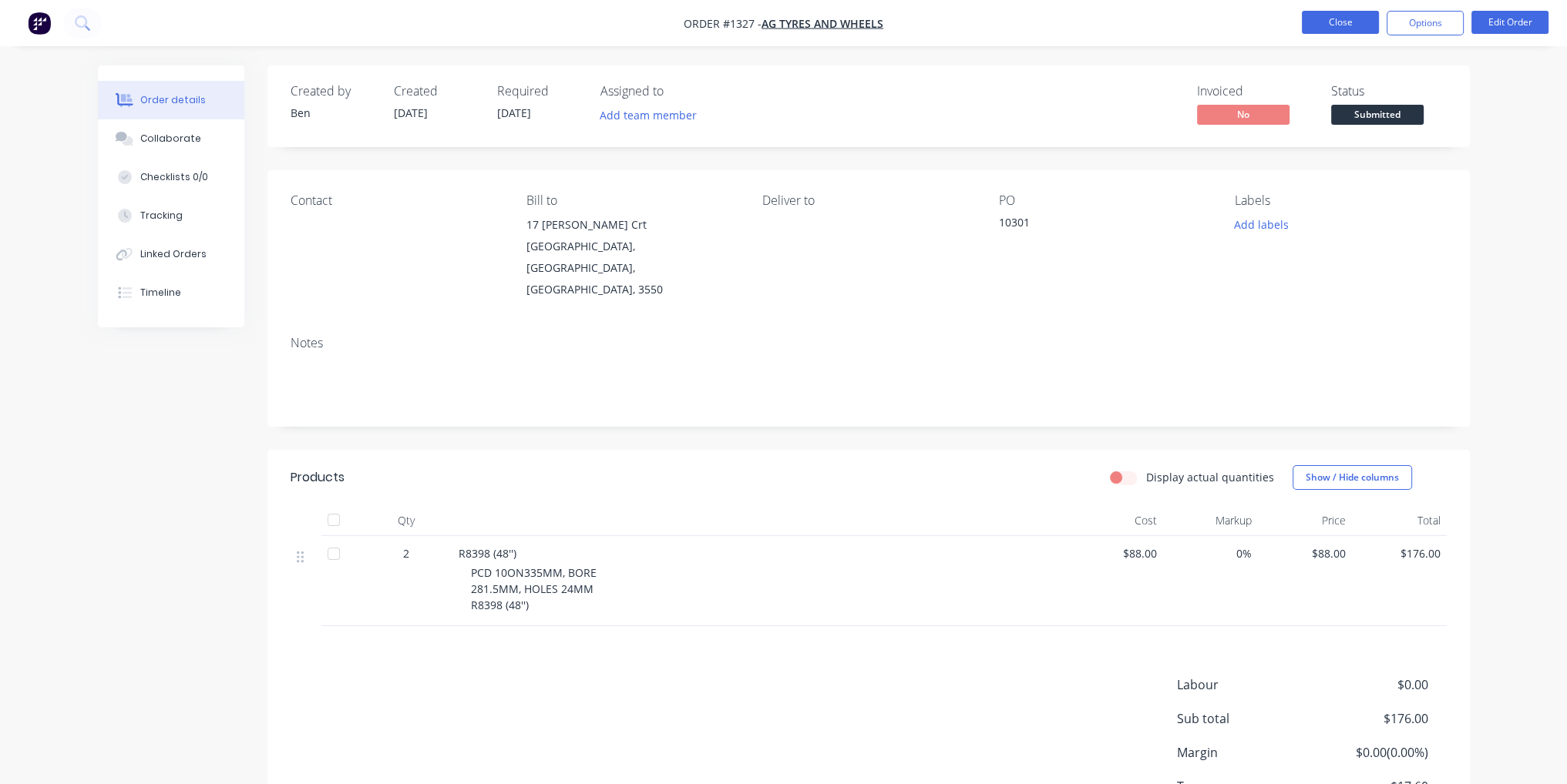
click at [1354, 18] on button "Close" at bounding box center [1340, 22] width 77 height 23
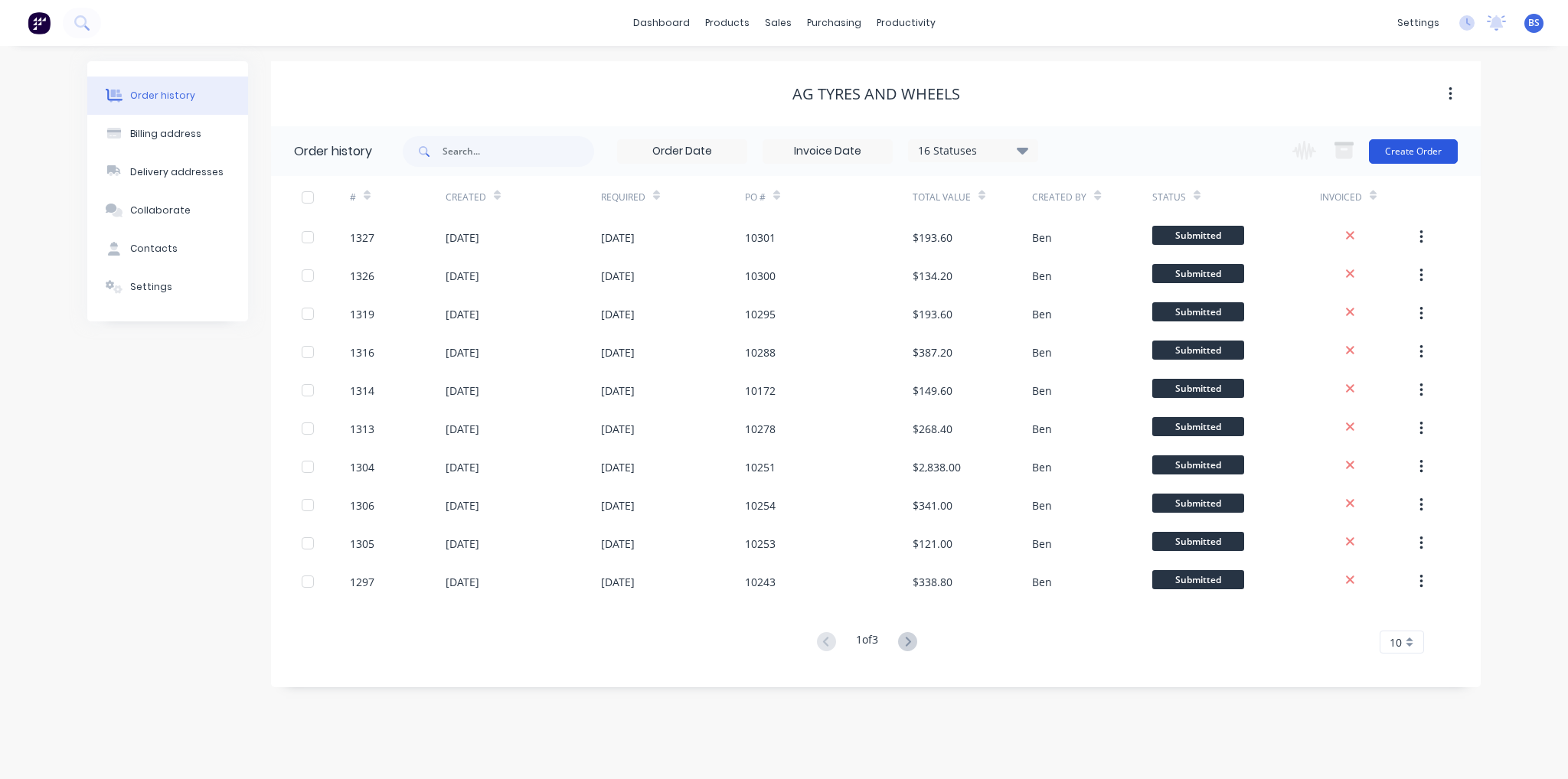
click at [1428, 153] on button "Create Order" at bounding box center [1413, 151] width 89 height 25
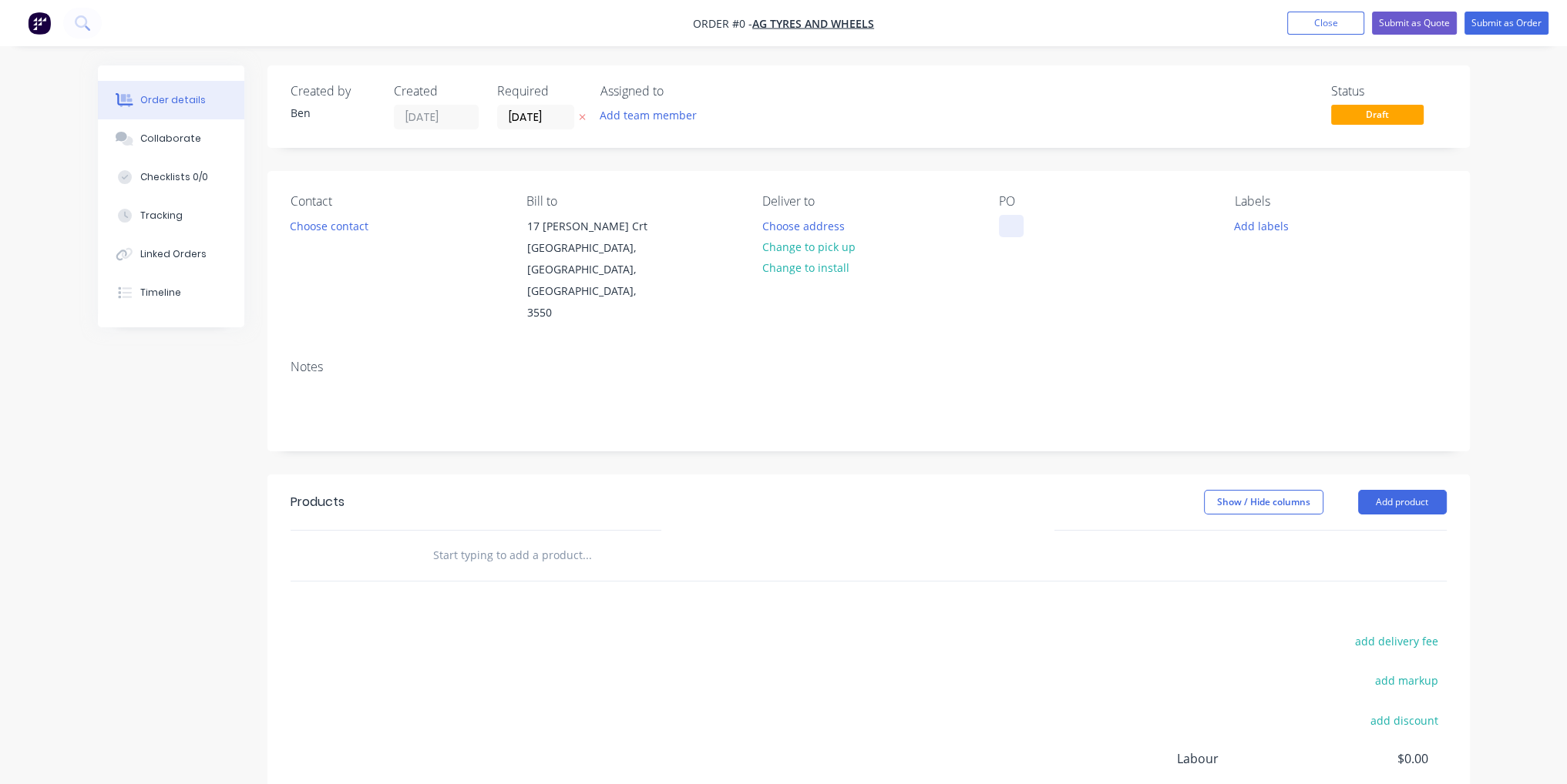
click at [1016, 228] on div at bounding box center [1011, 226] width 25 height 22
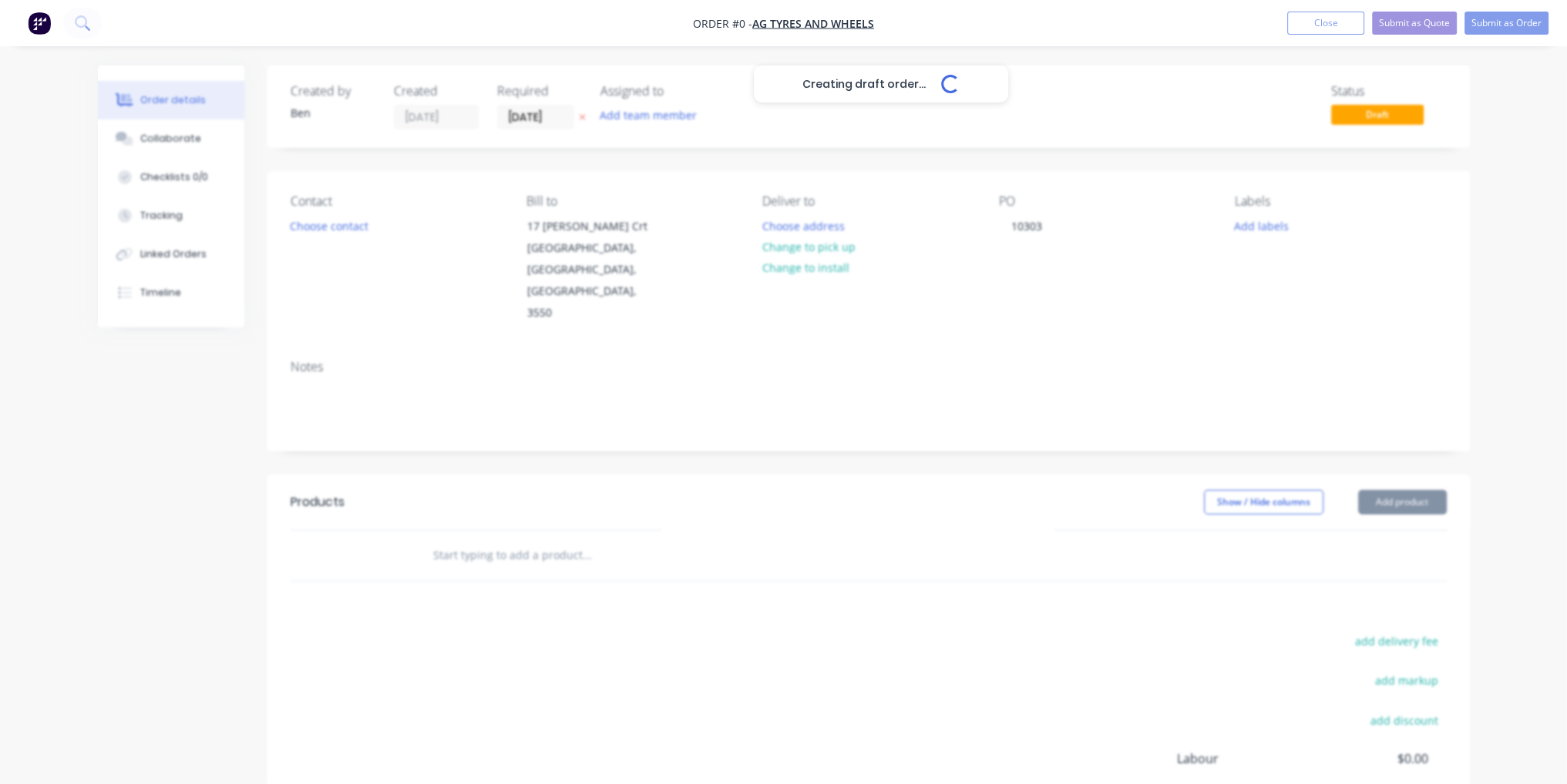
click at [862, 550] on div "Creating draft order... Loading... Order details Collaborate Checklists 0/0 Tra…" at bounding box center [784, 519] width 1403 height 909
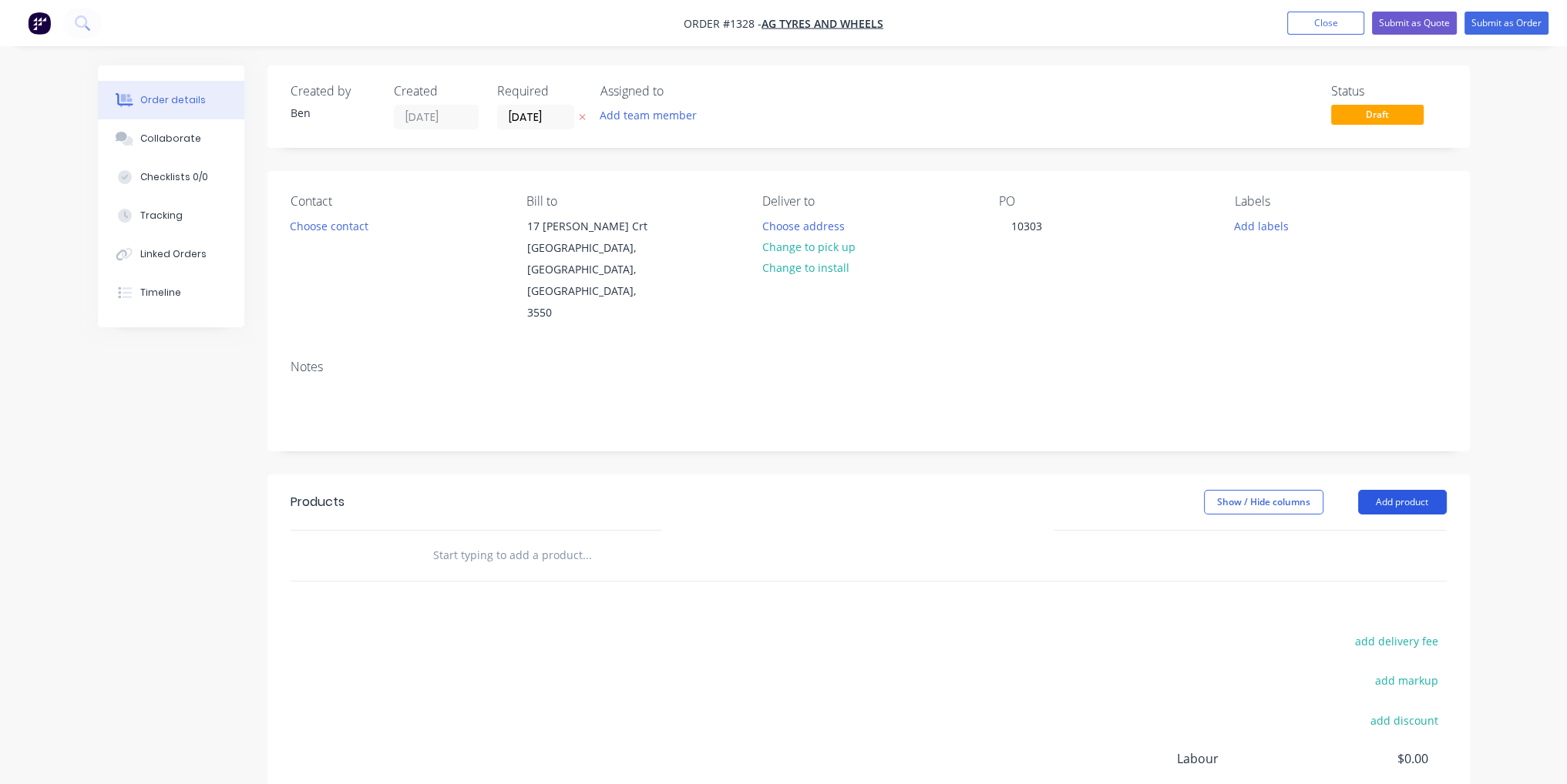
click at [1440, 490] on button "Add product" at bounding box center [1402, 503] width 89 height 25
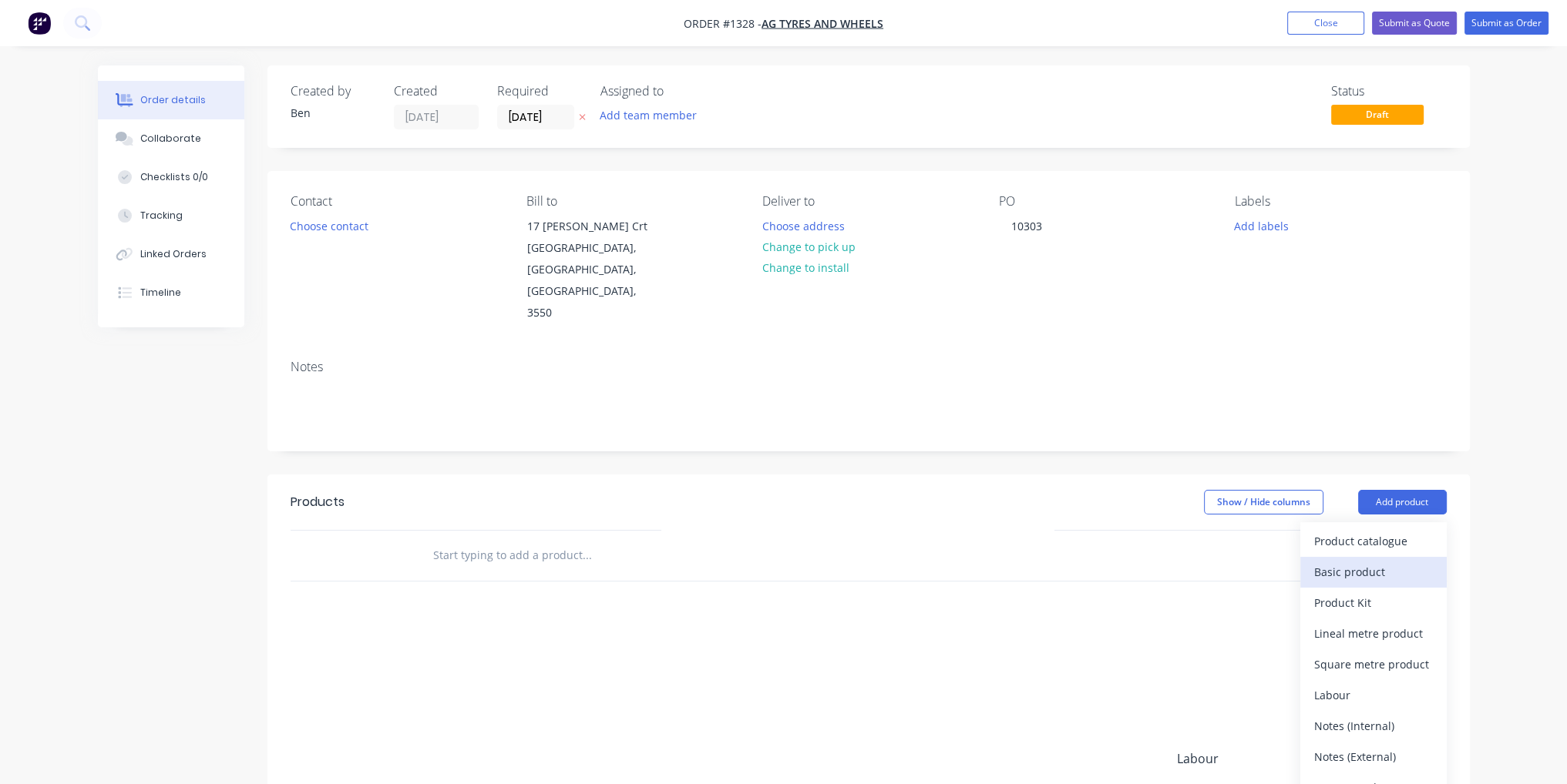
click at [1416, 561] on div "Basic product" at bounding box center [1374, 572] width 119 height 22
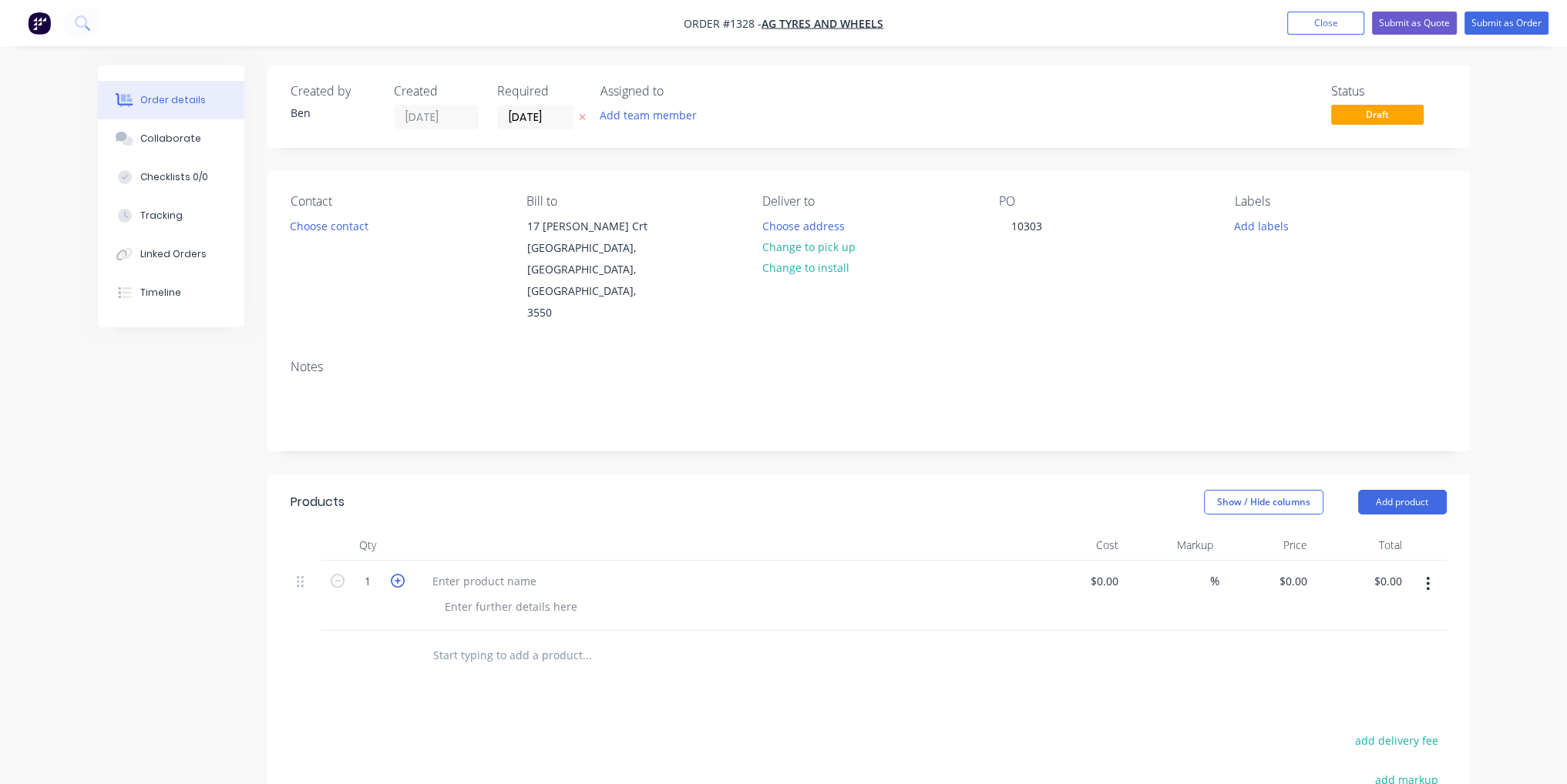
click at [397, 574] on icon "button" at bounding box center [398, 581] width 14 height 14
type input "2"
click at [536, 596] on div at bounding box center [511, 606] width 158 height 22
paste div
drag, startPoint x: 504, startPoint y: 598, endPoint x: 446, endPoint y: 593, distance: 58.2
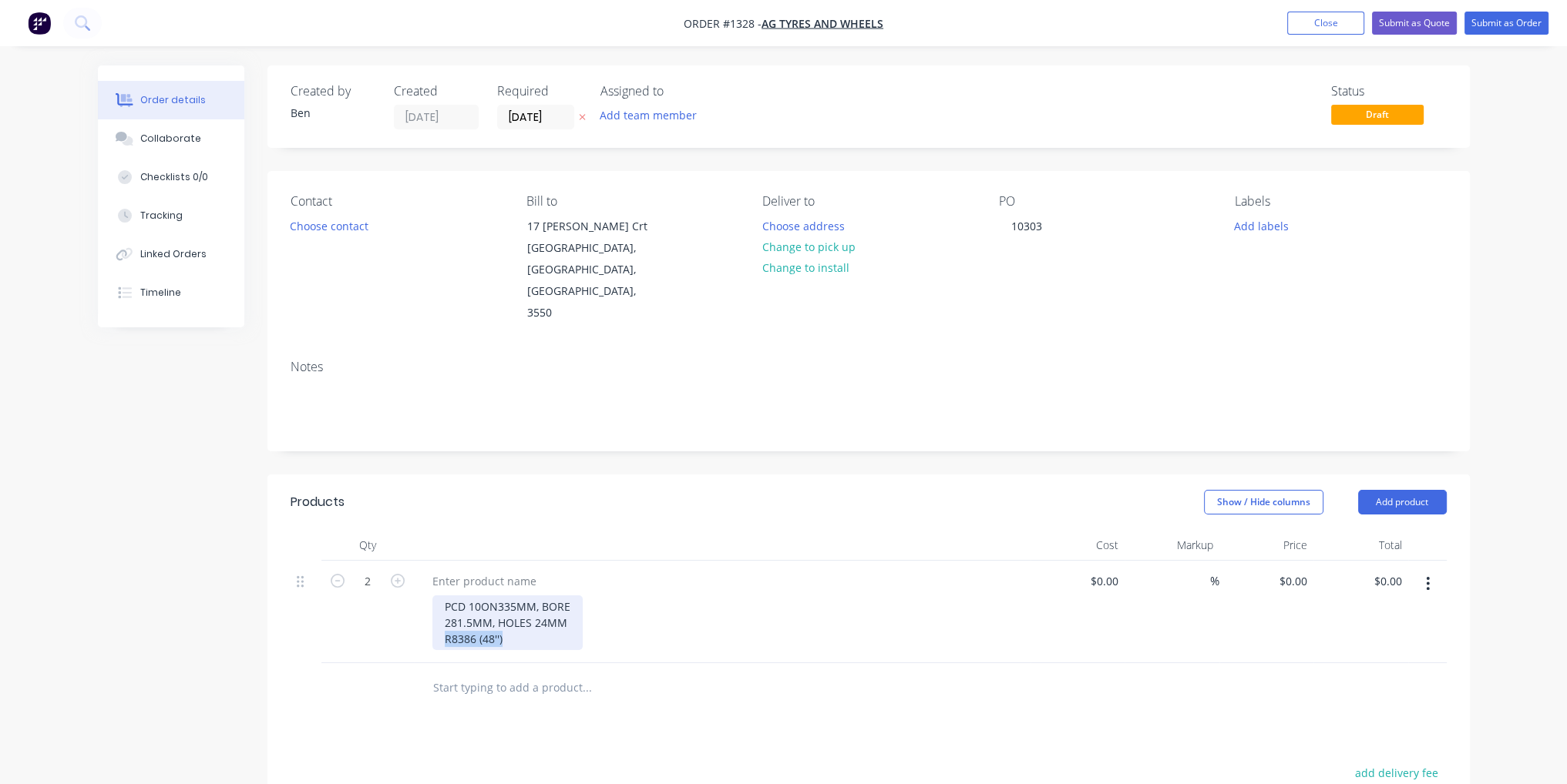
click at [446, 596] on div "PCD 10ON335MM, BORE 281.5MM, HOLES 24MM R8386 (48'')" at bounding box center [507, 623] width 151 height 55
copy div "R8386 (48'')"
click at [476, 570] on div at bounding box center [484, 580] width 128 height 22
paste div
click at [1112, 570] on input at bounding box center [1115, 580] width 18 height 22
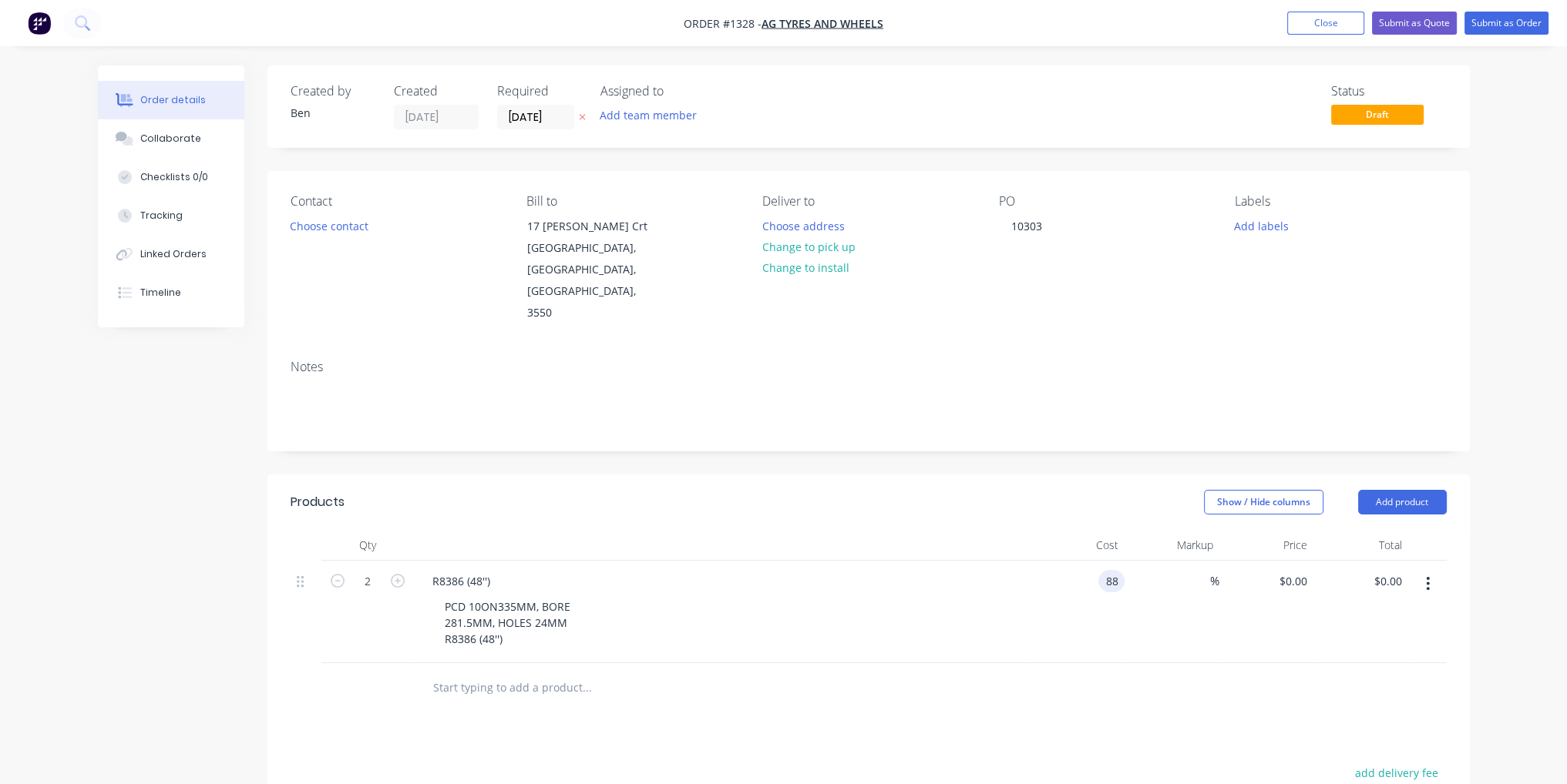
type input "$88.00"
type input "$176.00"
click at [1137, 596] on div "%" at bounding box center [1171, 612] width 95 height 103
click at [1498, 19] on button "Submit as Order" at bounding box center [1506, 23] width 84 height 23
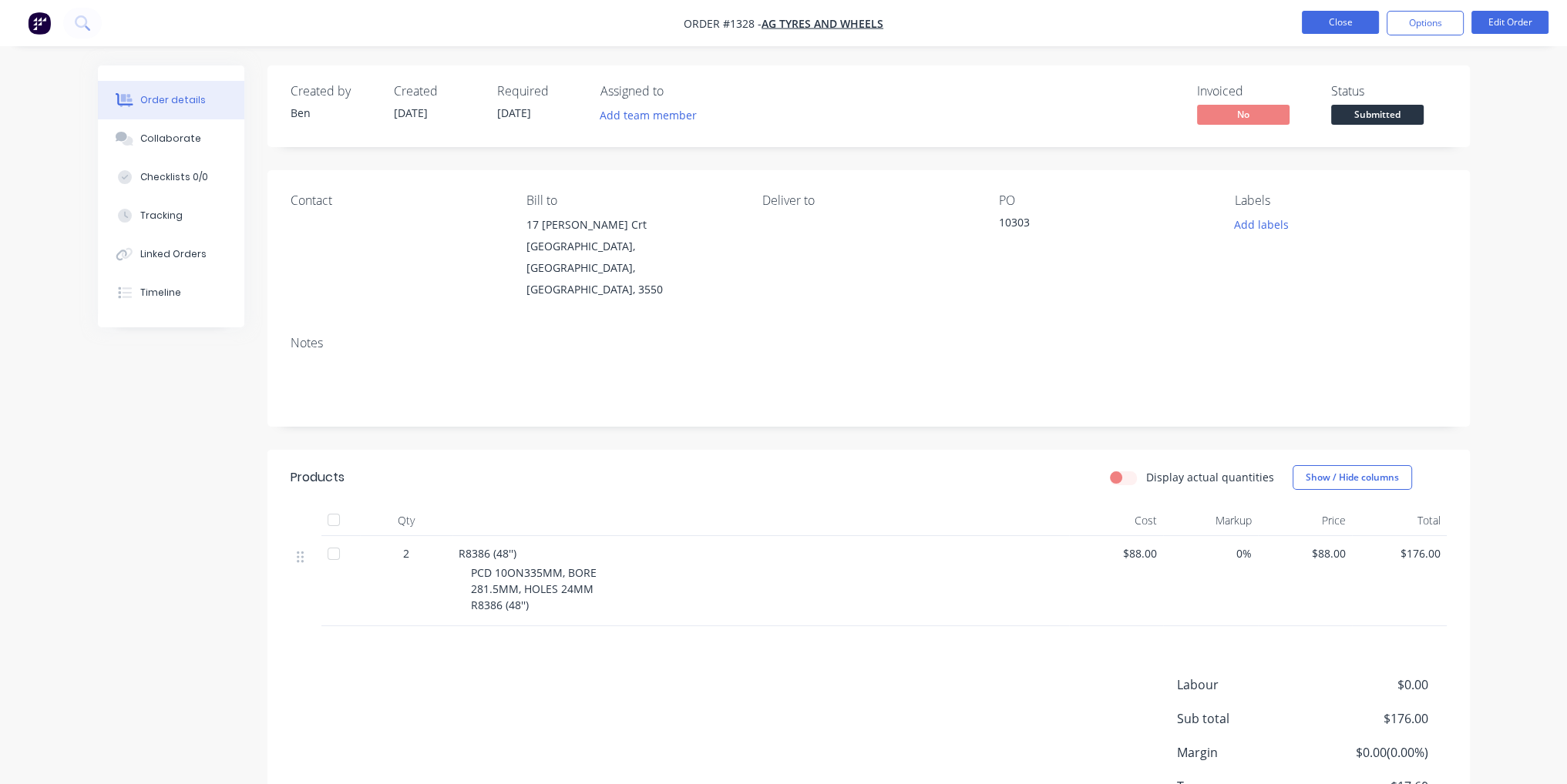
click at [1347, 15] on button "Close" at bounding box center [1340, 22] width 77 height 23
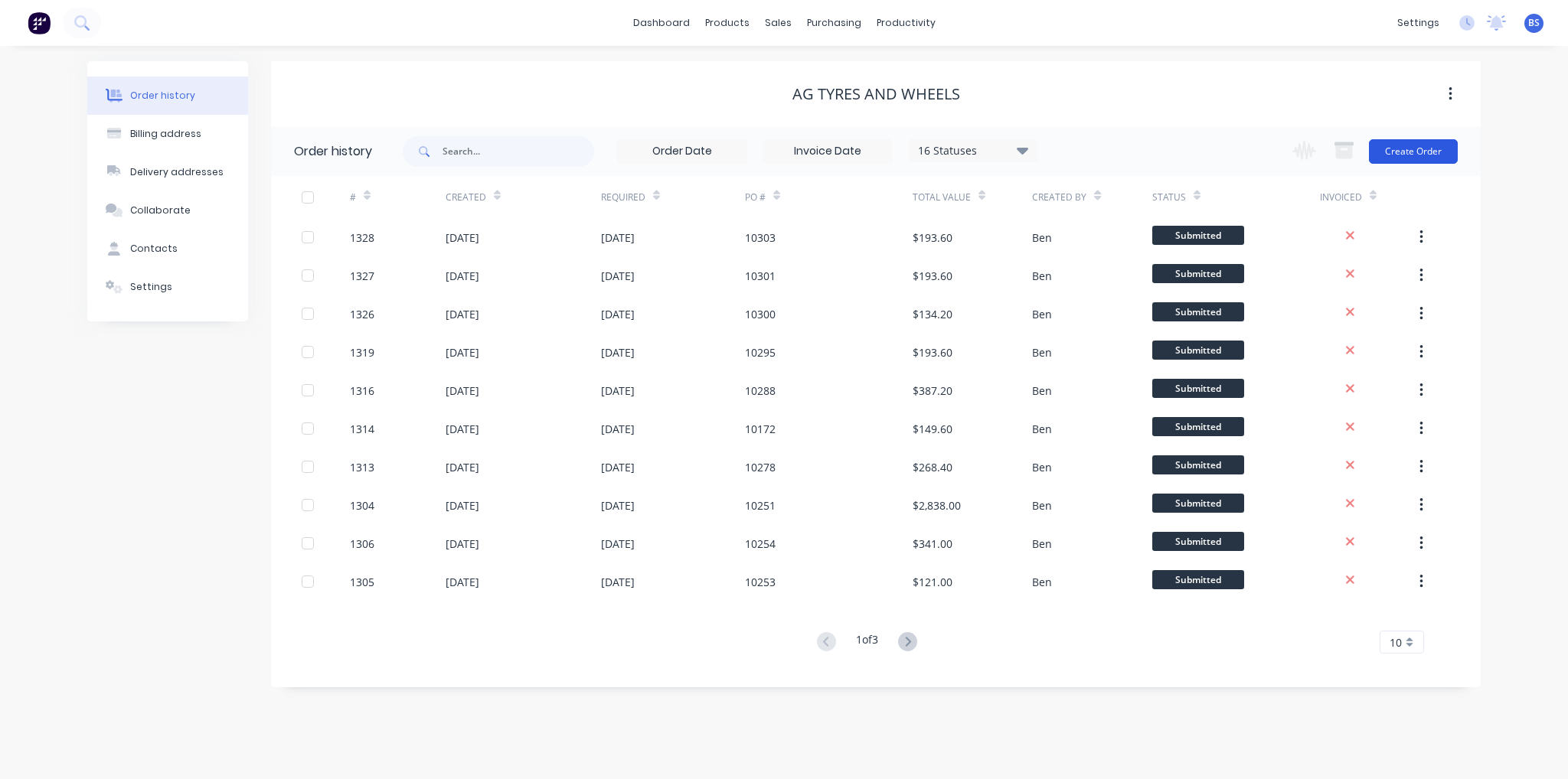
click at [1415, 160] on button "Create Order" at bounding box center [1413, 151] width 89 height 25
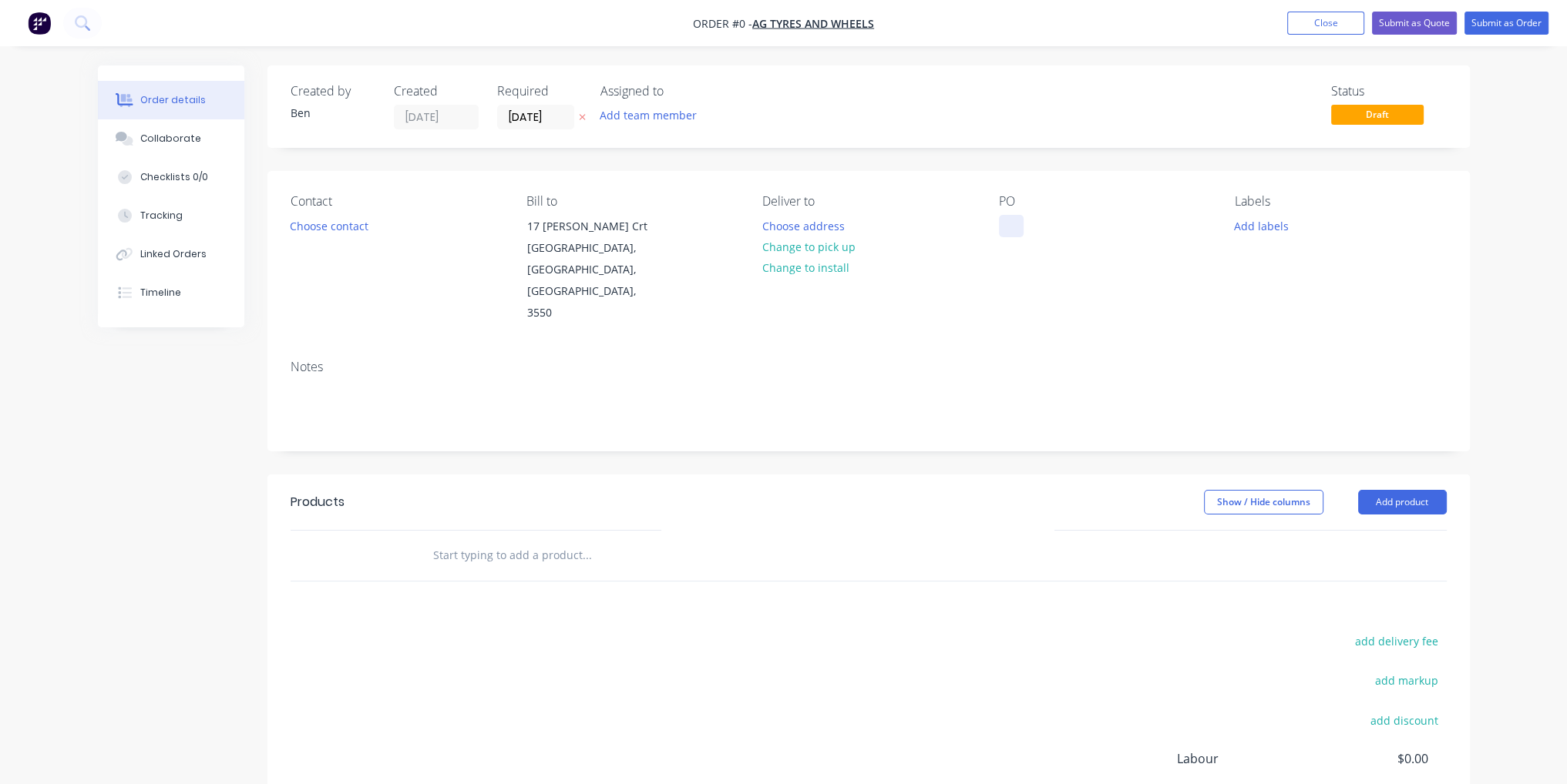
click at [1000, 229] on div at bounding box center [1011, 226] width 25 height 22
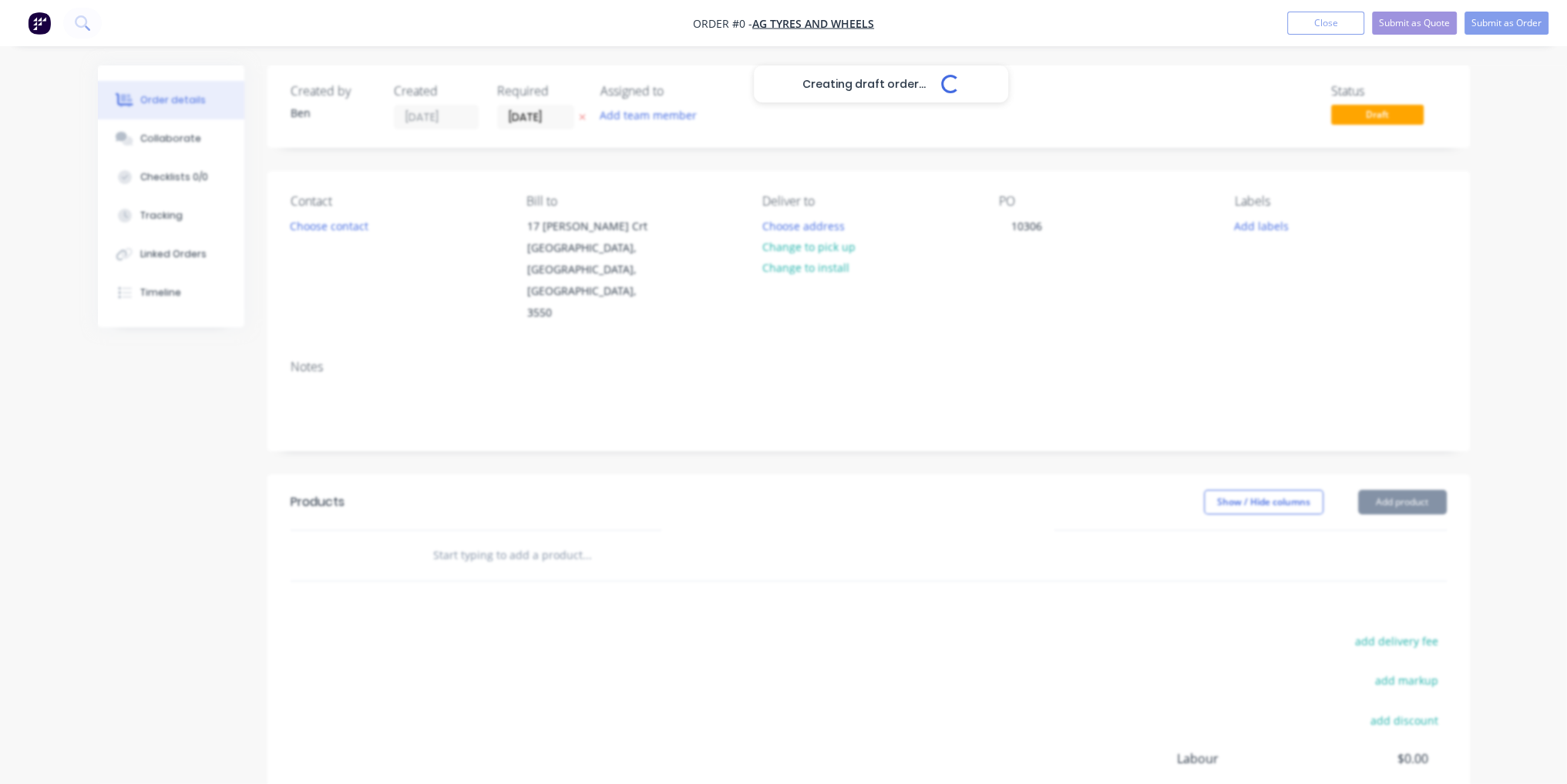
click at [923, 507] on div "Creating draft order... Loading... Order details Collaborate Checklists 0/0 Tra…" at bounding box center [784, 519] width 1403 height 909
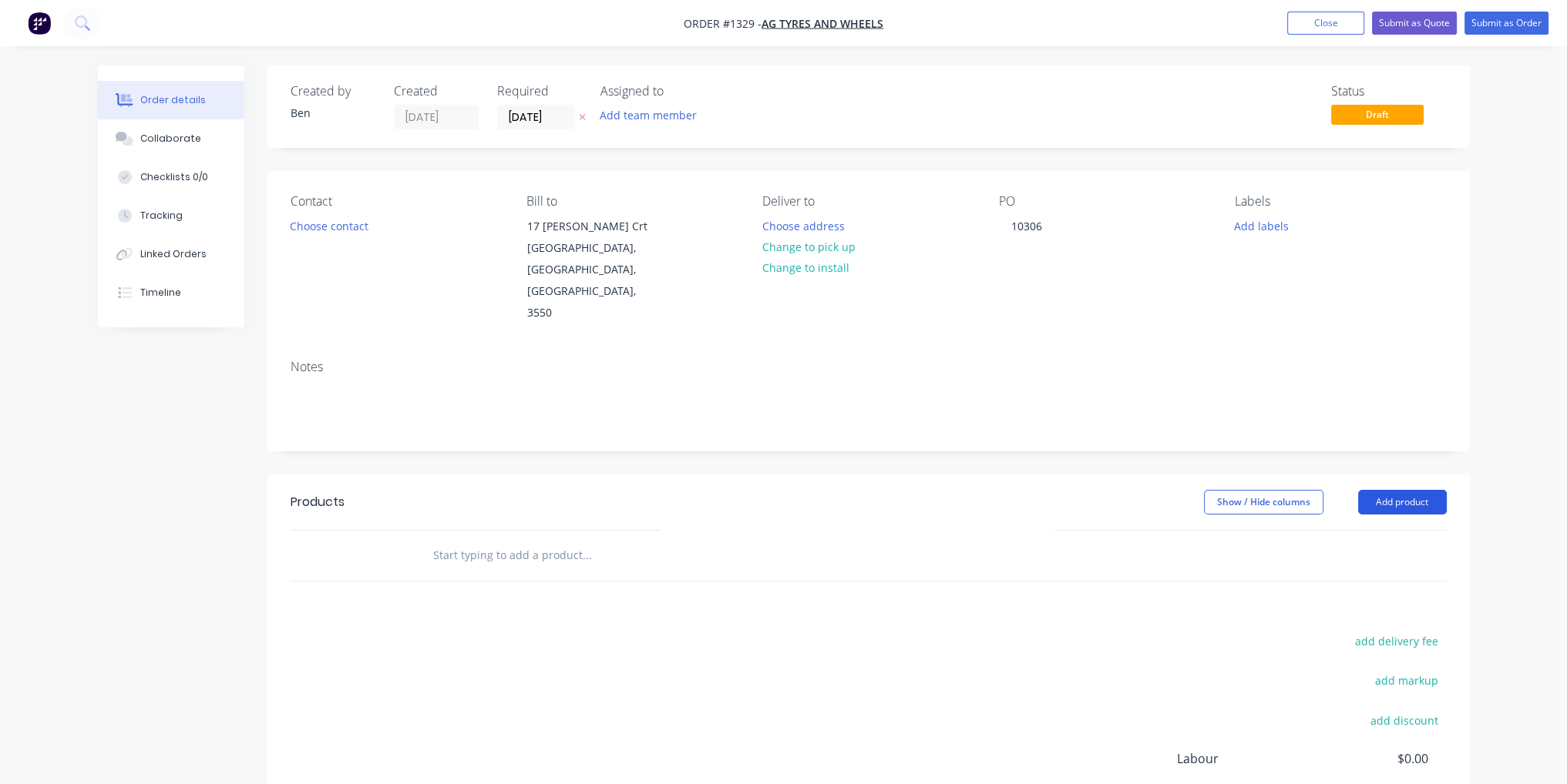
click at [1416, 490] on button "Add product" at bounding box center [1402, 503] width 89 height 25
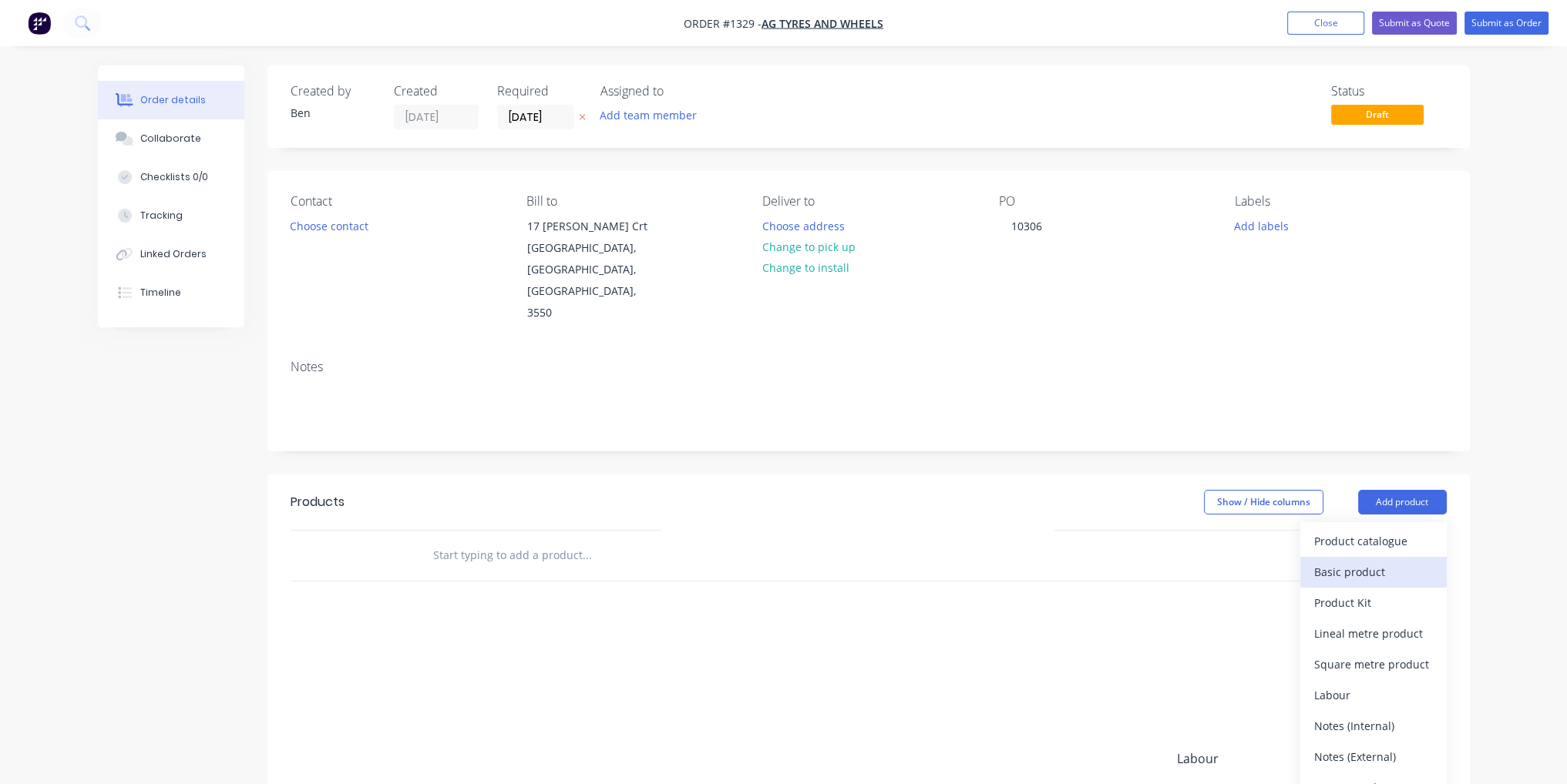
click at [1413, 561] on div "Basic product" at bounding box center [1374, 572] width 119 height 22
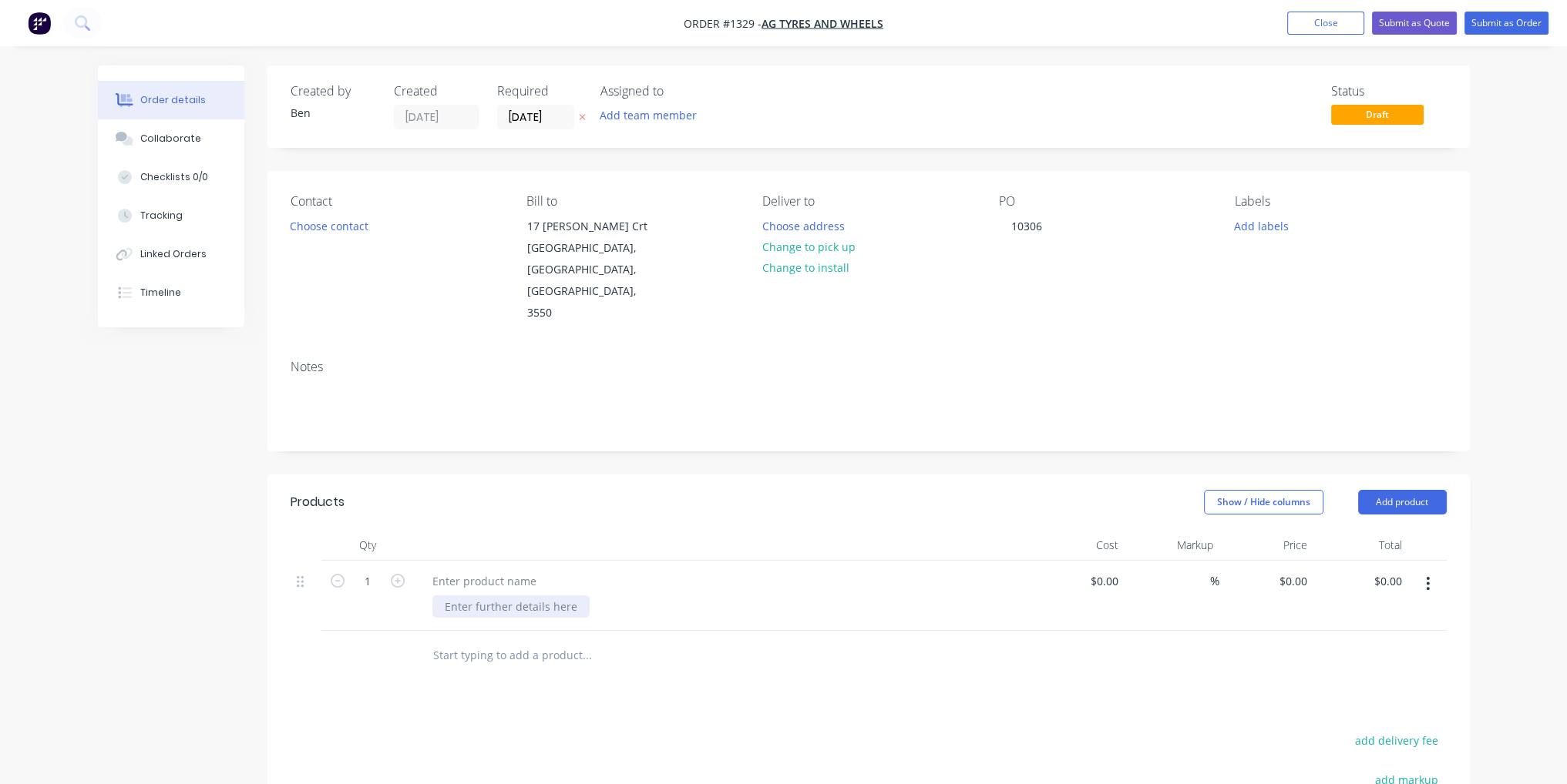
paste div
drag, startPoint x: 508, startPoint y: 599, endPoint x: 440, endPoint y: 596, distance: 68.1
click at [440, 596] on div "PCD 10ON335MM, BORE 281.5MM, HOLES 27MM R8325 (54'')" at bounding box center [507, 623] width 151 height 55
drag, startPoint x: 682, startPoint y: 651, endPoint x: 746, endPoint y: 649, distance: 64.0
click at [682, 673] on input "text" at bounding box center [586, 688] width 308 height 31
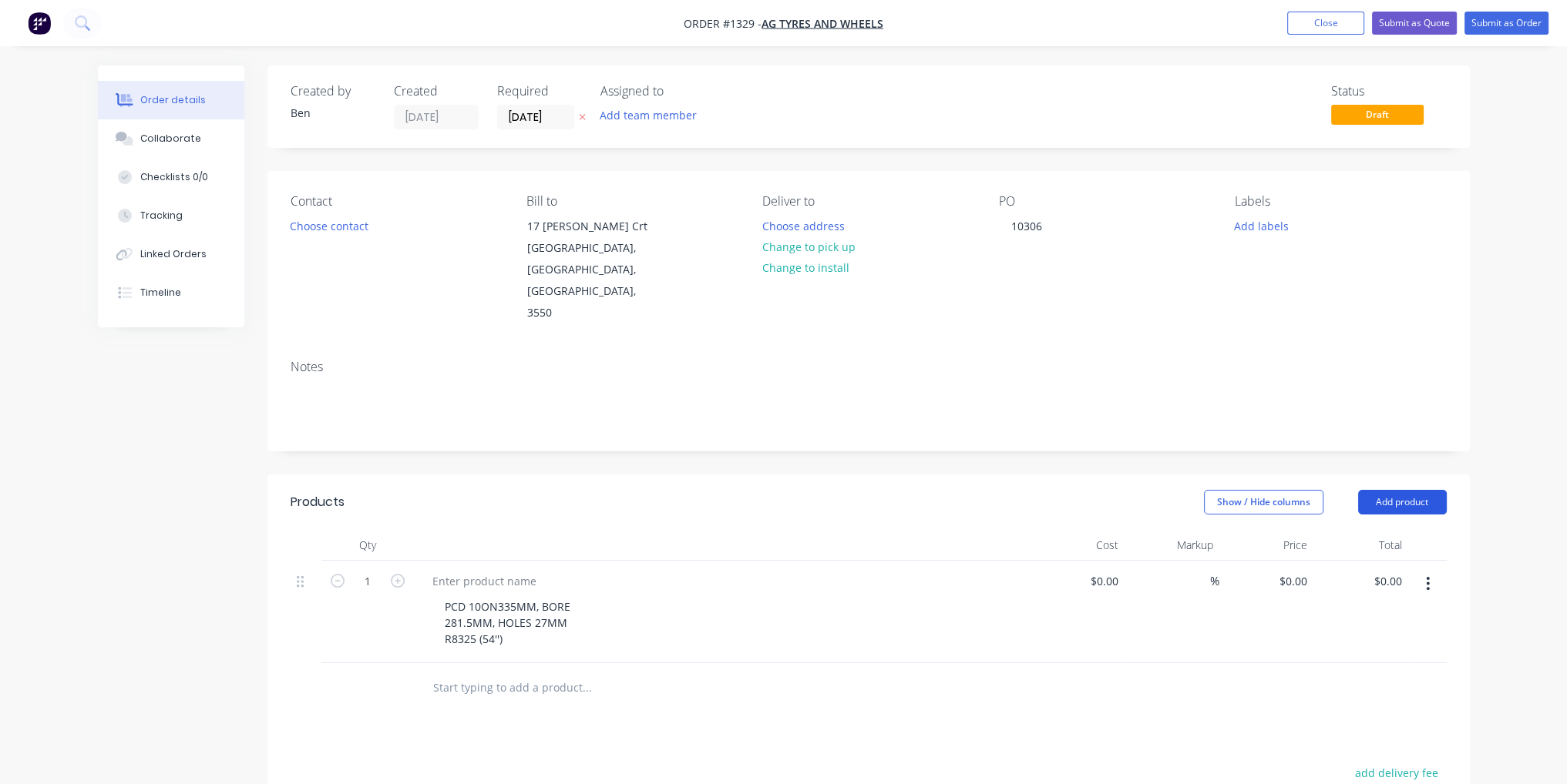
click at [1380, 490] on button "Add product" at bounding box center [1402, 503] width 89 height 25
click at [1383, 561] on div "Basic product" at bounding box center [1374, 572] width 119 height 22
click at [395, 574] on icon "button" at bounding box center [398, 581] width 14 height 14
type input "2"
drag, startPoint x: 400, startPoint y: 643, endPoint x: 365, endPoint y: 640, distance: 35.1
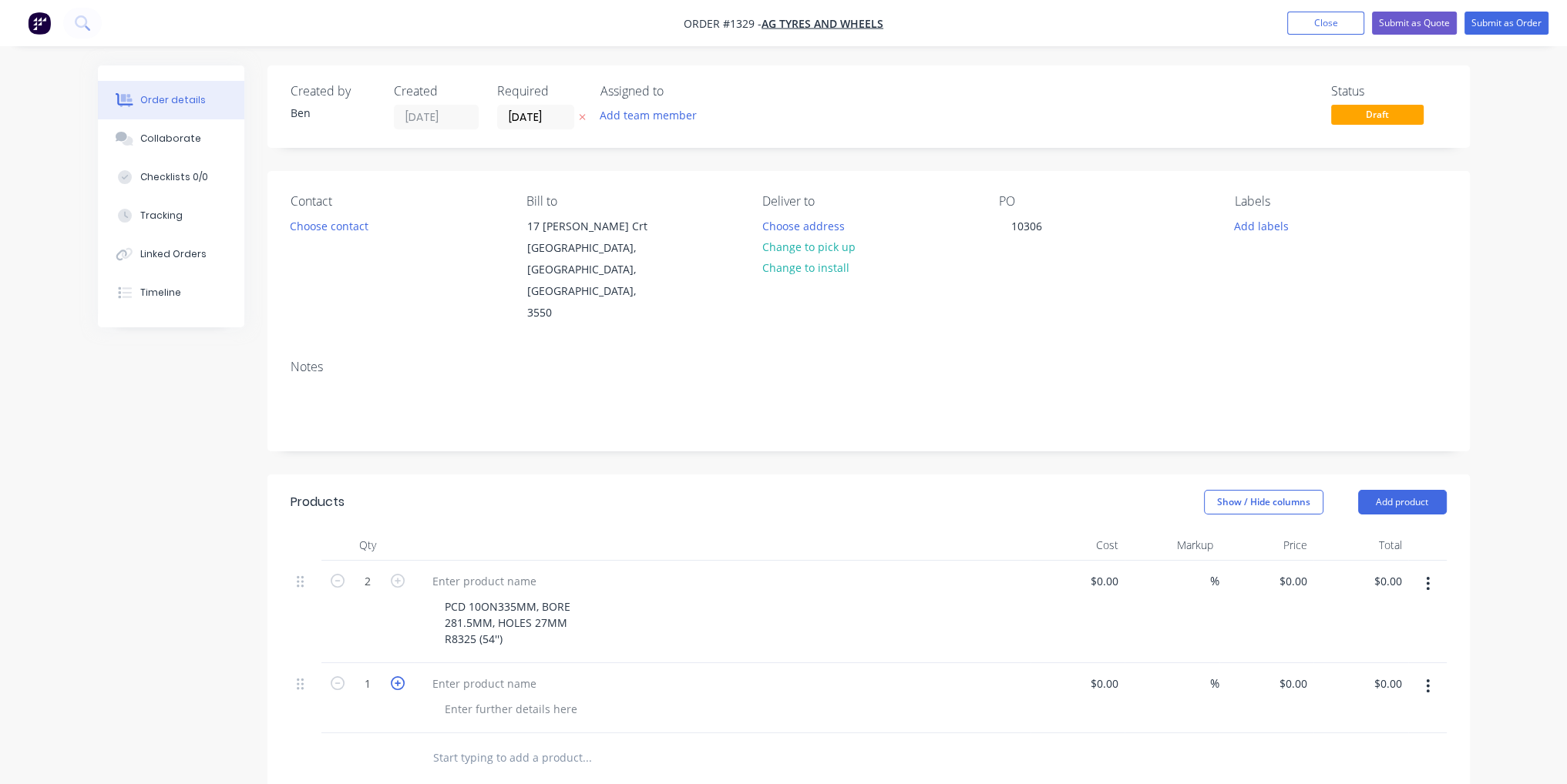
click at [399, 676] on icon "button" at bounding box center [398, 683] width 14 height 14
type input "2"
paste div
drag, startPoint x: 716, startPoint y: 715, endPoint x: 459, endPoint y: 726, distance: 257.2
click at [715, 716] on div "Spherical CSK, 27 out to 32, BOTH SIDES R8325 (54'')" at bounding box center [722, 715] width 617 height 103
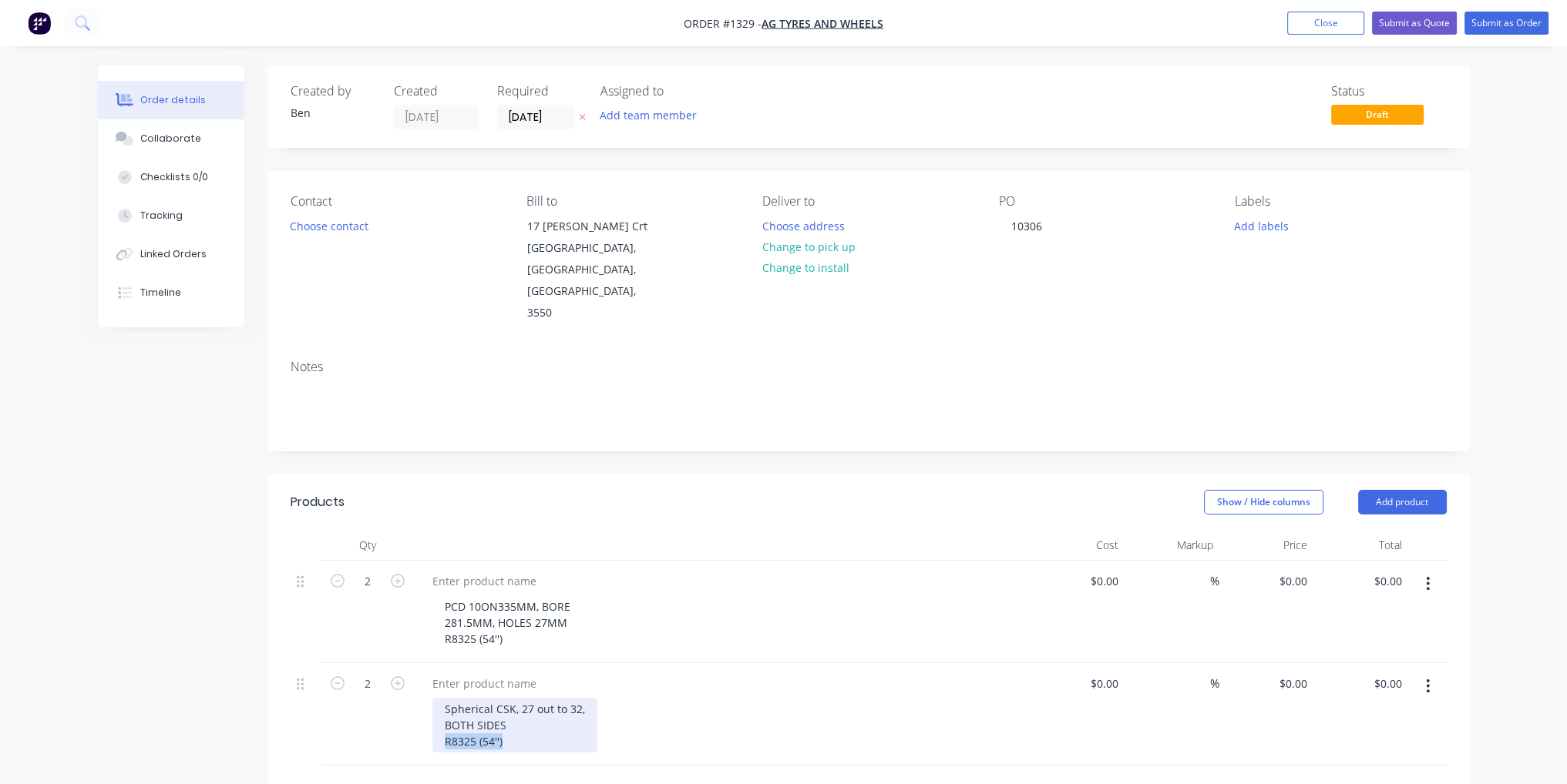
drag, startPoint x: 500, startPoint y: 703, endPoint x: 444, endPoint y: 700, distance: 56.1
click at [444, 700] on div "Spherical CSK, 27 out to 32, BOTH SIDES R8325 (54'')" at bounding box center [514, 726] width 165 height 55
copy div "R8325 (54'')"
click at [458, 673] on div at bounding box center [484, 683] width 128 height 22
paste div
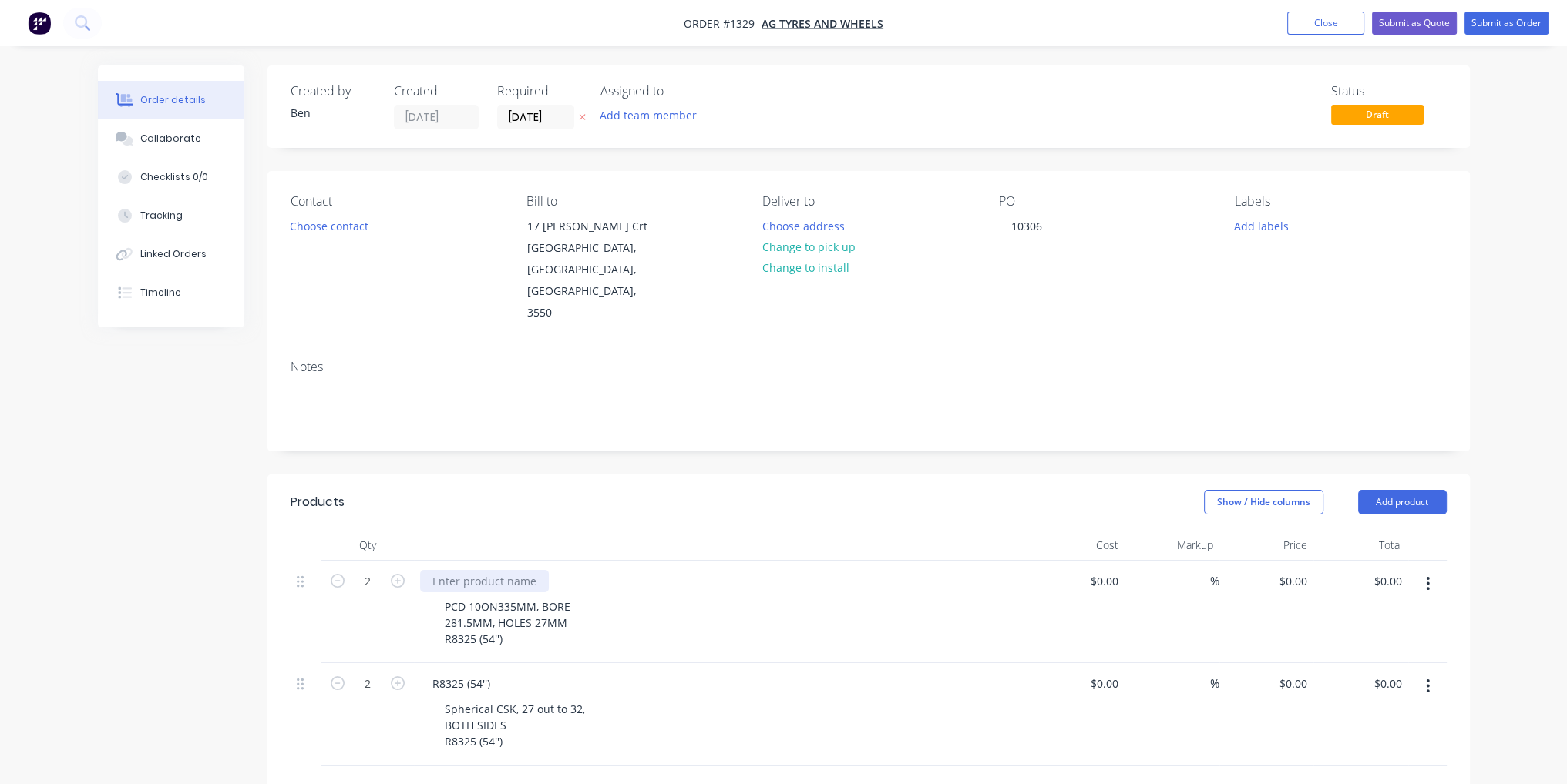
click at [469, 570] on div at bounding box center [484, 580] width 128 height 22
paste div
click at [855, 596] on div "PCD 10ON335MM, BORE 281.5MM, HOLES 27MM R8325 (54'')" at bounding box center [728, 623] width 592 height 55
click at [1104, 570] on div "$0.00" at bounding box center [1103, 580] width 42 height 22
type input "1"
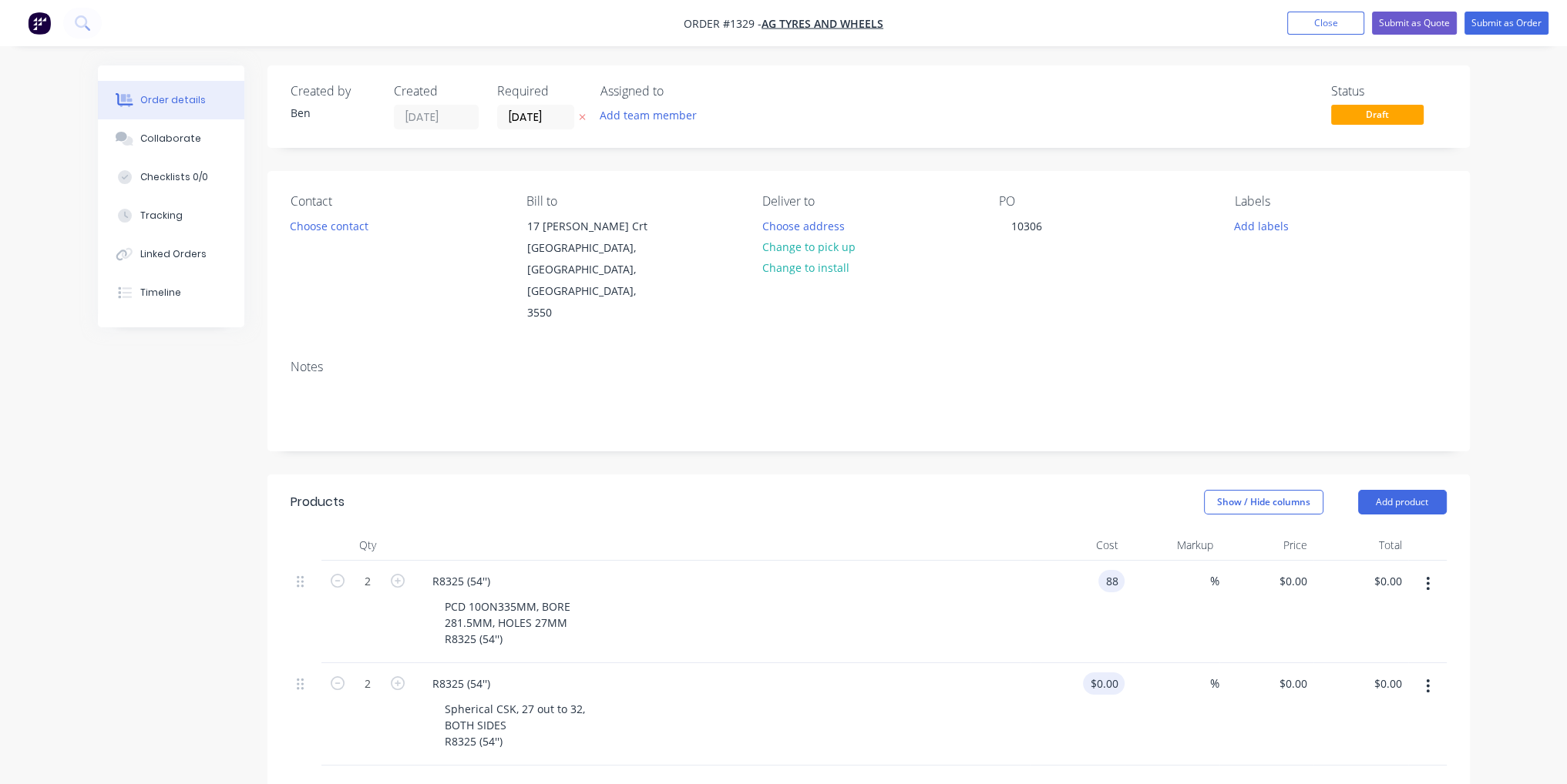
type input "$88.00"
type input "$176.00"
click at [1113, 673] on input at bounding box center [1115, 683] width 18 height 22
type input "$68.00"
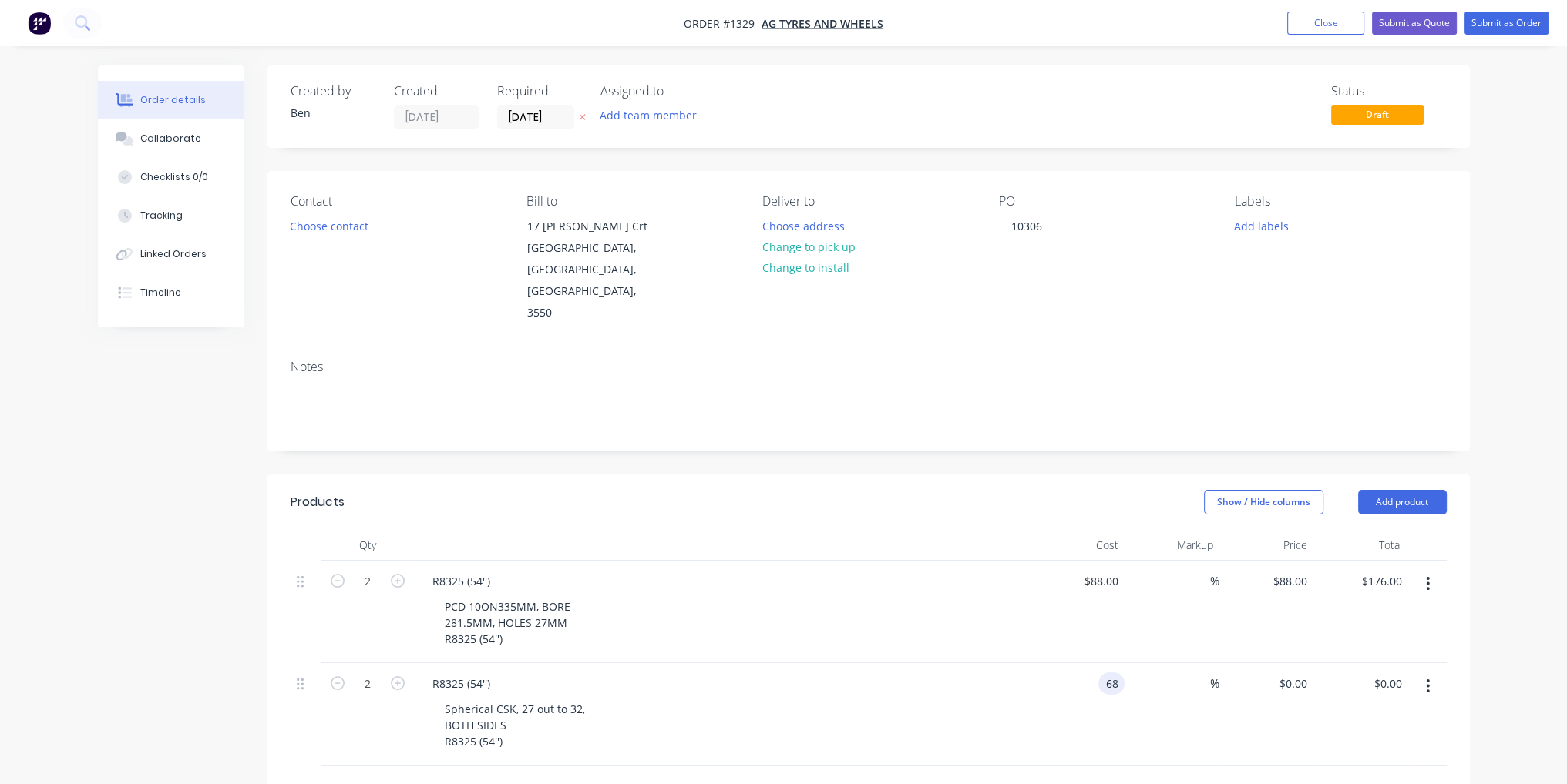
type input "$68.00"
type input "$136.00"
click at [887, 698] on div "Spherical CSK, 27 out to 32, BOTH SIDES R8325 (54'')" at bounding box center [728, 726] width 592 height 55
click at [1525, 25] on button "Submit as Order" at bounding box center [1506, 23] width 84 height 23
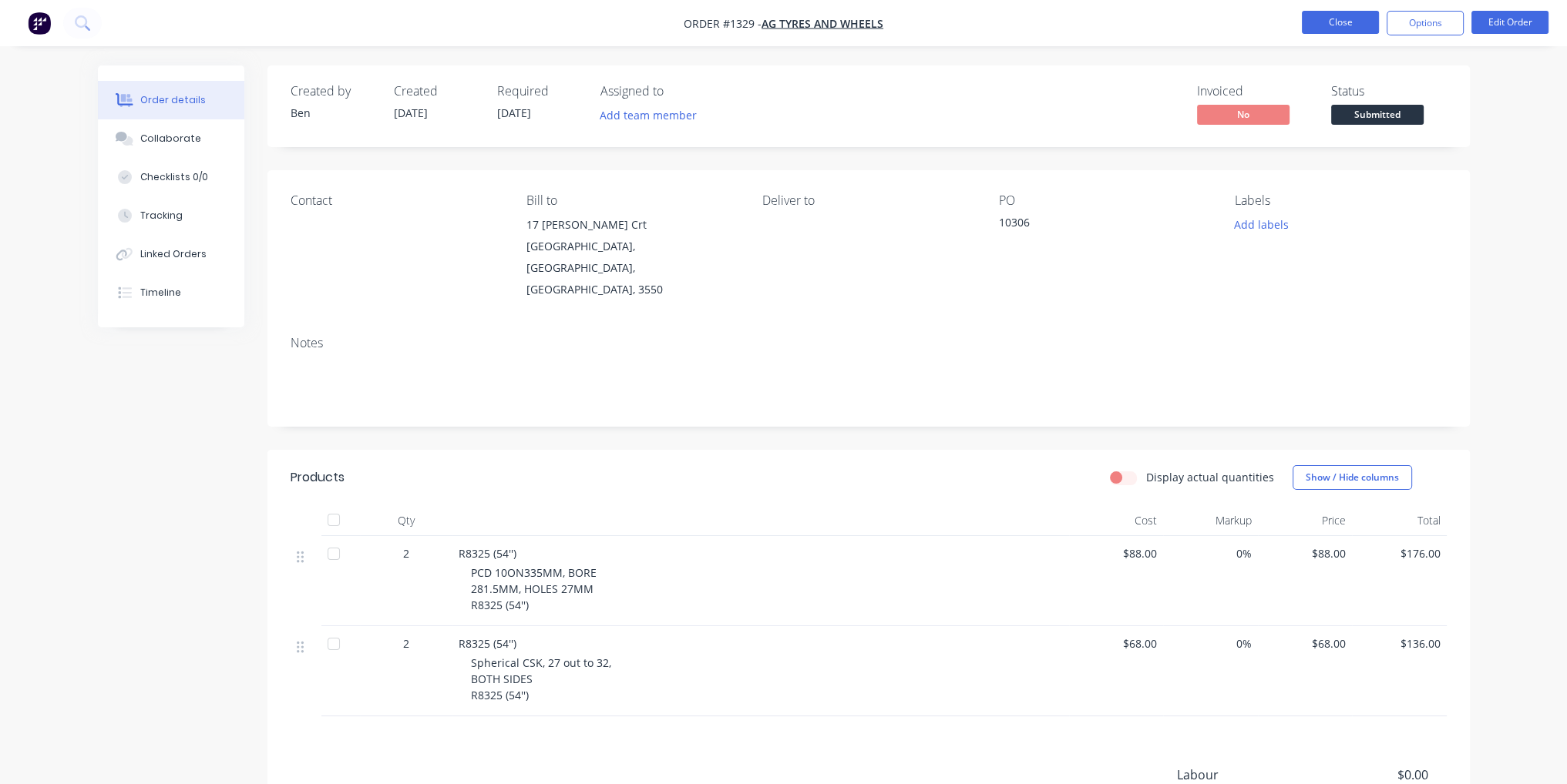
click at [1351, 26] on button "Close" at bounding box center [1340, 22] width 77 height 23
